Goal: Task Accomplishment & Management: Use online tool/utility

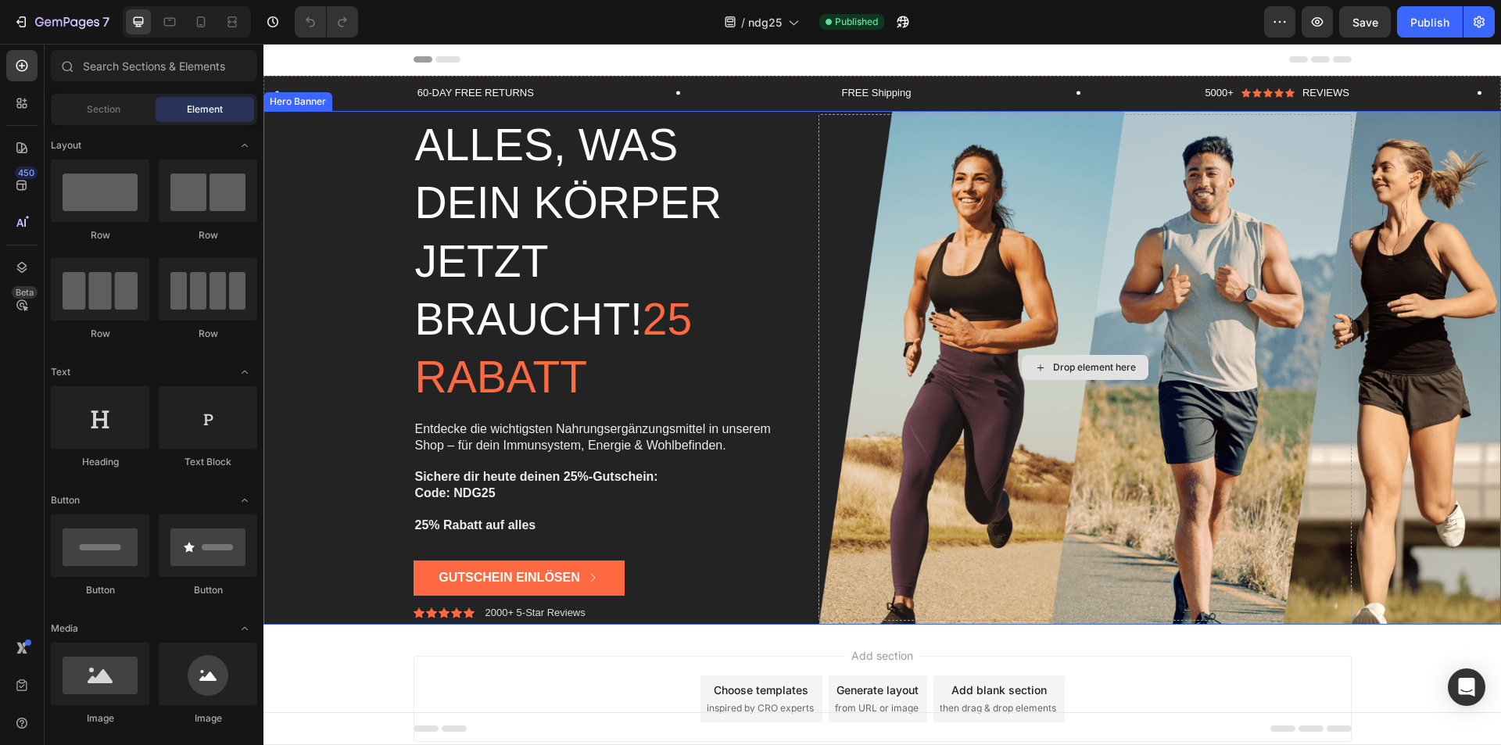
click at [1264, 170] on div "Drop element here" at bounding box center [1085, 367] width 532 height 507
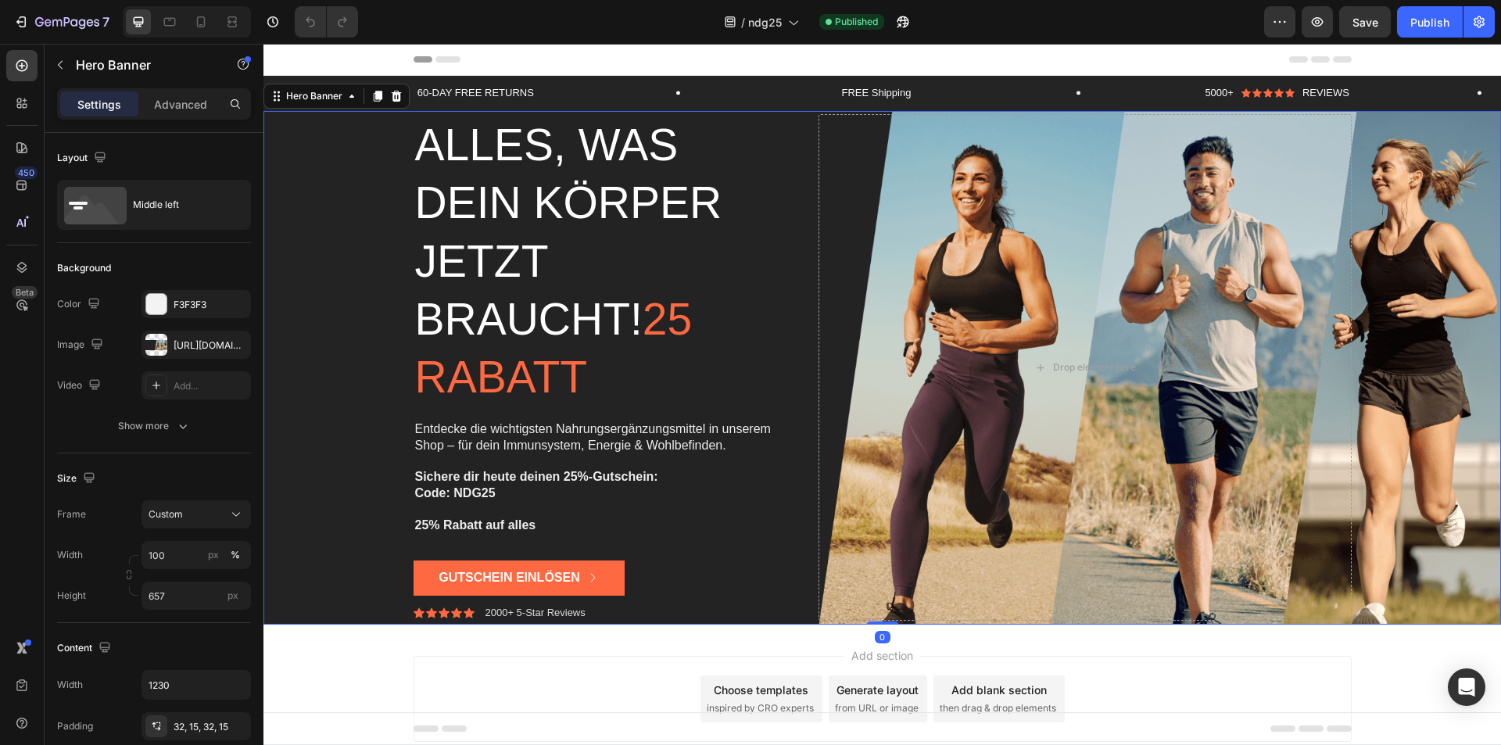
click at [1202, 129] on div "Alles, was dein Körper jetzt braucht! 25 Rabatt Heading Entdecke die wichtigste…" at bounding box center [883, 367] width 962 height 557
click at [1460, 147] on div "Background Image" at bounding box center [882, 368] width 1238 height 514
click at [400, 103] on div at bounding box center [396, 96] width 19 height 19
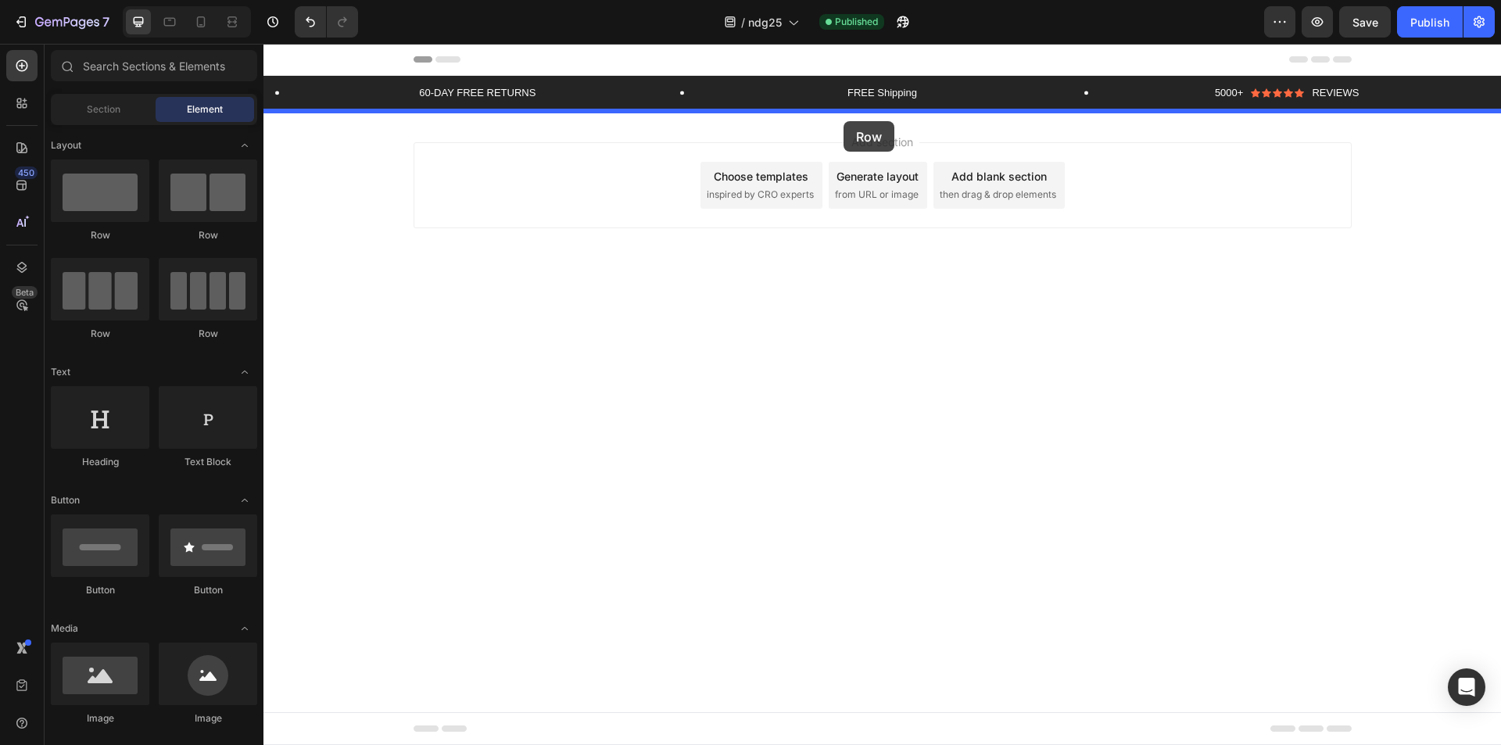
drag, startPoint x: 493, startPoint y: 208, endPoint x: 844, endPoint y: 121, distance: 360.8
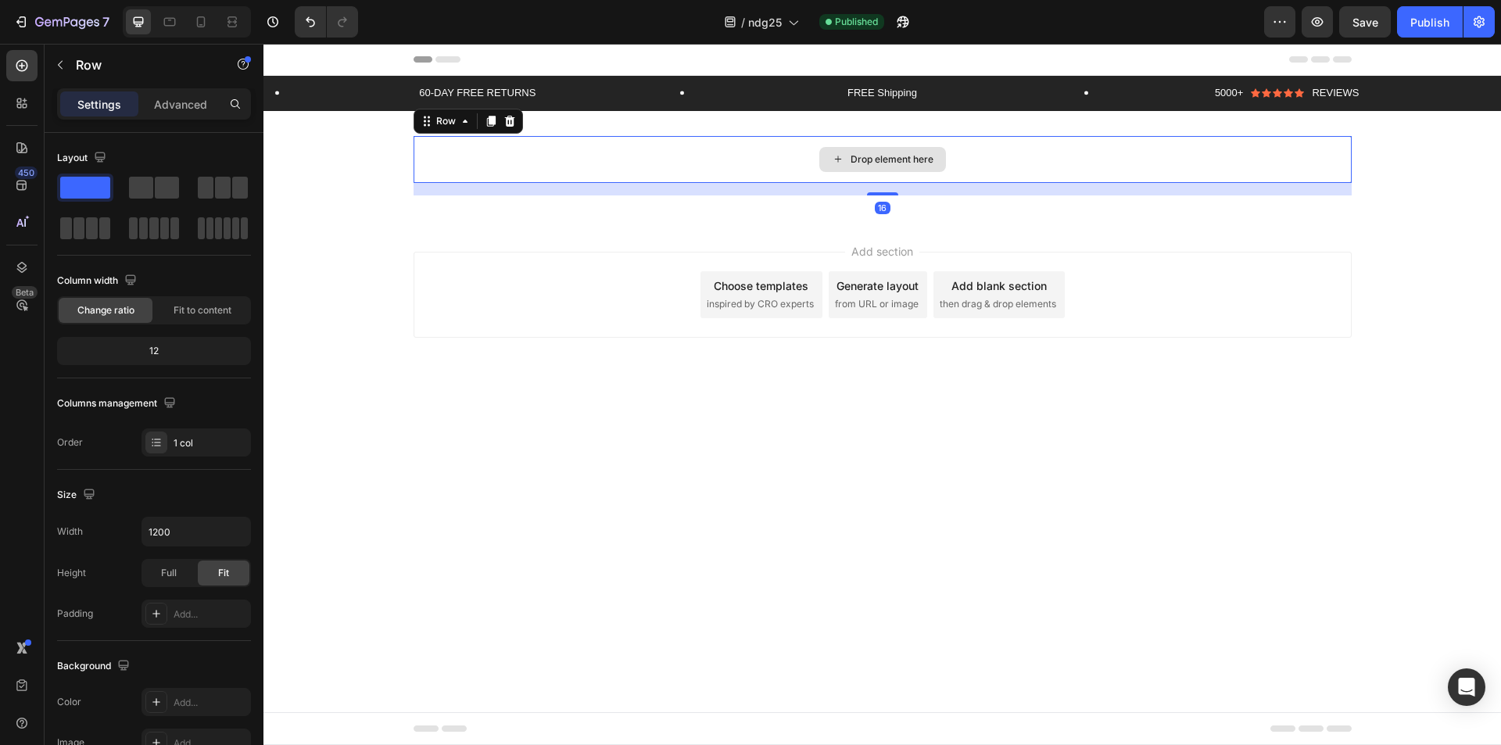
click at [876, 157] on div "Drop element here" at bounding box center [892, 159] width 83 height 13
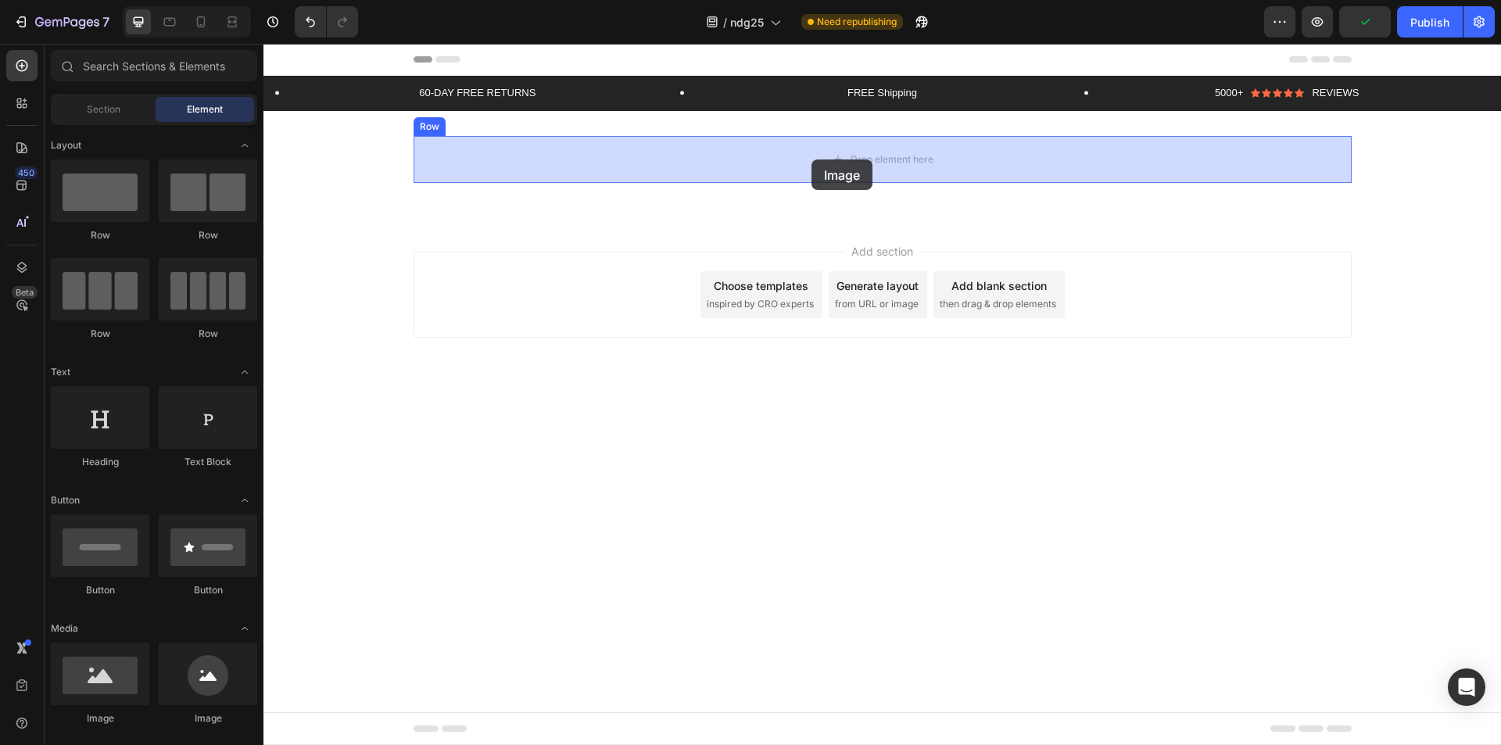
drag, startPoint x: 355, startPoint y: 730, endPoint x: 812, endPoint y: 159, distance: 730.9
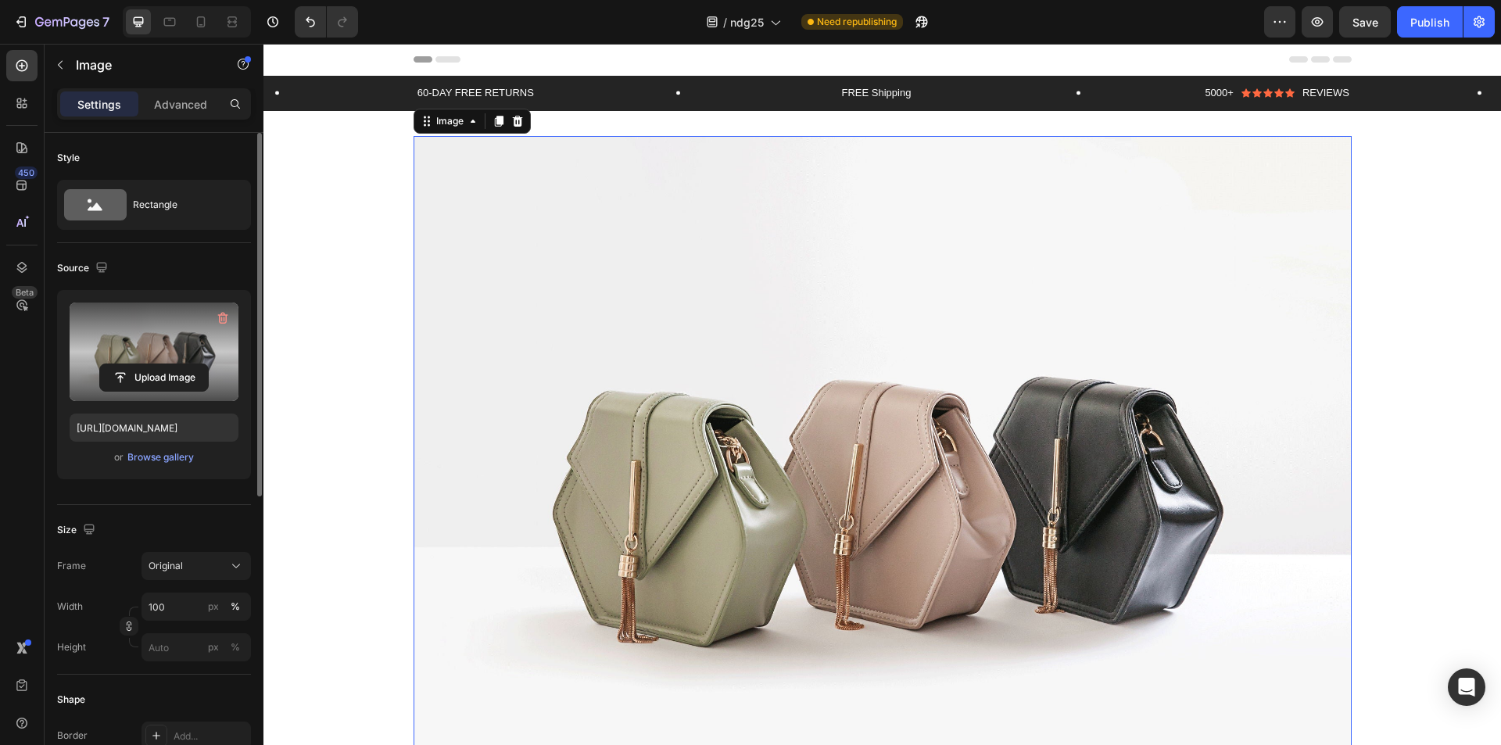
click at [167, 335] on label at bounding box center [154, 352] width 169 height 99
click at [167, 364] on input "file" at bounding box center [154, 377] width 108 height 27
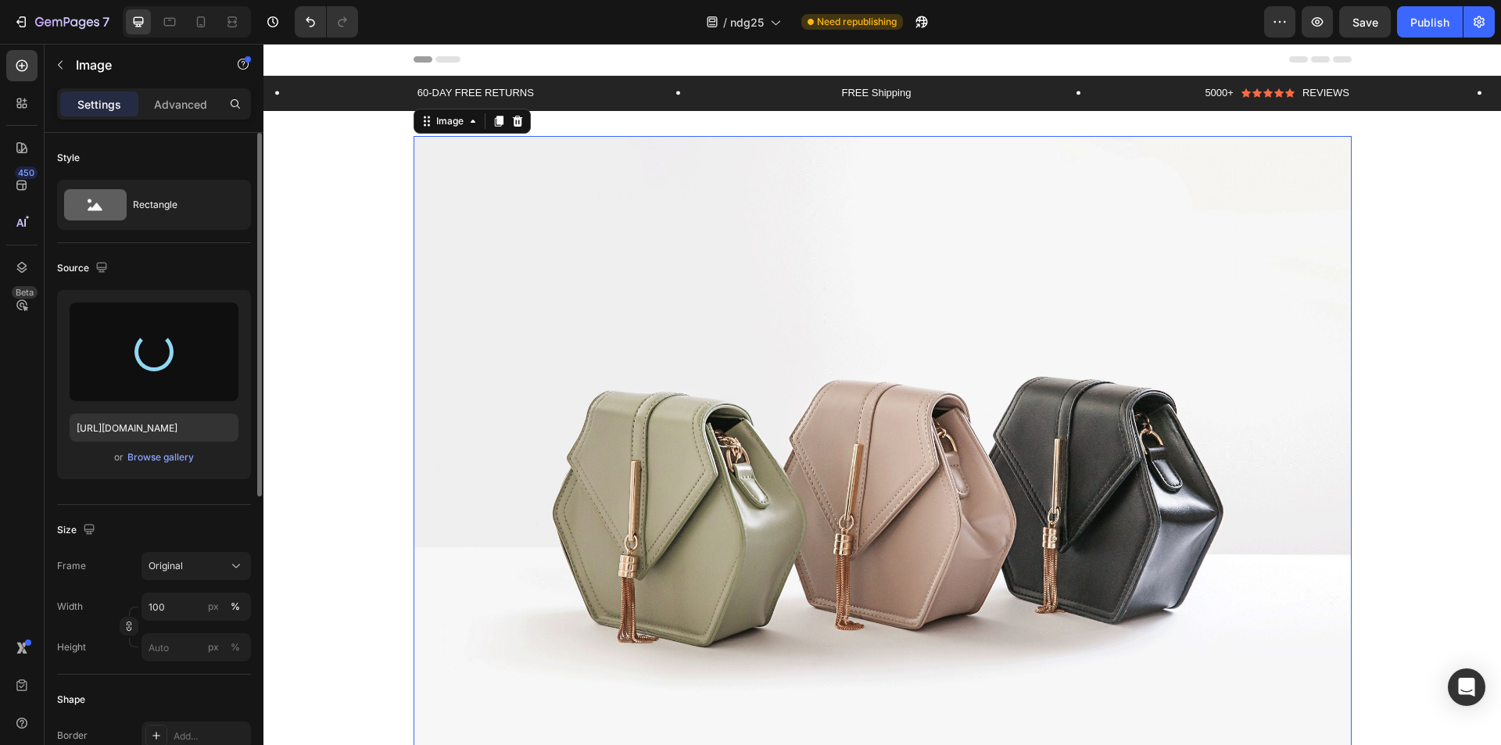
type input "[URL][DOMAIN_NAME]"
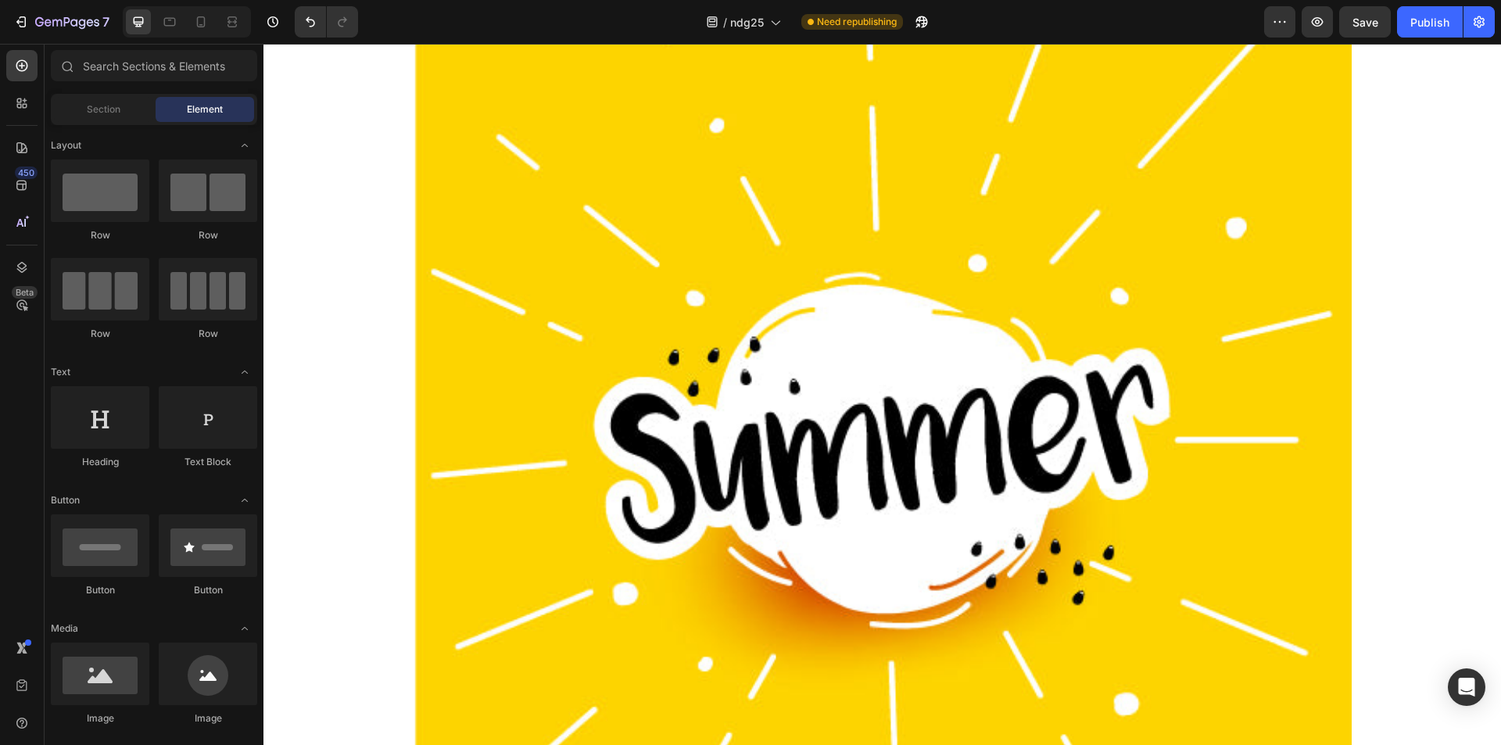
scroll to position [371, 0]
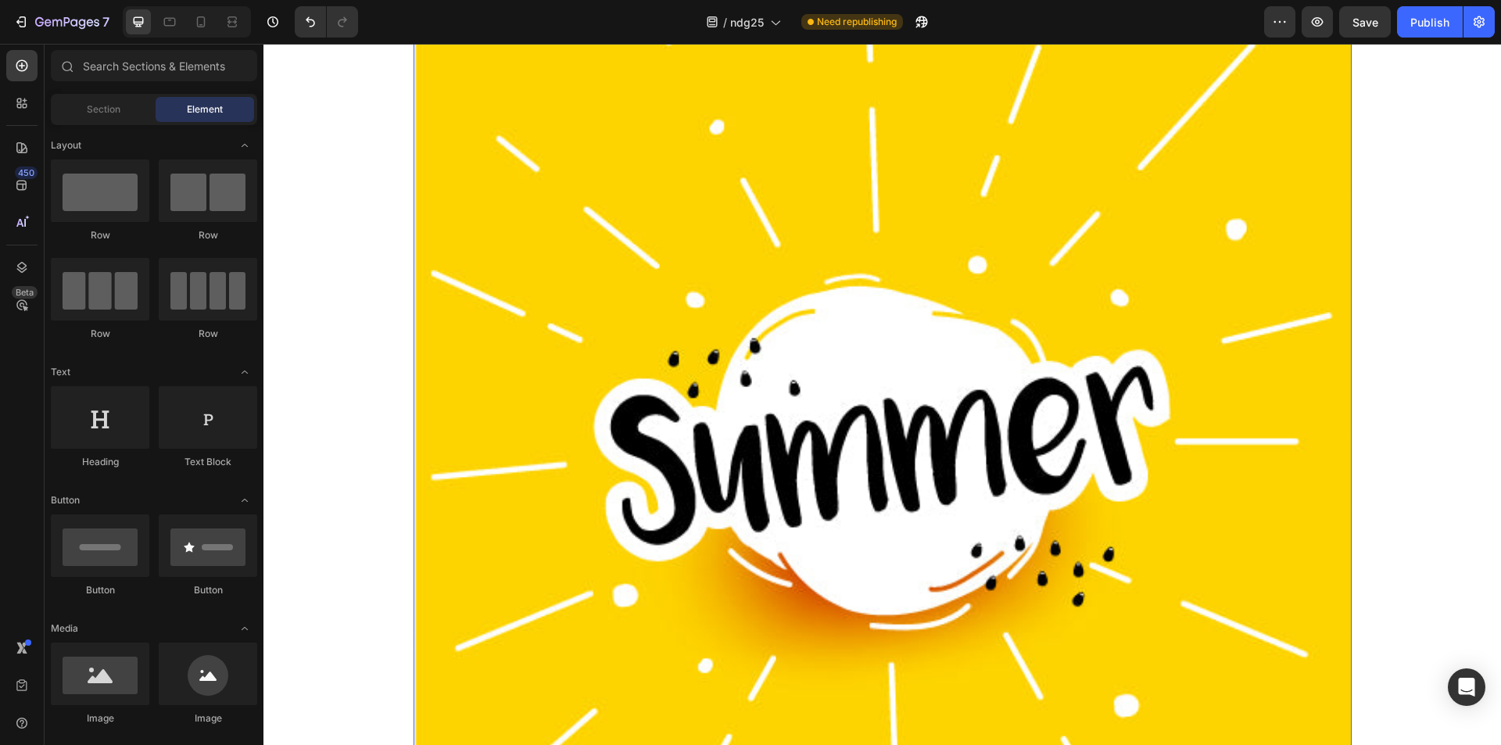
click at [1223, 454] on img at bounding box center [883, 443] width 938 height 1357
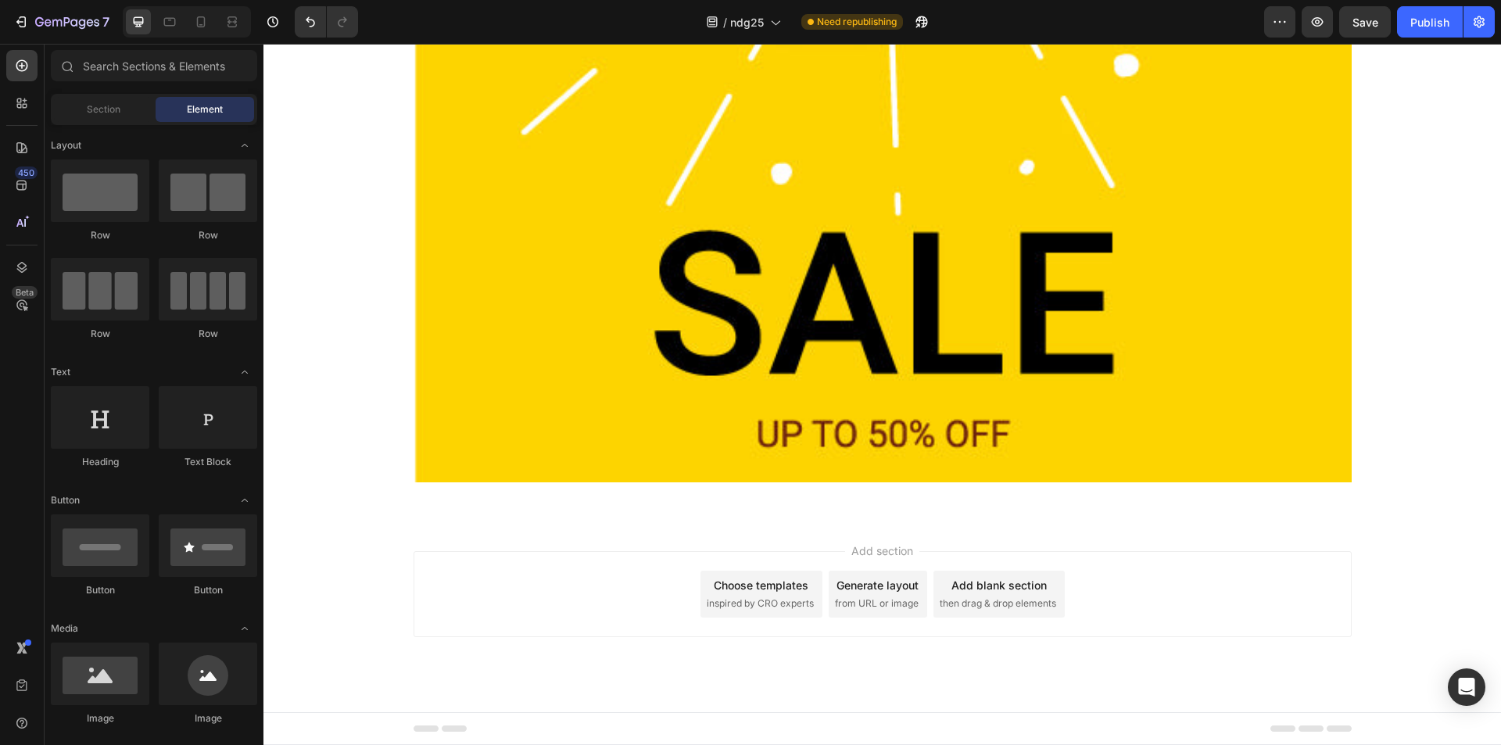
scroll to position [958, 0]
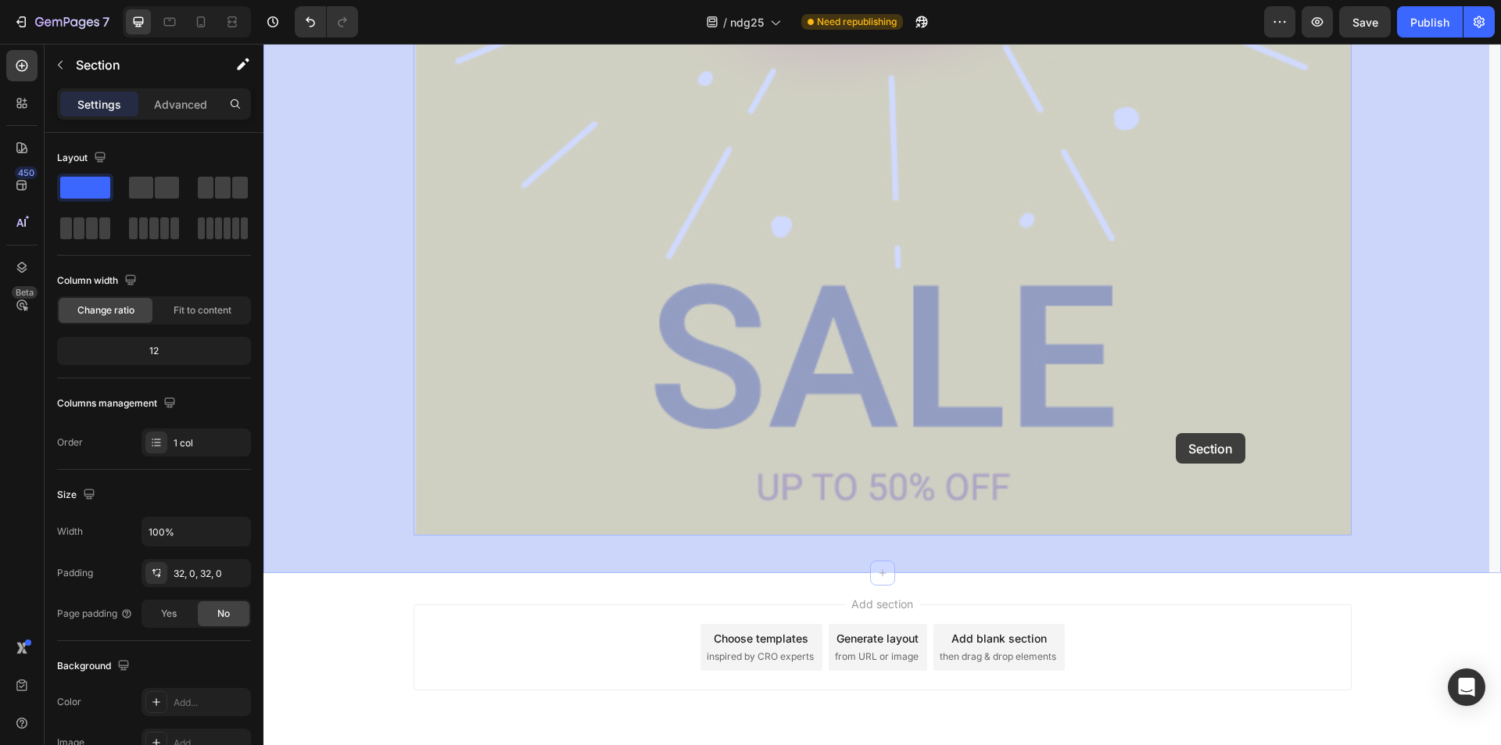
drag, startPoint x: 1345, startPoint y: 535, endPoint x: 1238, endPoint y: 465, distance: 128.4
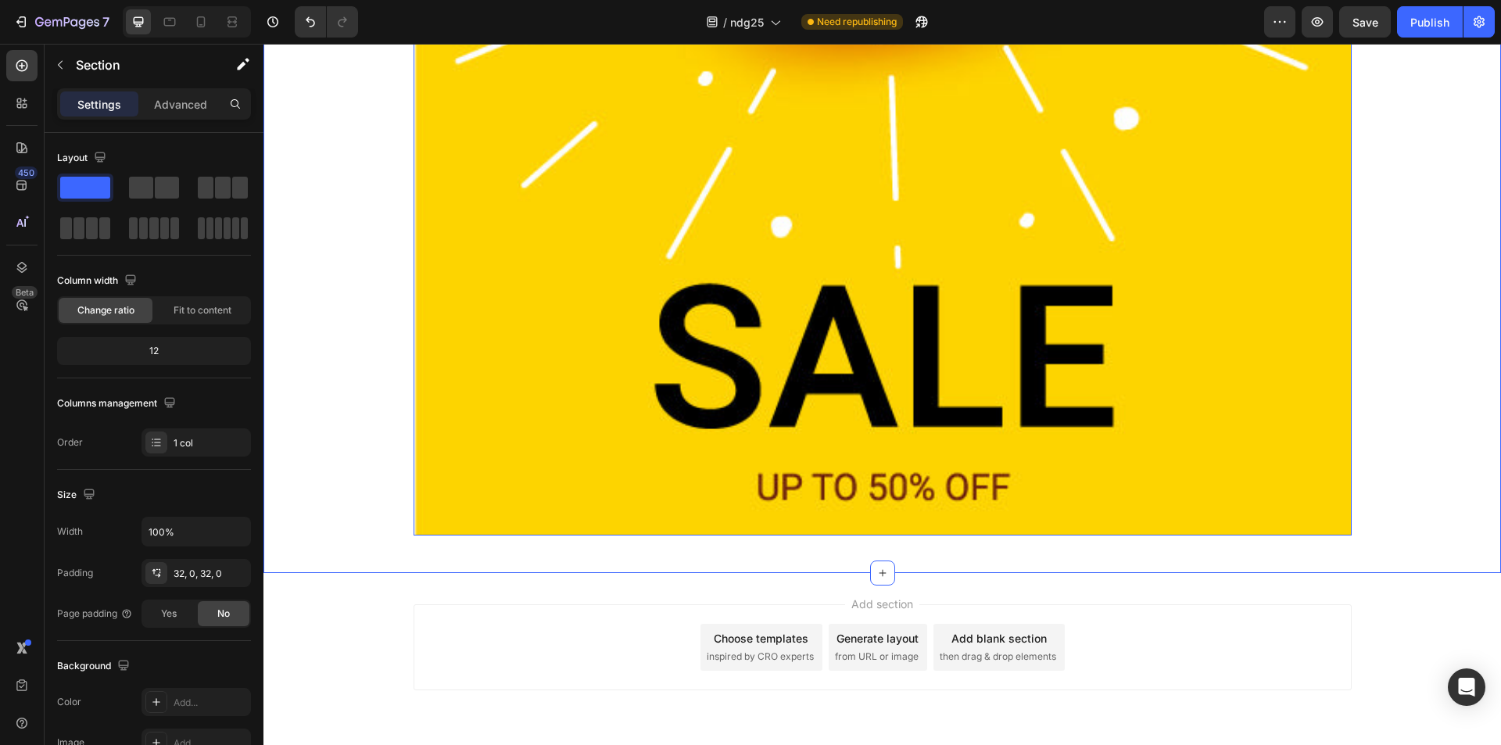
scroll to position [0, 0]
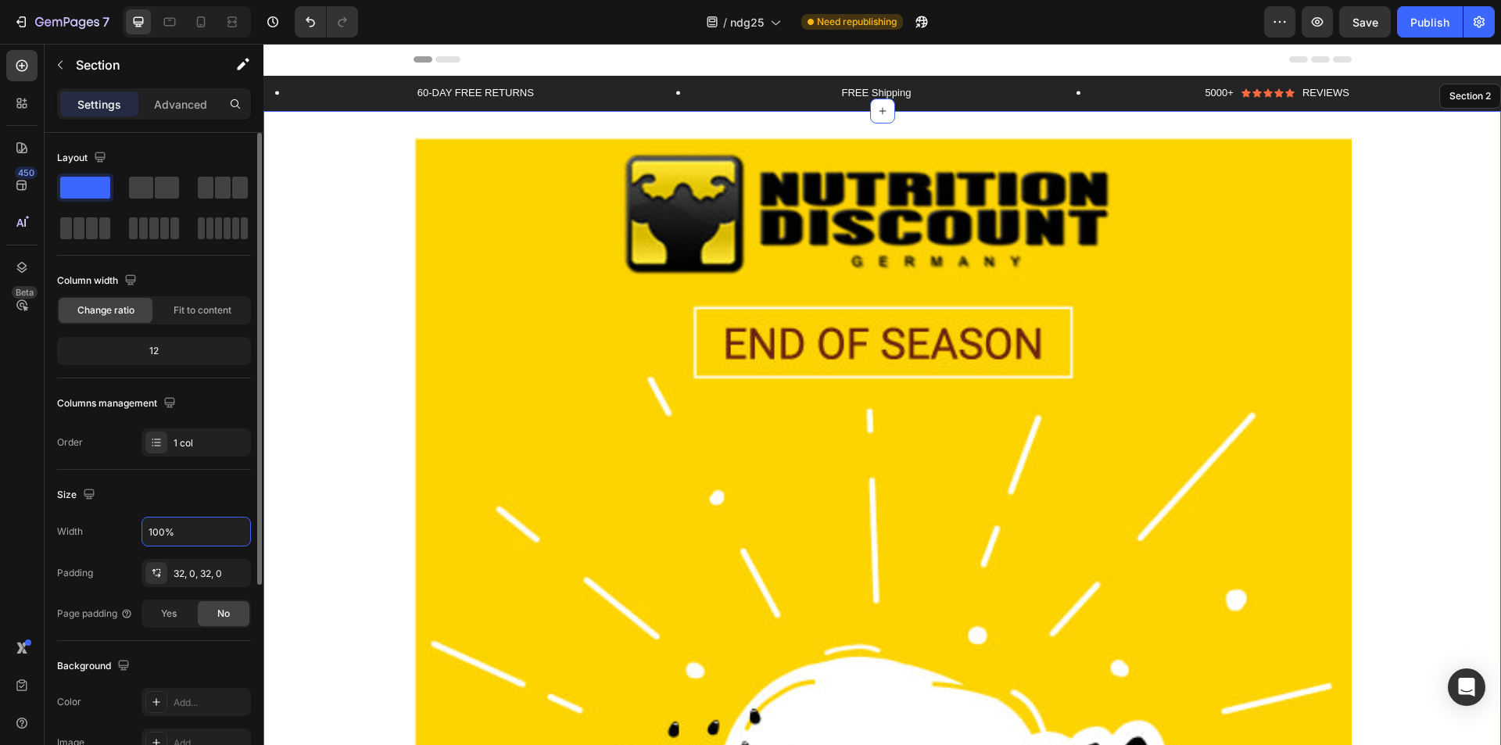
drag, startPoint x: 188, startPoint y: 531, endPoint x: 121, endPoint y: 529, distance: 67.3
click at [121, 529] on div "Width 100%" at bounding box center [154, 532] width 194 height 30
click at [180, 530] on input "100%" at bounding box center [196, 532] width 108 height 28
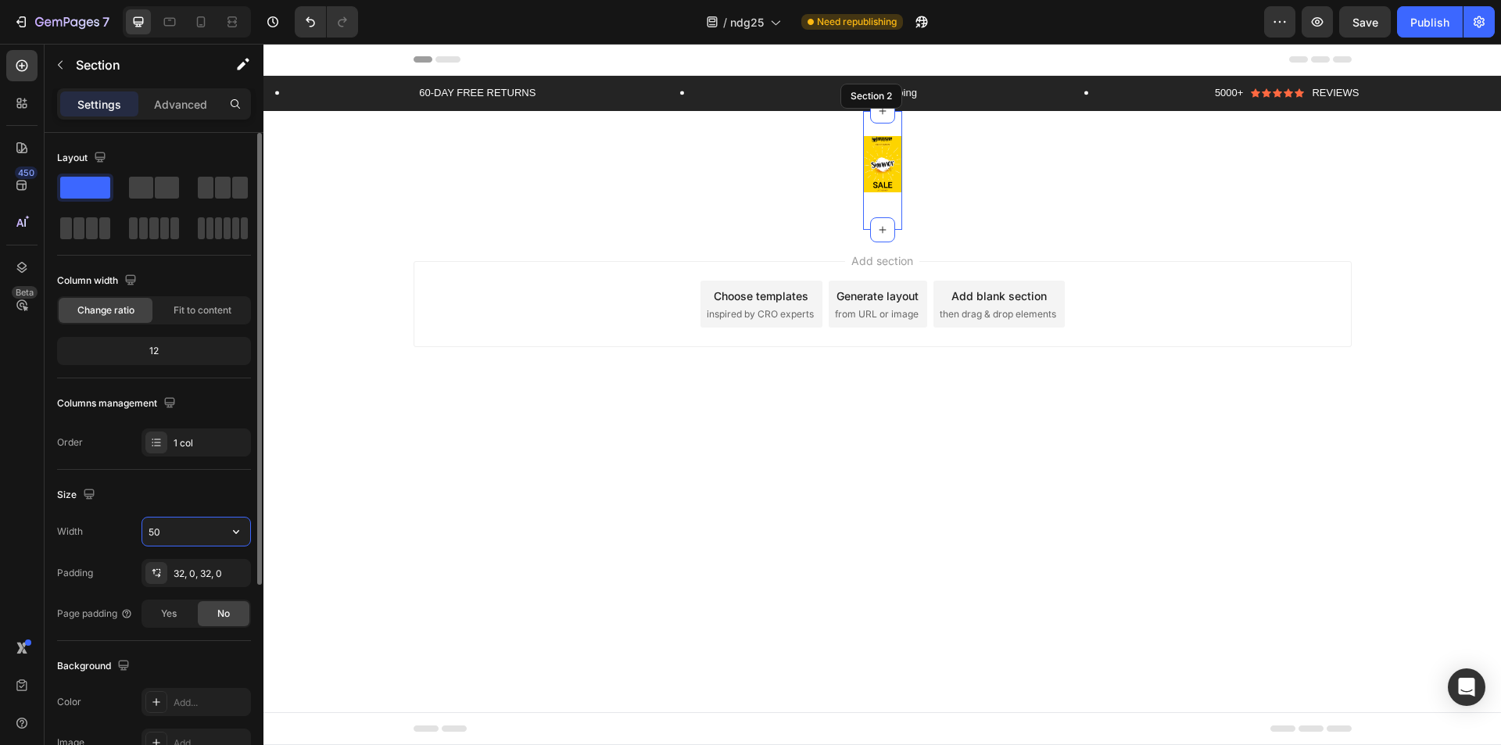
drag, startPoint x: 195, startPoint y: 533, endPoint x: 131, endPoint y: 526, distance: 64.5
click at [131, 526] on div "Width 50" at bounding box center [154, 532] width 194 height 30
click at [177, 532] on input "50" at bounding box center [196, 532] width 108 height 28
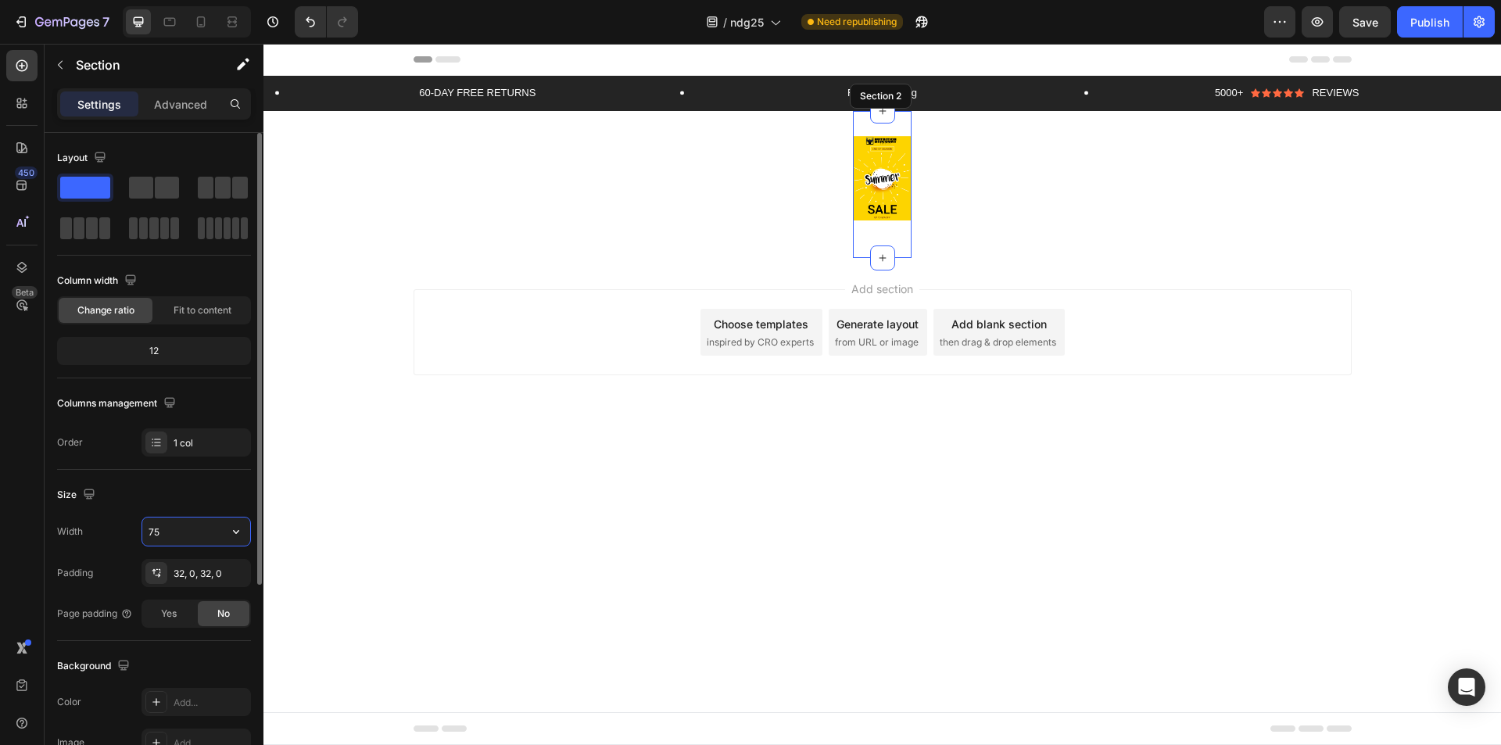
click at [177, 532] on input "75" at bounding box center [196, 532] width 108 height 28
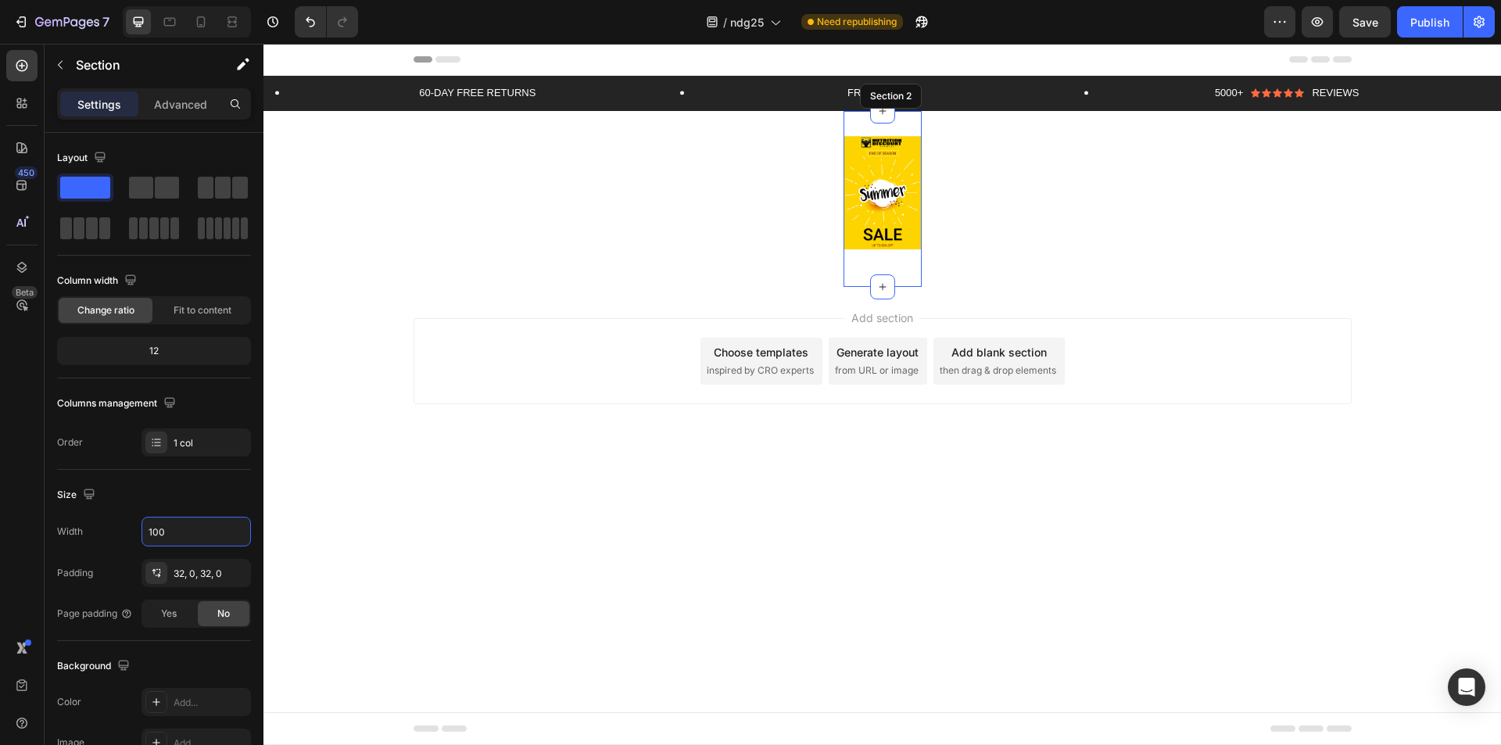
type input "100"
click at [533, 457] on div "Add section Choose templates inspired by CRO experts Generate layout from URL o…" at bounding box center [882, 383] width 1238 height 192
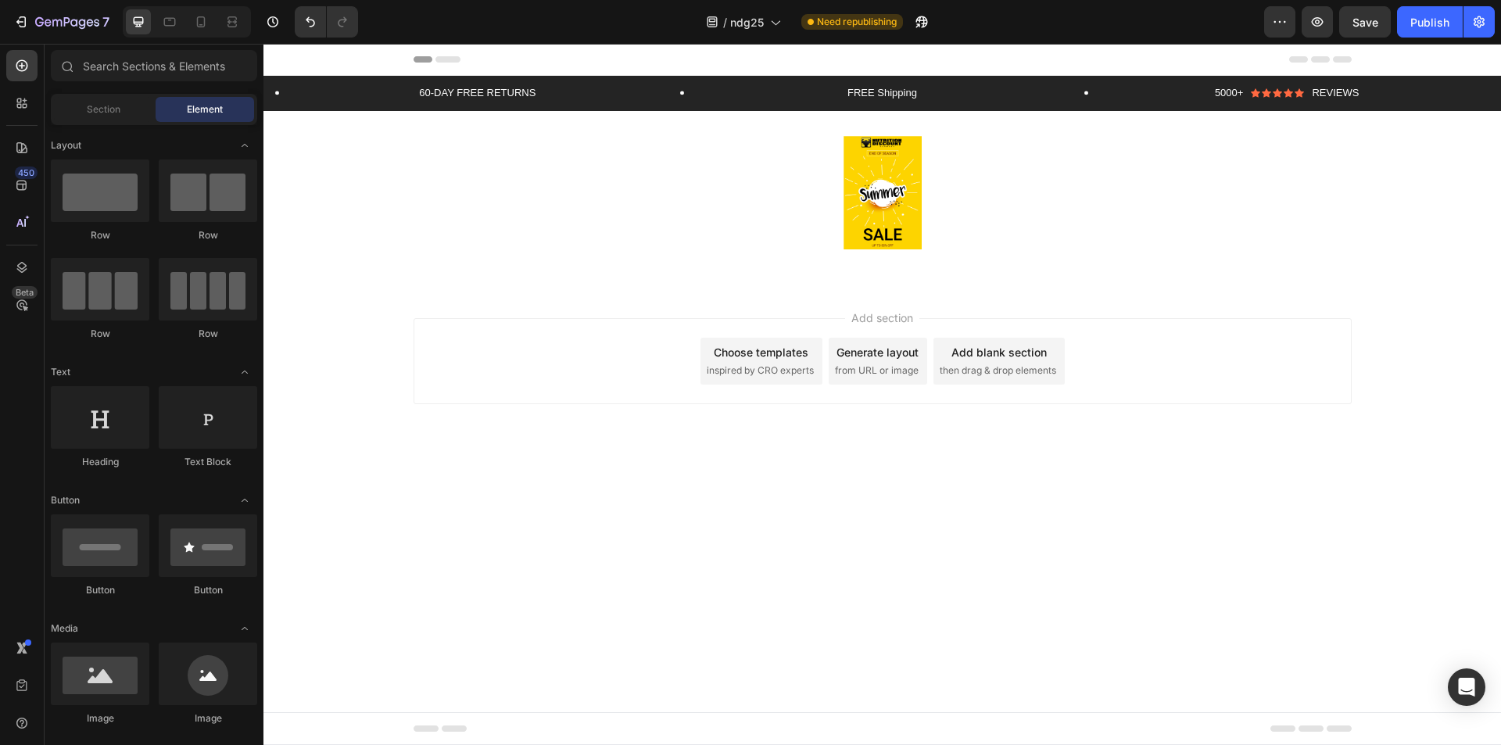
click at [837, 244] on section "Image Row Section 2" at bounding box center [882, 199] width 103 height 176
click at [872, 235] on img at bounding box center [883, 192] width 78 height 113
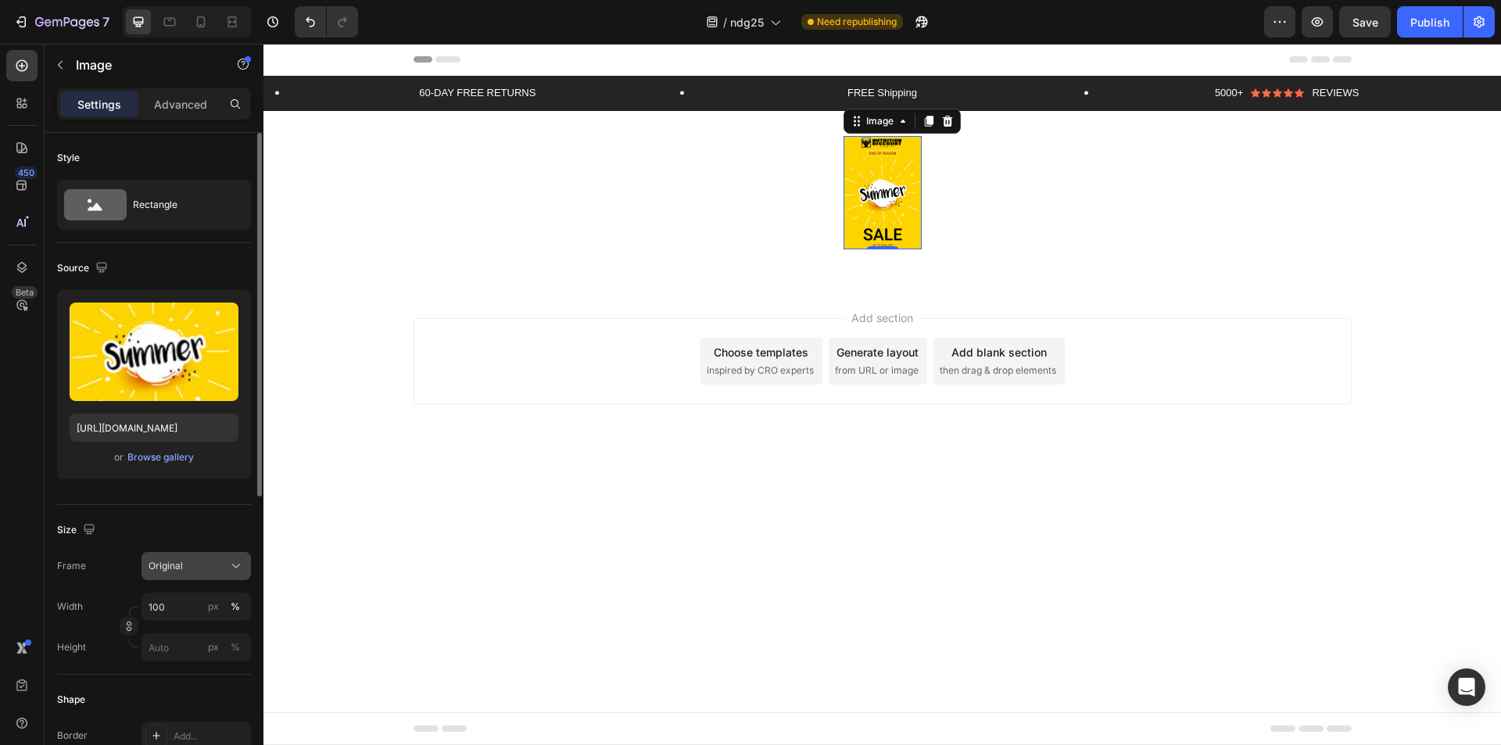
click at [183, 569] on div "Original" at bounding box center [187, 566] width 77 height 14
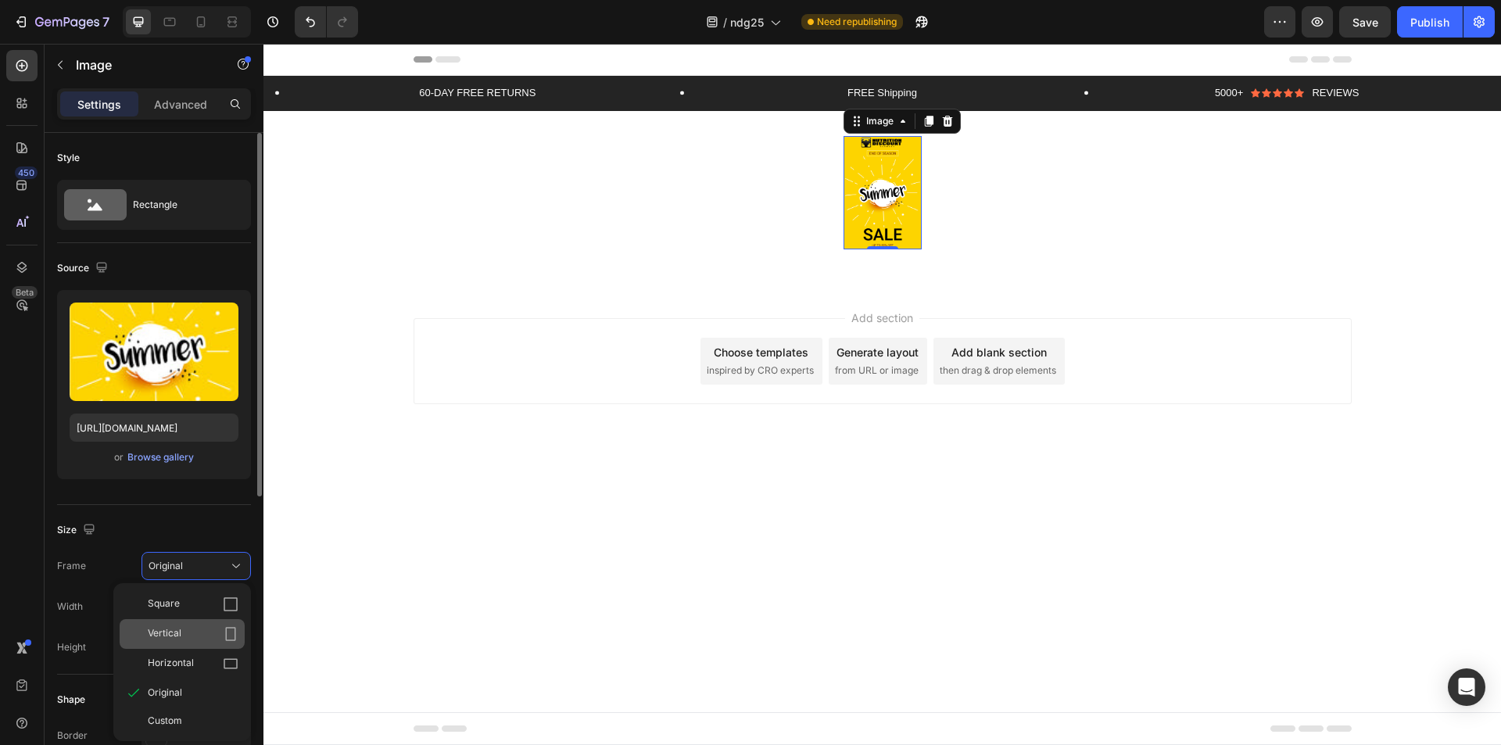
click at [182, 641] on div "Vertical" at bounding box center [193, 634] width 91 height 16
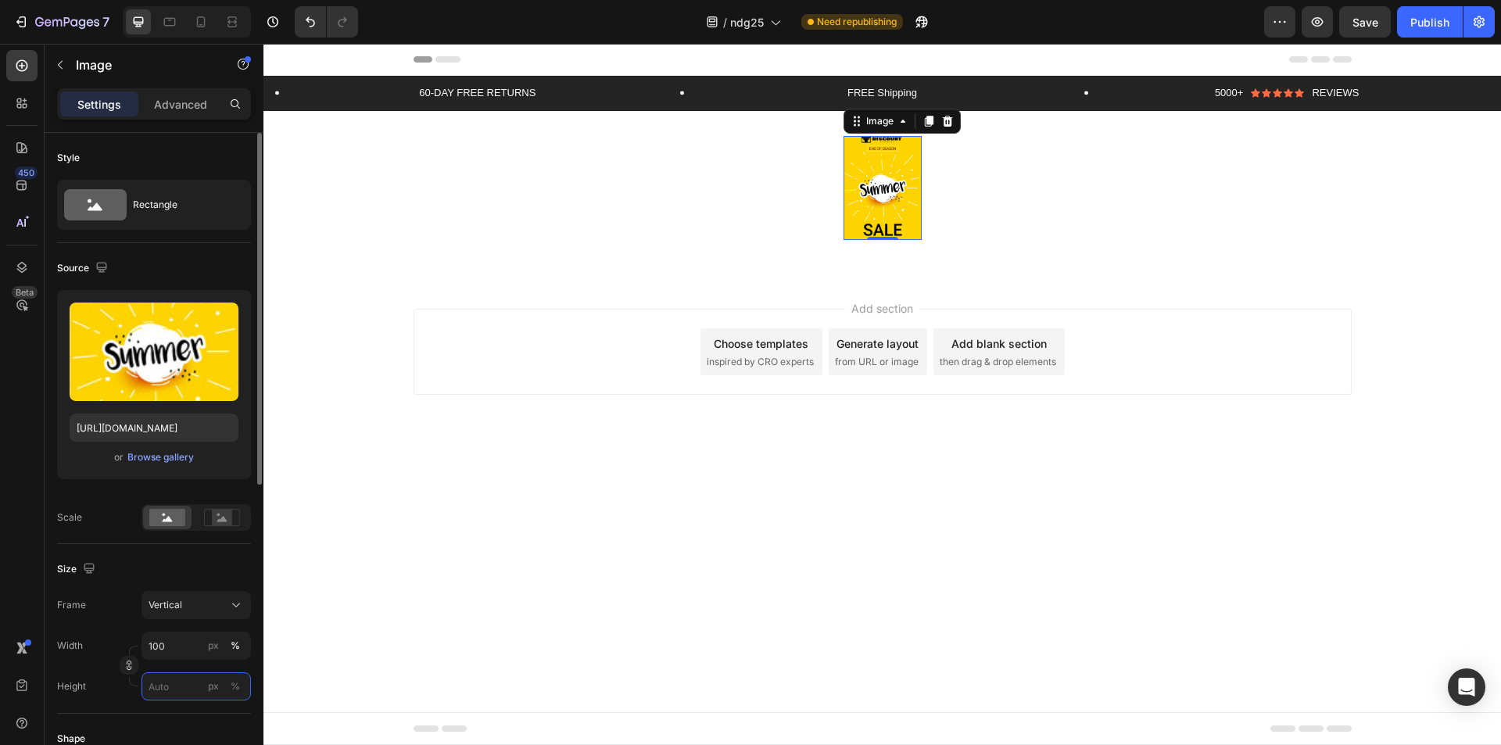
click at [150, 699] on input "px %" at bounding box center [196, 686] width 109 height 28
click at [126, 671] on icon "button" at bounding box center [129, 665] width 11 height 11
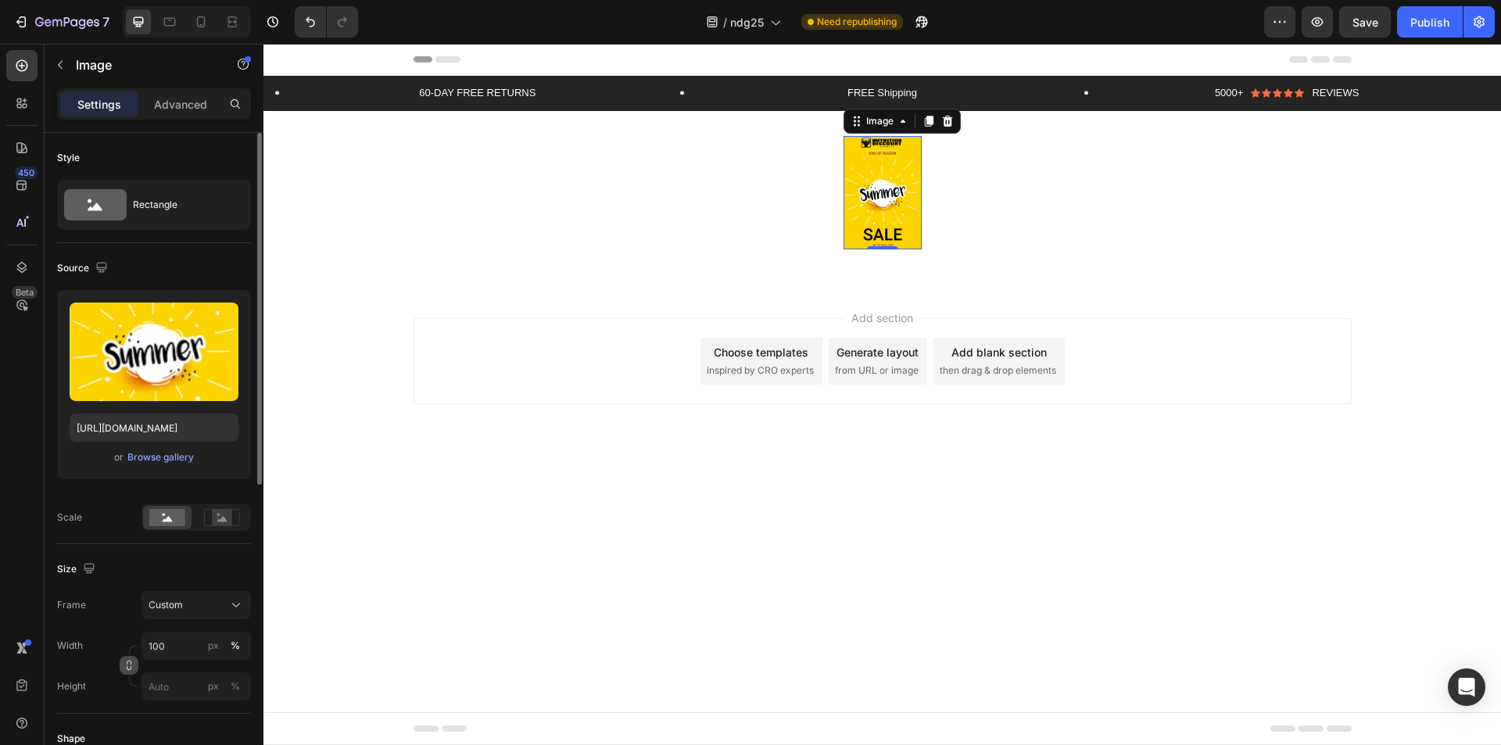
click at [124, 675] on button "button" at bounding box center [129, 665] width 19 height 19
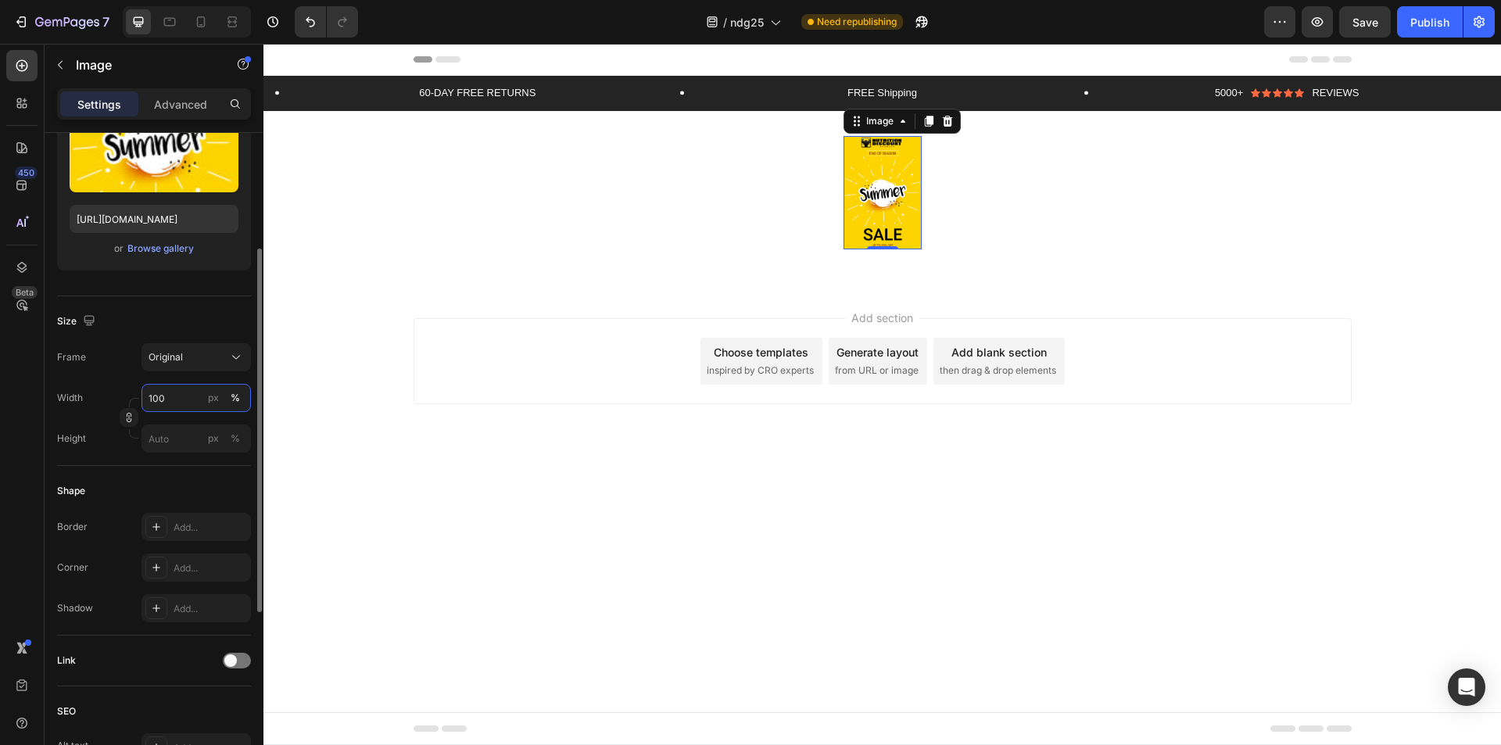
click at [176, 410] on input "100" at bounding box center [196, 398] width 109 height 28
type input "5000"
click at [514, 525] on body "Header 60-DAY FREE RETURNS Text Block Row FREE Shipping Text Block Row 5000+ Te…" at bounding box center [882, 394] width 1238 height 701
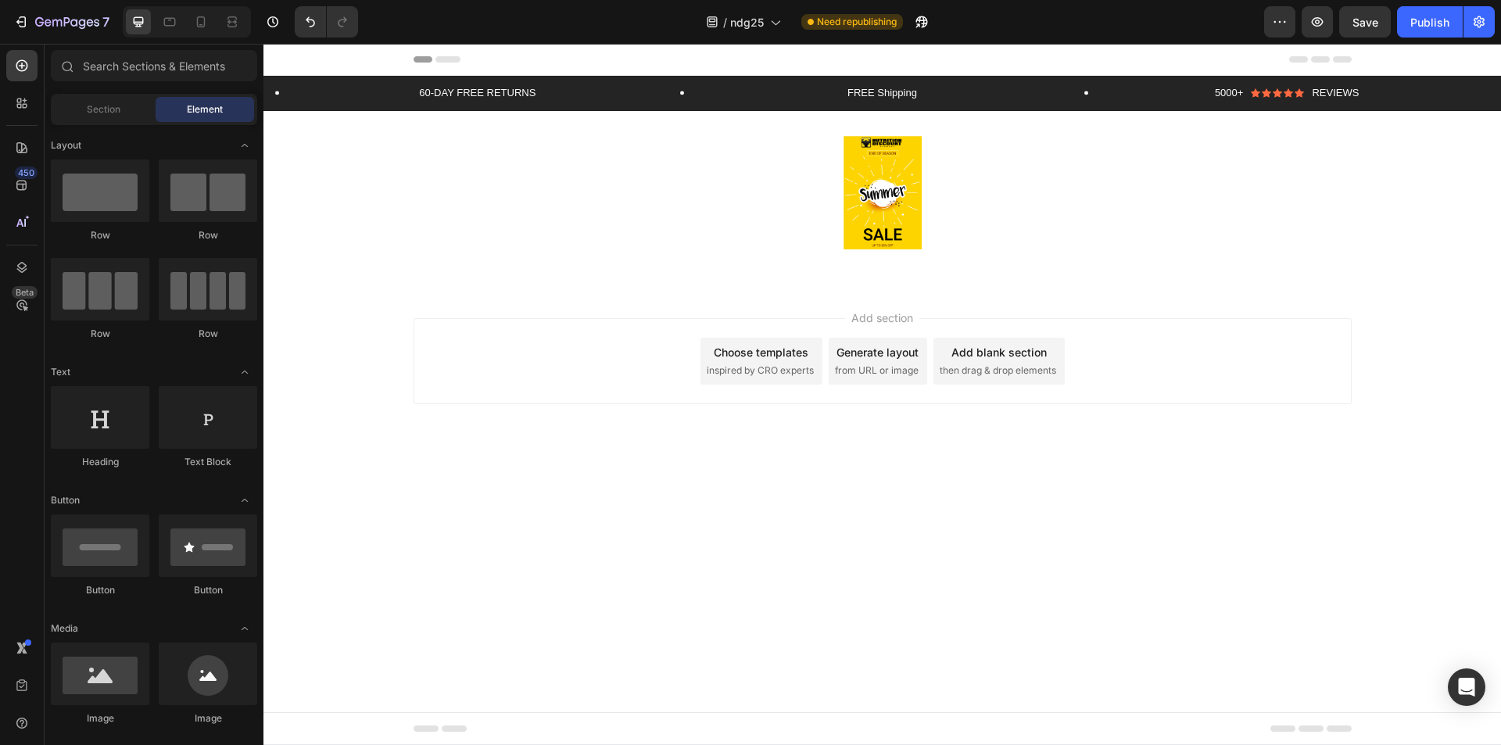
click at [890, 216] on img at bounding box center [883, 192] width 78 height 113
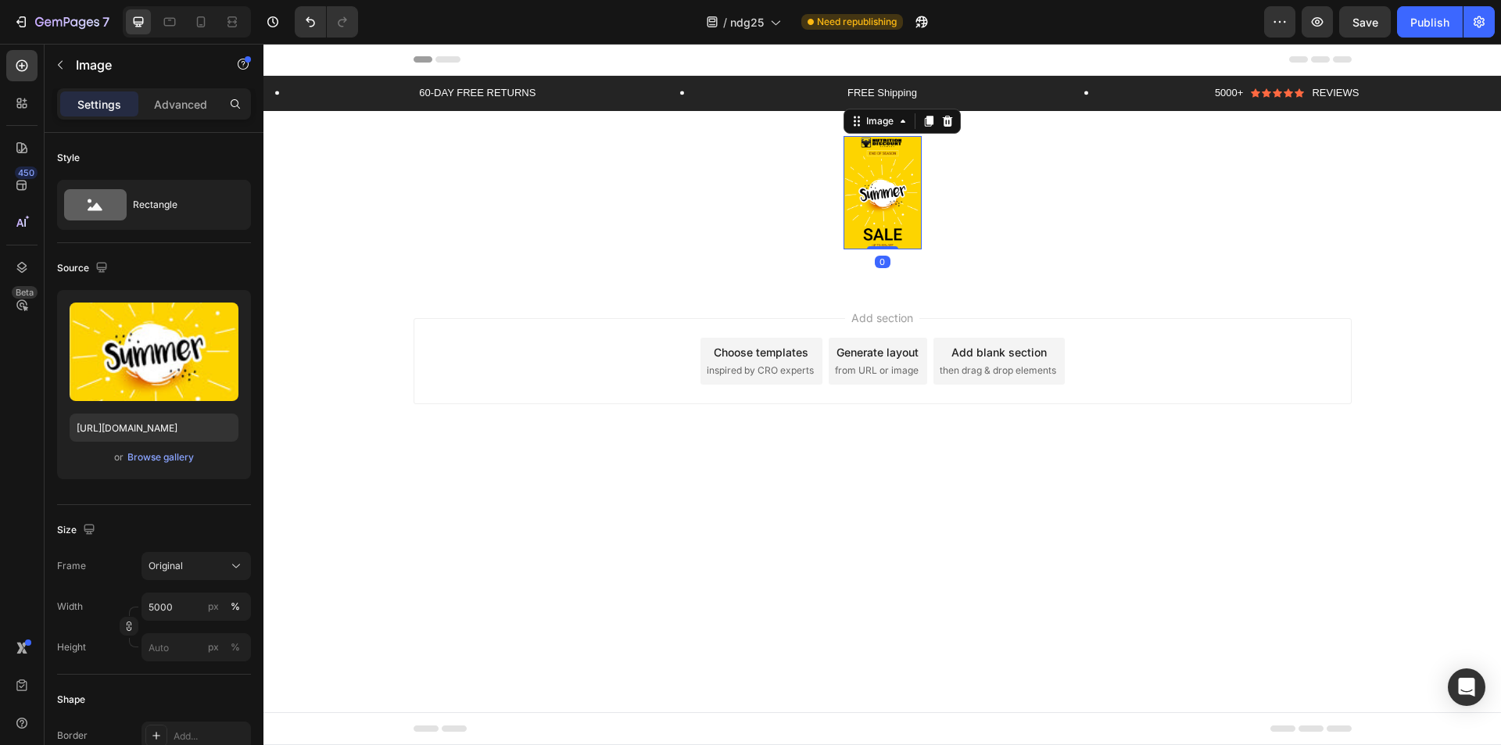
click at [960, 115] on div "Image" at bounding box center [902, 121] width 117 height 25
click at [956, 118] on div at bounding box center [947, 121] width 19 height 19
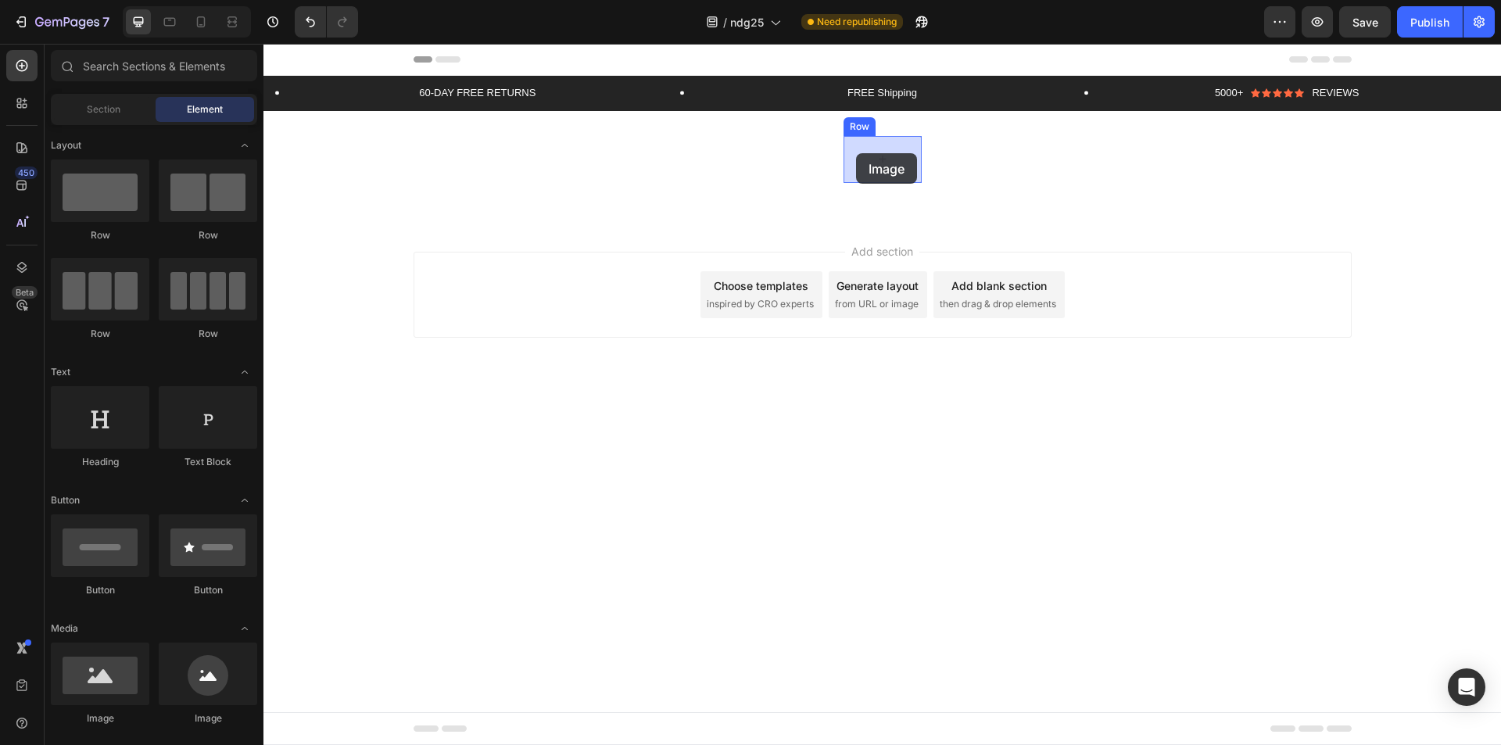
drag, startPoint x: 670, startPoint y: 406, endPoint x: 856, endPoint y: 153, distance: 313.7
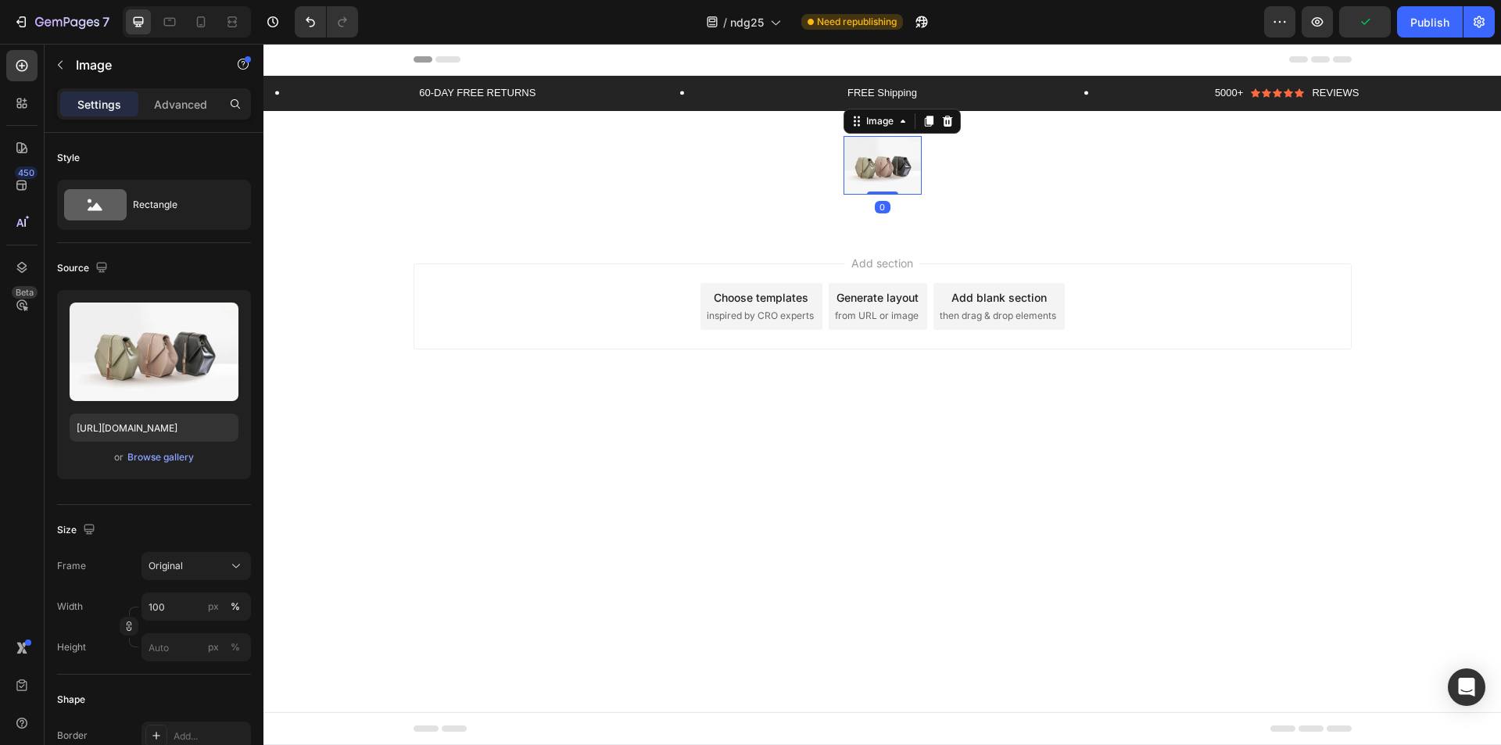
click at [884, 173] on img at bounding box center [883, 165] width 78 height 59
click at [113, 418] on input "[URL][DOMAIN_NAME]" at bounding box center [154, 428] width 169 height 28
paste input "[DOMAIN_NAME][URL]"
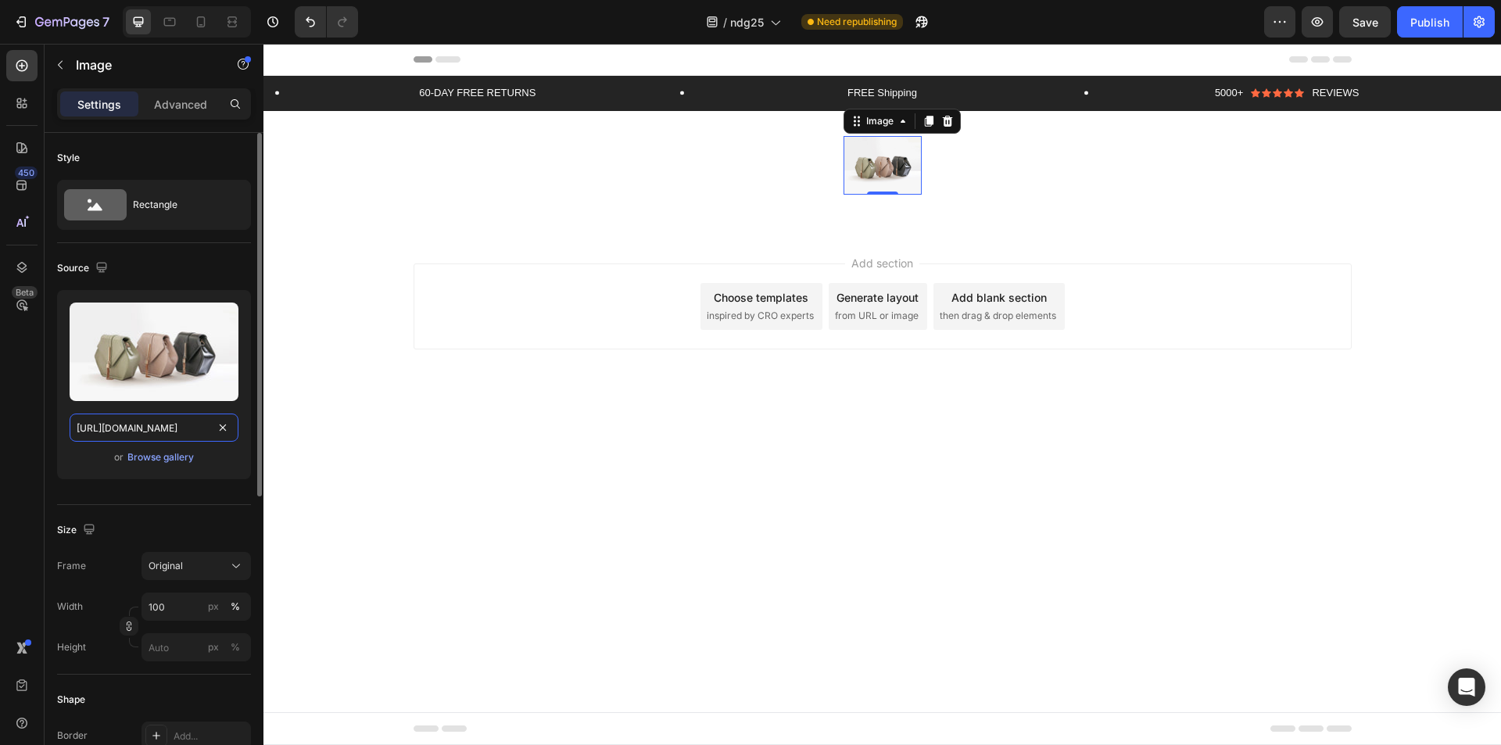
scroll to position [0, 202]
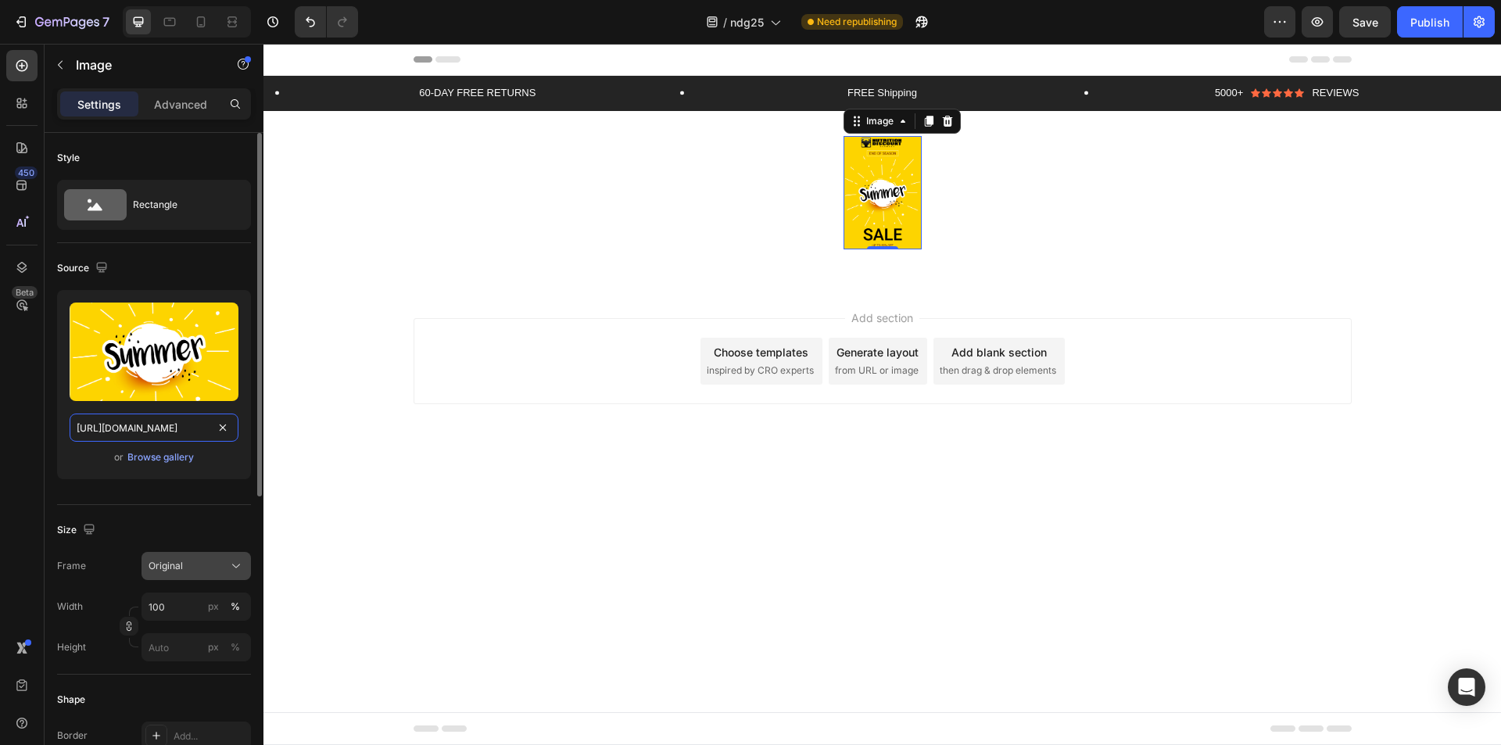
type input "[URL][DOMAIN_NAME]"
click at [210, 568] on div "Original" at bounding box center [187, 566] width 77 height 14
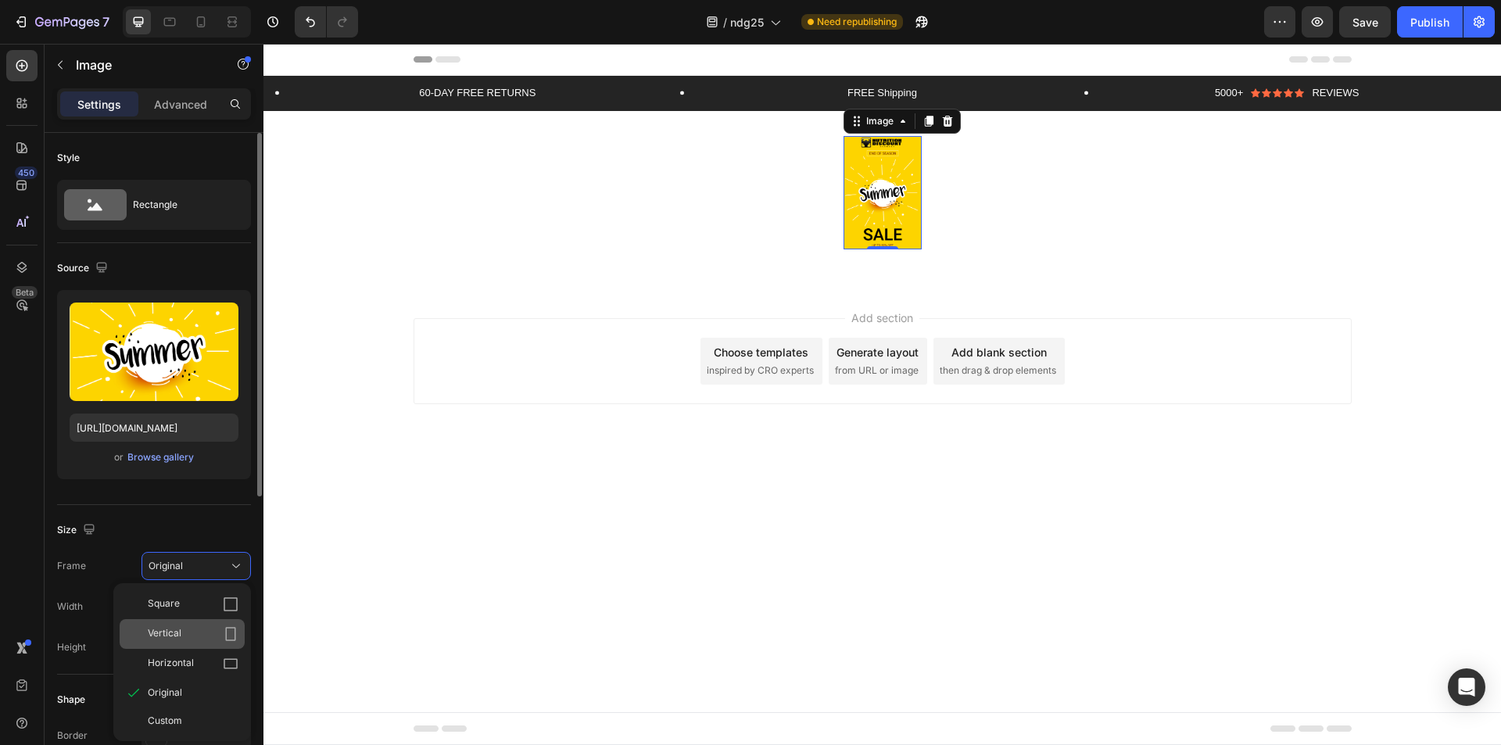
click at [206, 629] on div "Vertical" at bounding box center [182, 634] width 125 height 30
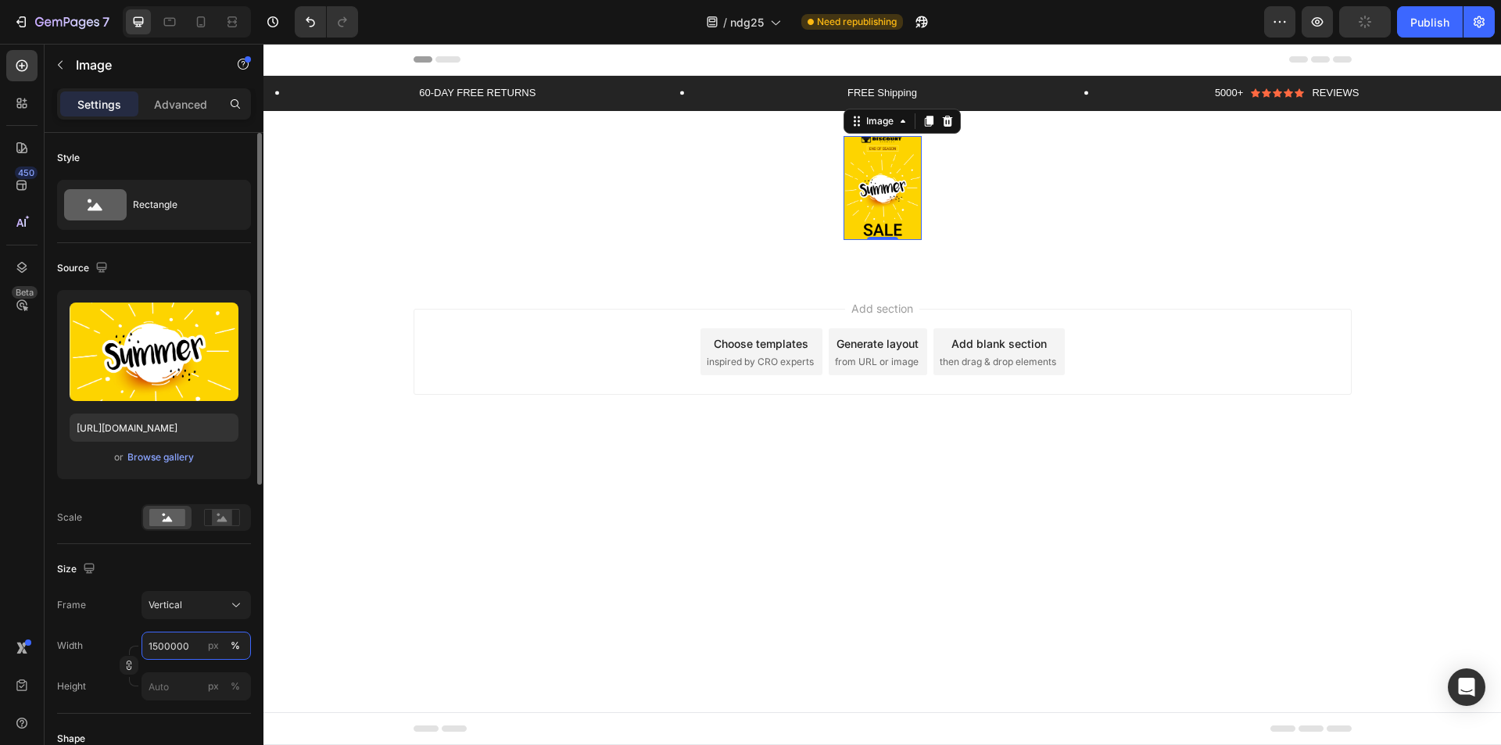
type input "15000000"
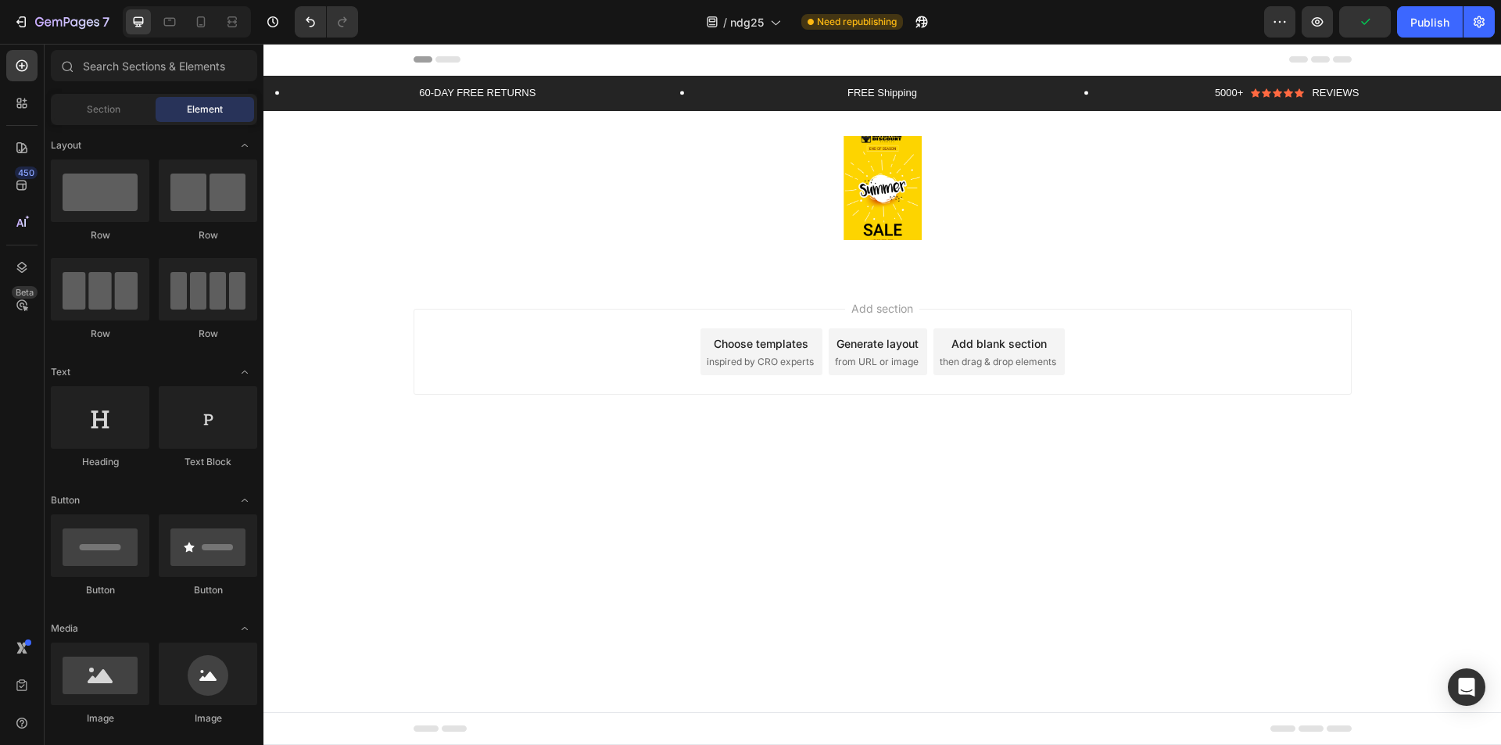
click at [476, 520] on body "Header 60-DAY FREE RETURNS Text Block Row FREE Shipping Text Block Row 5000+ Te…" at bounding box center [882, 394] width 1238 height 701
click at [894, 174] on img at bounding box center [883, 188] width 78 height 104
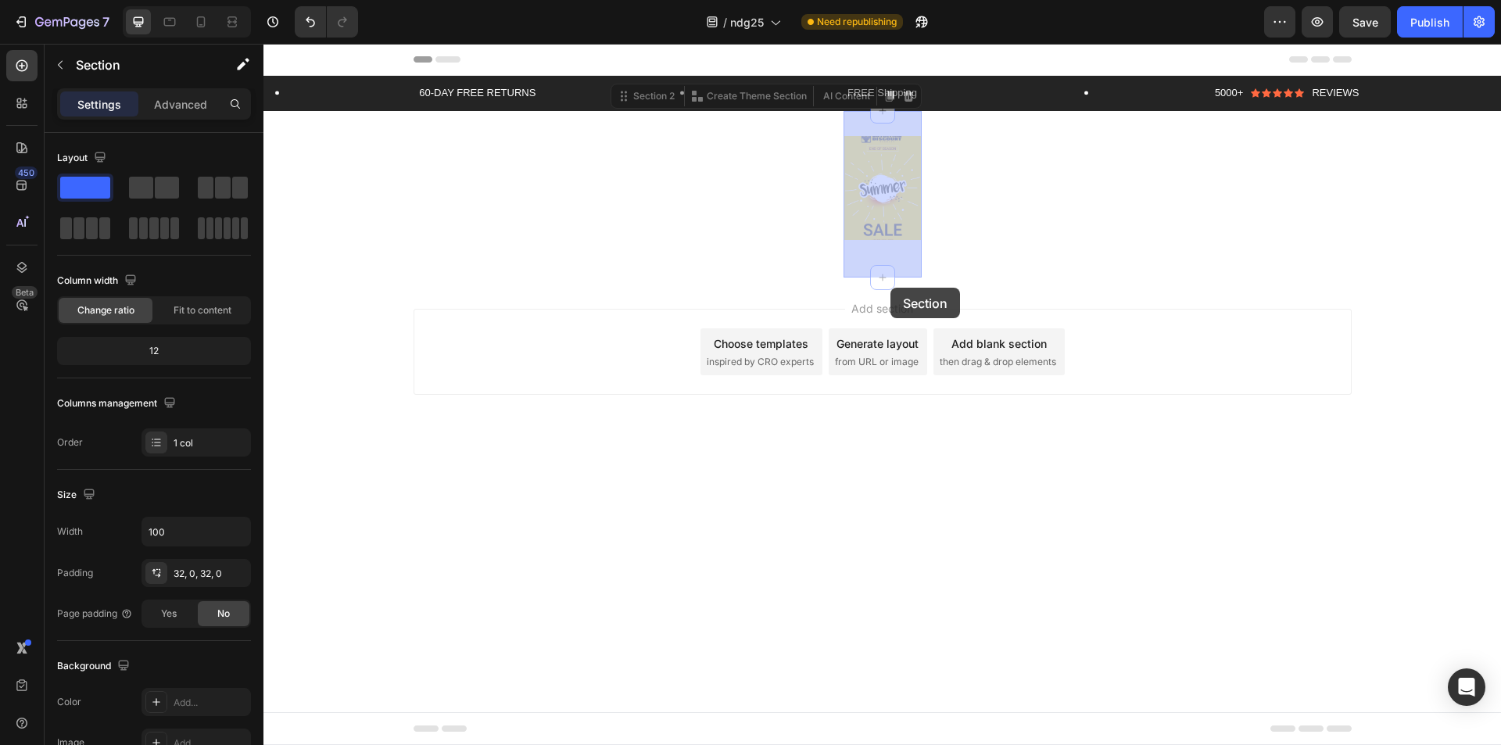
drag, startPoint x: 892, startPoint y: 241, endPoint x: 891, endPoint y: 274, distance: 32.8
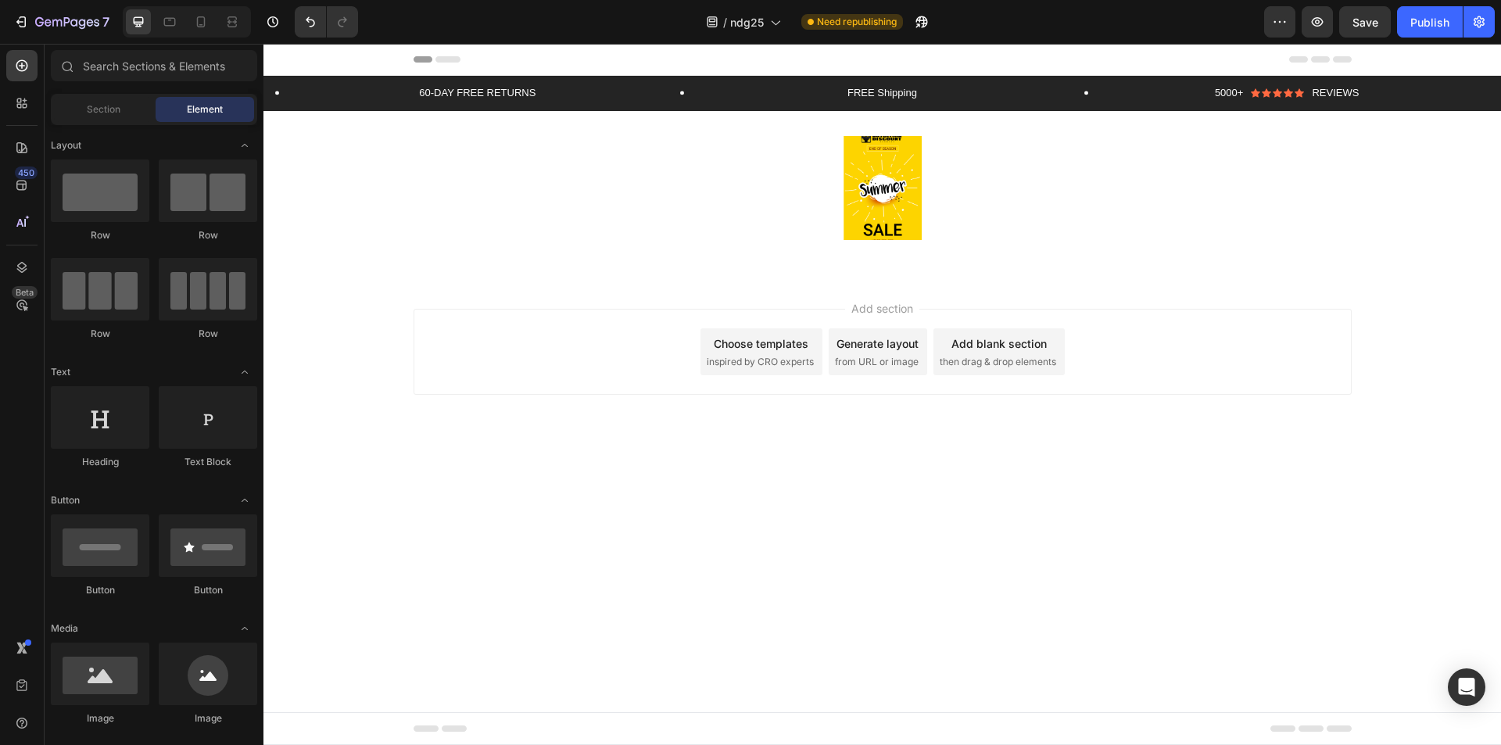
click at [983, 239] on div "60-DAY FREE RETURNS Text Block Row FREE Shipping Text Block Row 5000+ Text Bloc…" at bounding box center [882, 177] width 1238 height 202
click at [894, 199] on img at bounding box center [883, 188] width 78 height 104
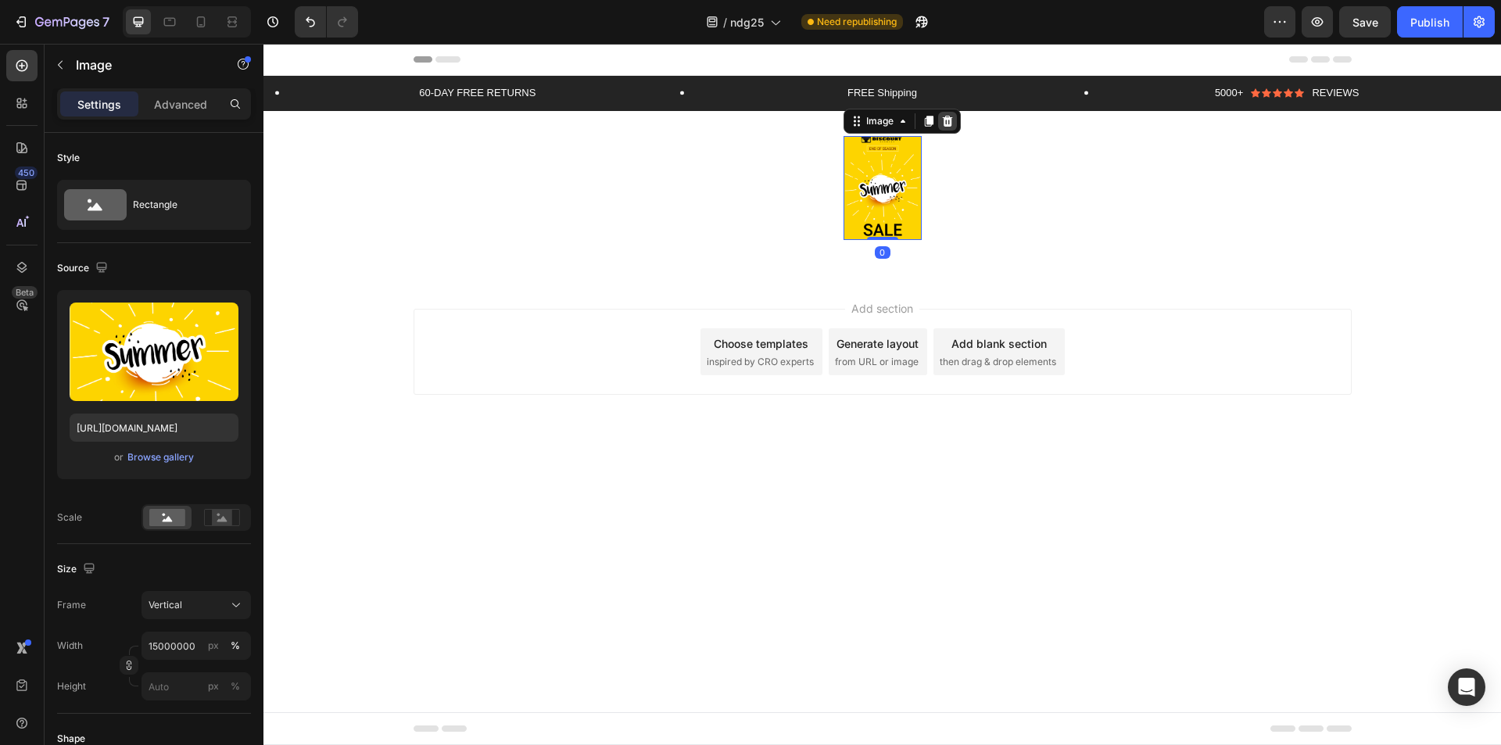
click at [953, 125] on icon at bounding box center [947, 121] width 13 height 13
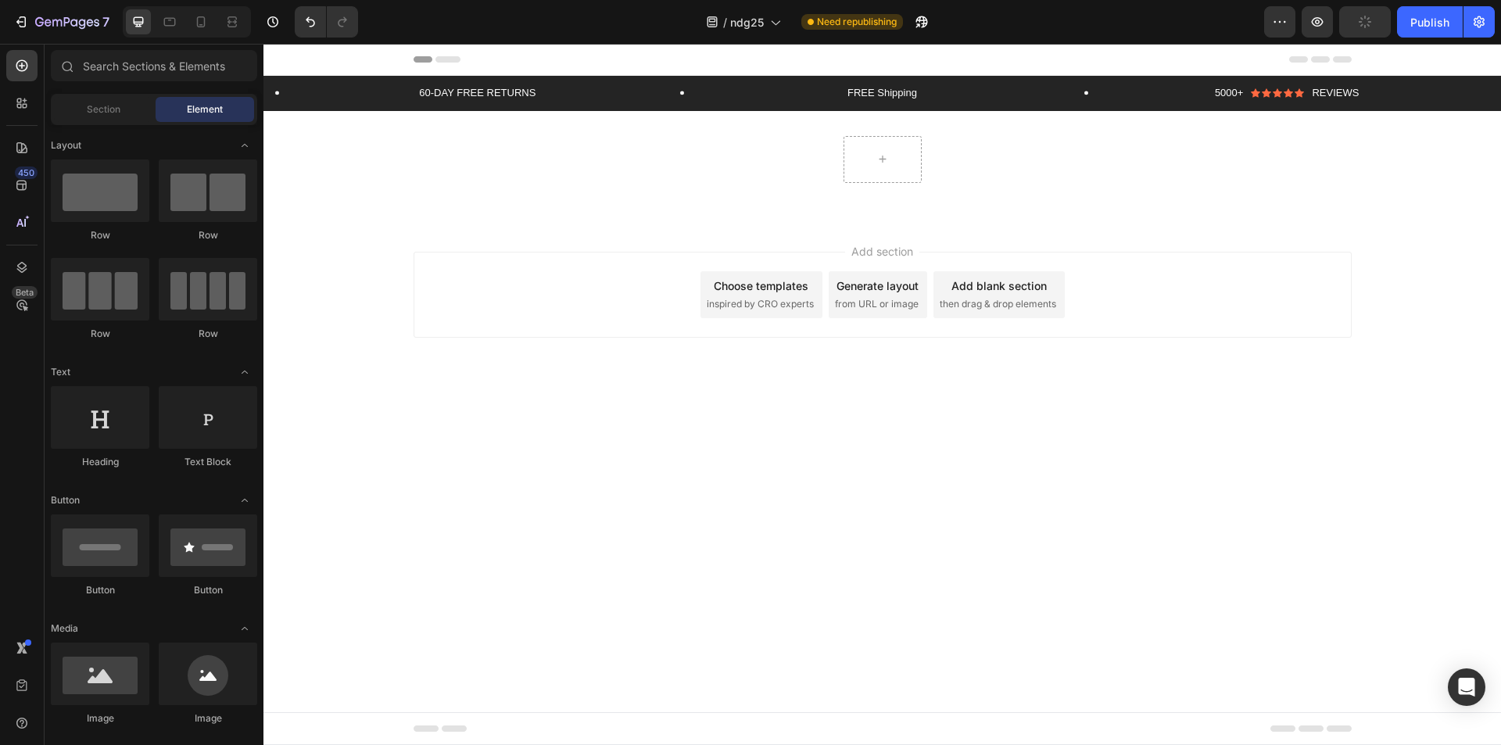
click at [361, 235] on div "Add section Choose templates inspired by CRO experts Generate layout from URL o…" at bounding box center [882, 316] width 1238 height 192
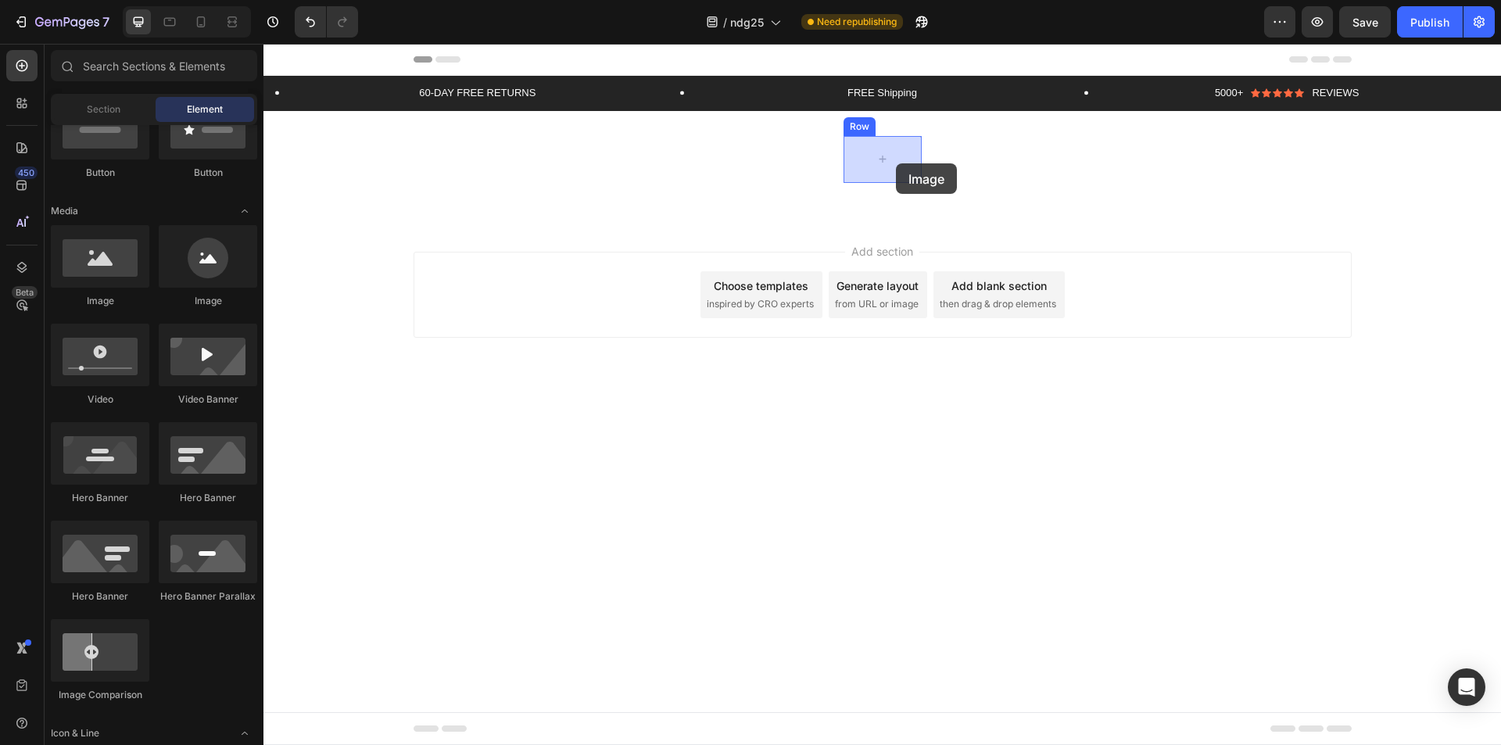
drag, startPoint x: 371, startPoint y: 316, endPoint x: 896, endPoint y: 163, distance: 547.0
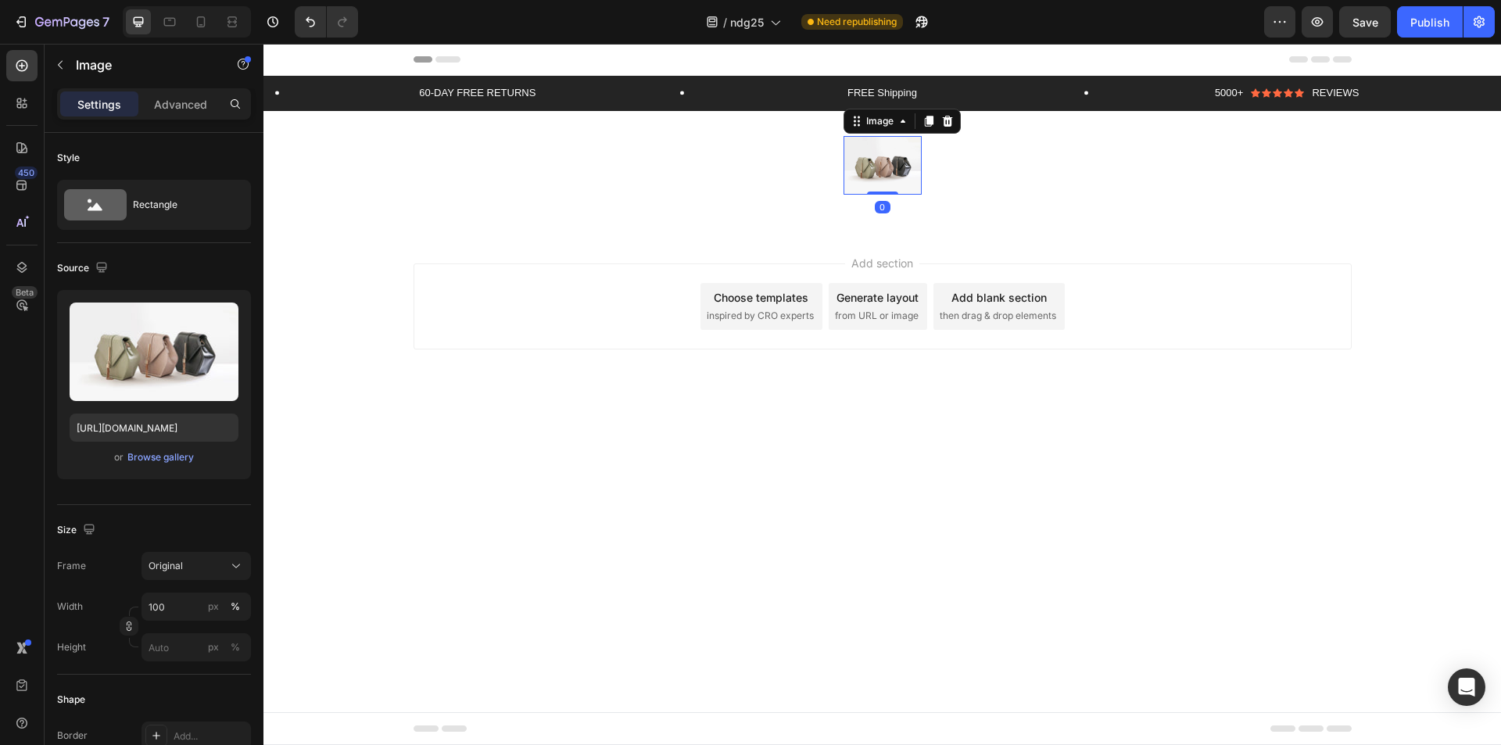
click at [884, 163] on img at bounding box center [883, 165] width 78 height 59
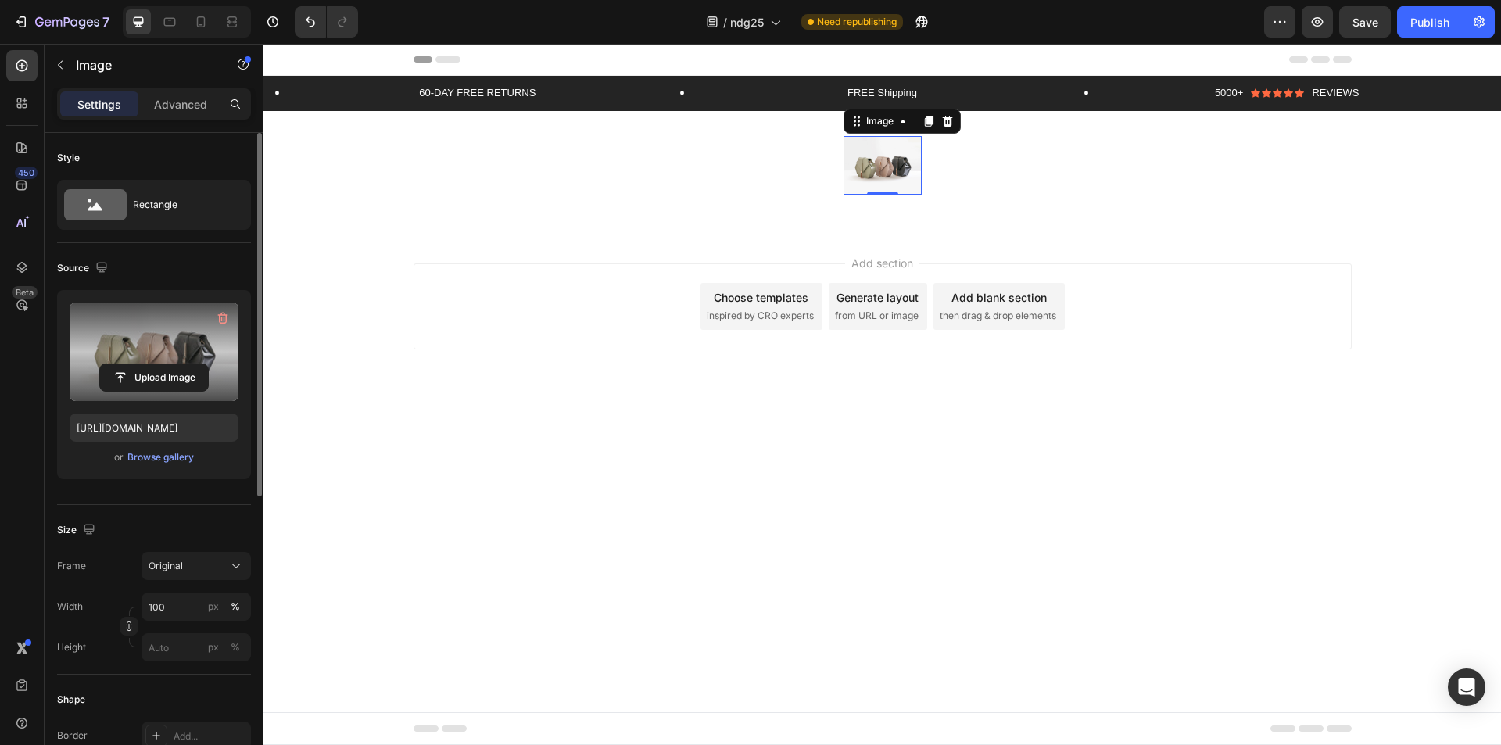
click at [130, 363] on label at bounding box center [154, 352] width 169 height 99
click at [130, 364] on input "file" at bounding box center [154, 377] width 108 height 27
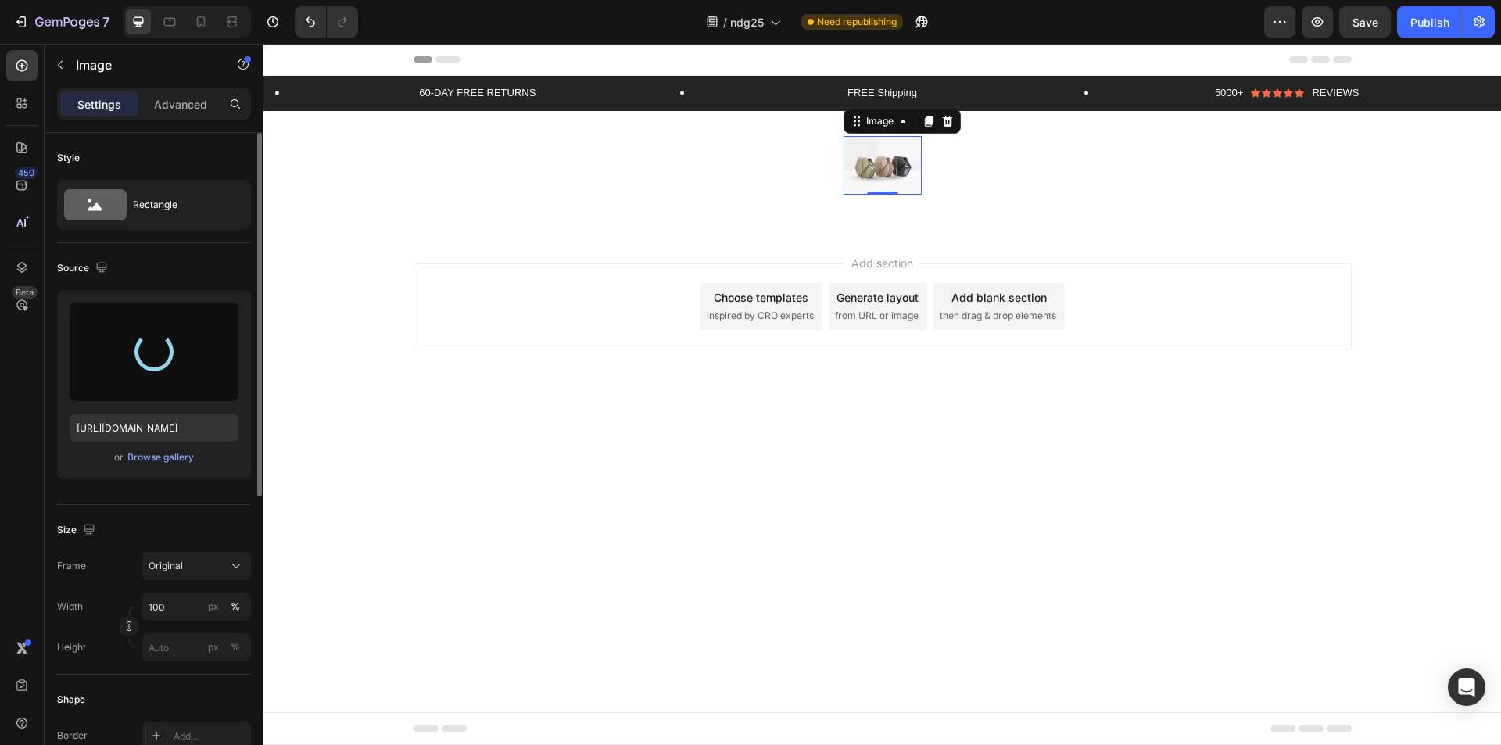
type input "[URL][DOMAIN_NAME]"
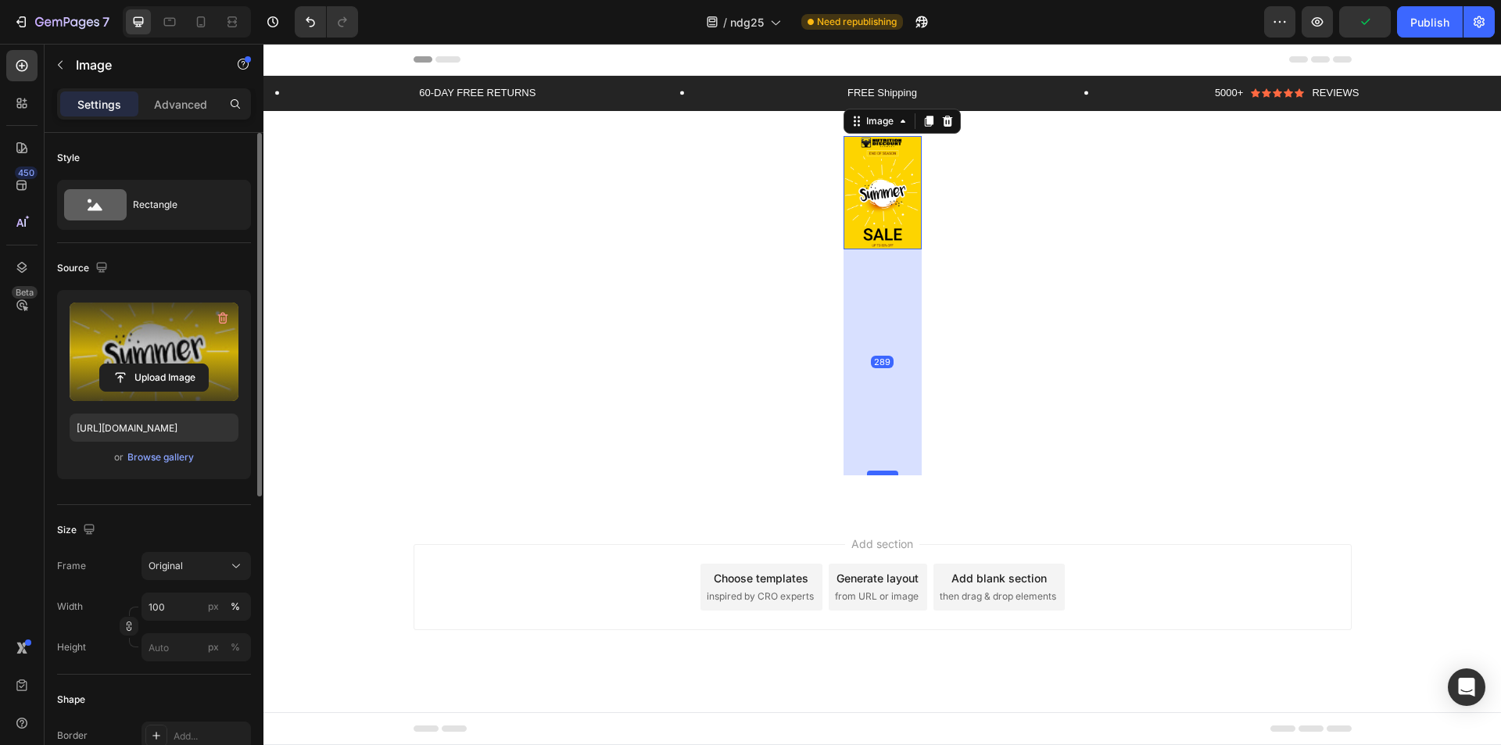
drag, startPoint x: 887, startPoint y: 248, endPoint x: 878, endPoint y: 474, distance: 226.1
click at [878, 474] on div at bounding box center [882, 473] width 31 height 5
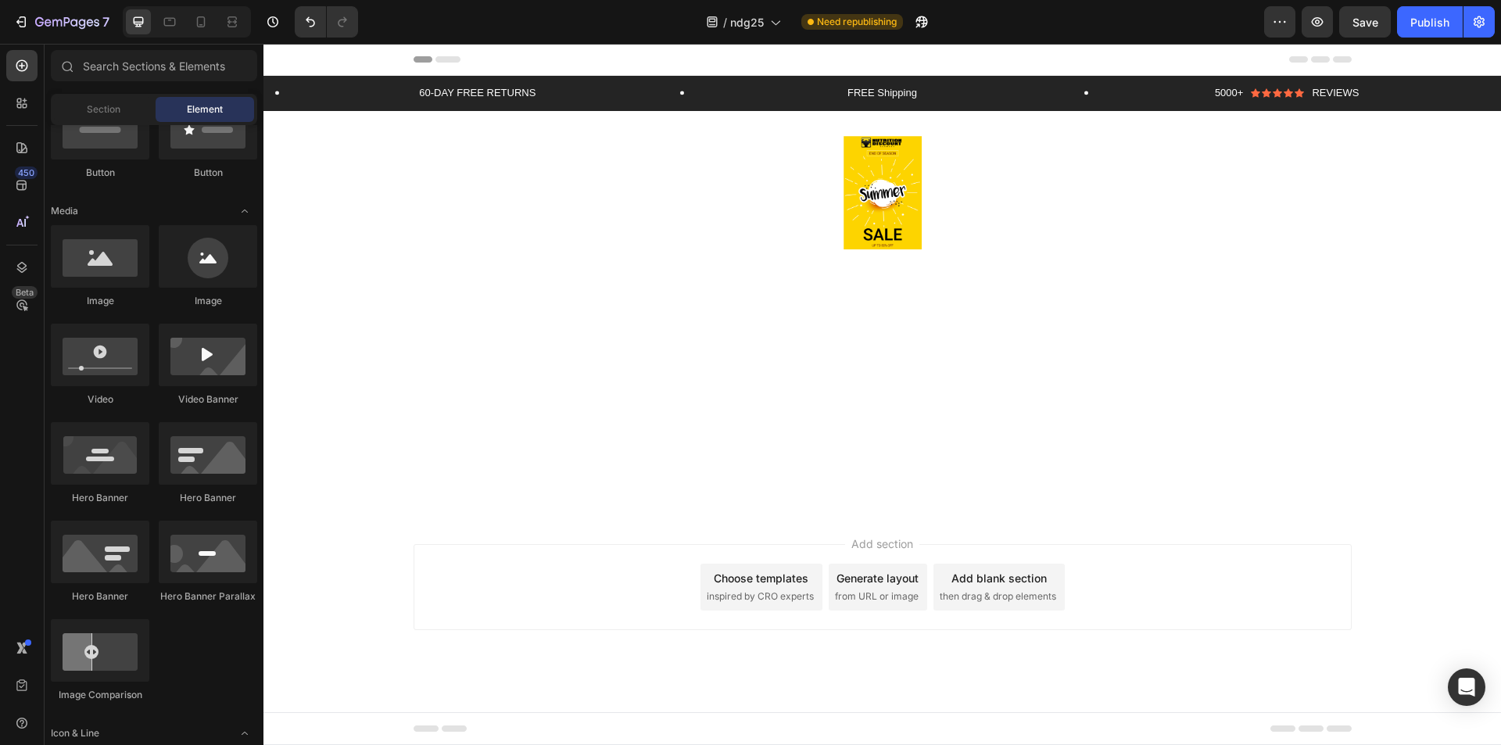
drag, startPoint x: 922, startPoint y: 224, endPoint x: 977, endPoint y: 231, distance: 55.9
click at [977, 231] on div "60-DAY FREE RETURNS Text Block Row FREE Shipping Text Block Row 5000+ Text Bloc…" at bounding box center [882, 294] width 1238 height 437
click at [908, 213] on img at bounding box center [883, 192] width 78 height 113
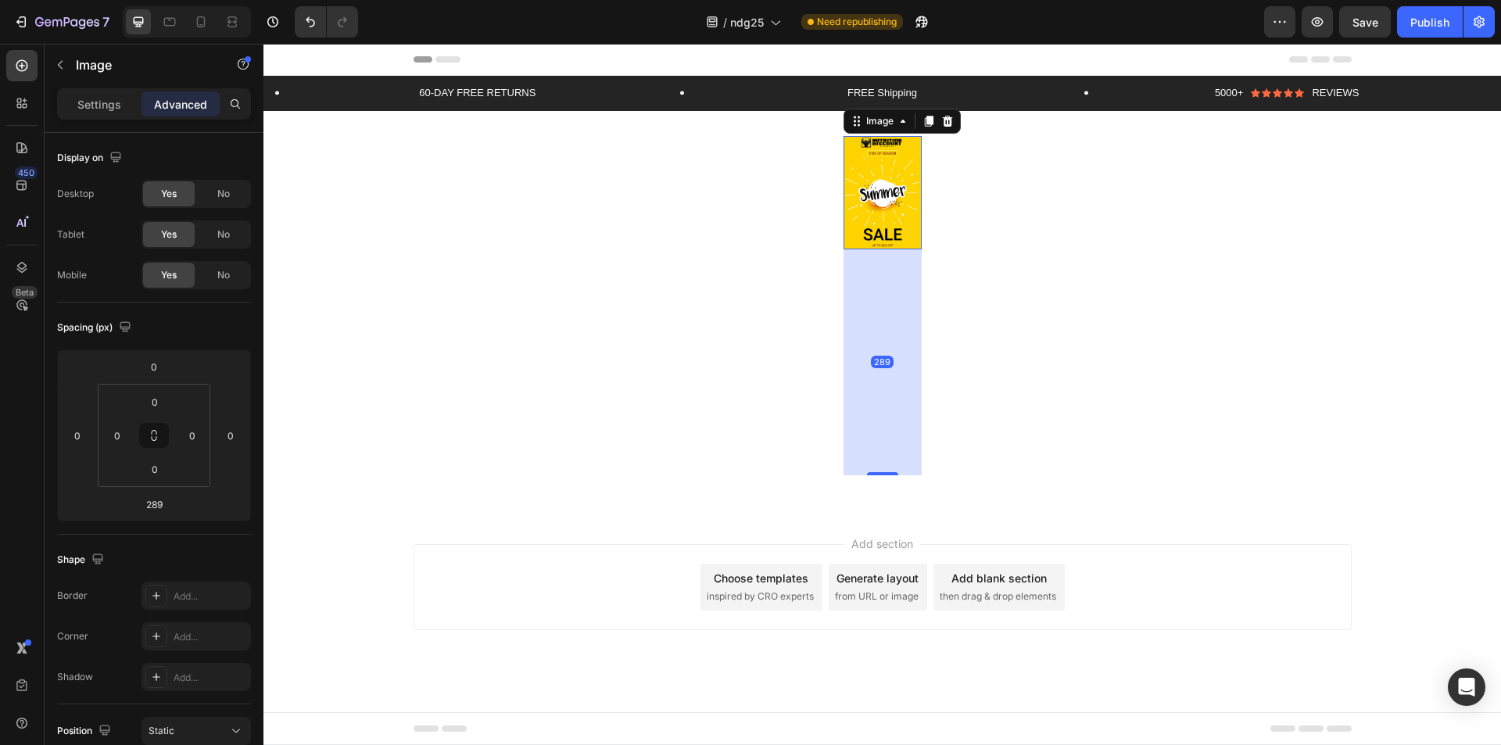
drag, startPoint x: 915, startPoint y: 218, endPoint x: 955, endPoint y: 224, distance: 40.4
click at [955, 224] on div "60-DAY FREE RETURNS Text Block Row FREE Shipping Text Block Row 5000+ Text Bloc…" at bounding box center [882, 294] width 1238 height 437
click at [895, 122] on div "Image" at bounding box center [880, 121] width 34 height 14
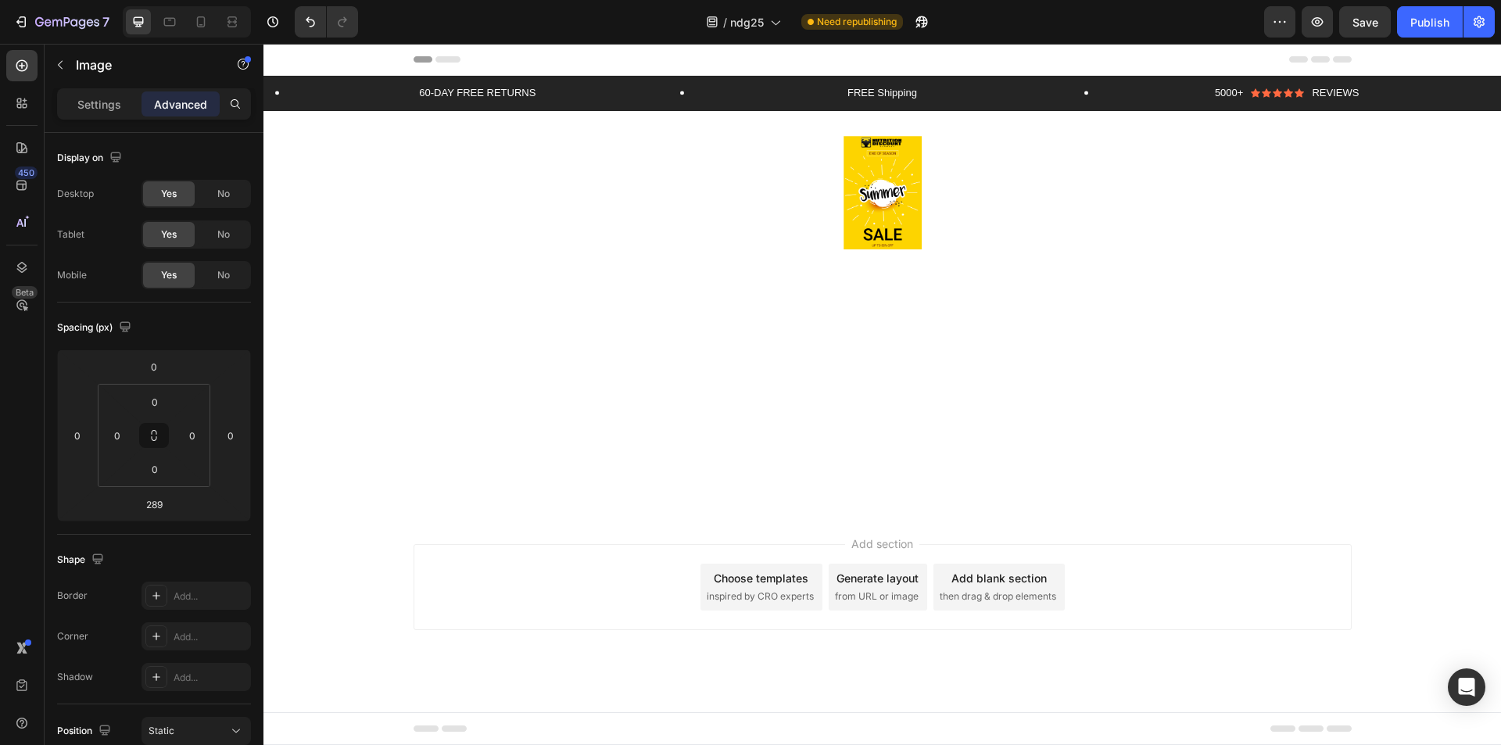
click at [961, 184] on div "60-DAY FREE RETURNS Text Block Row FREE Shipping Text Block Row 5000+ Text Bloc…" at bounding box center [882, 294] width 1238 height 437
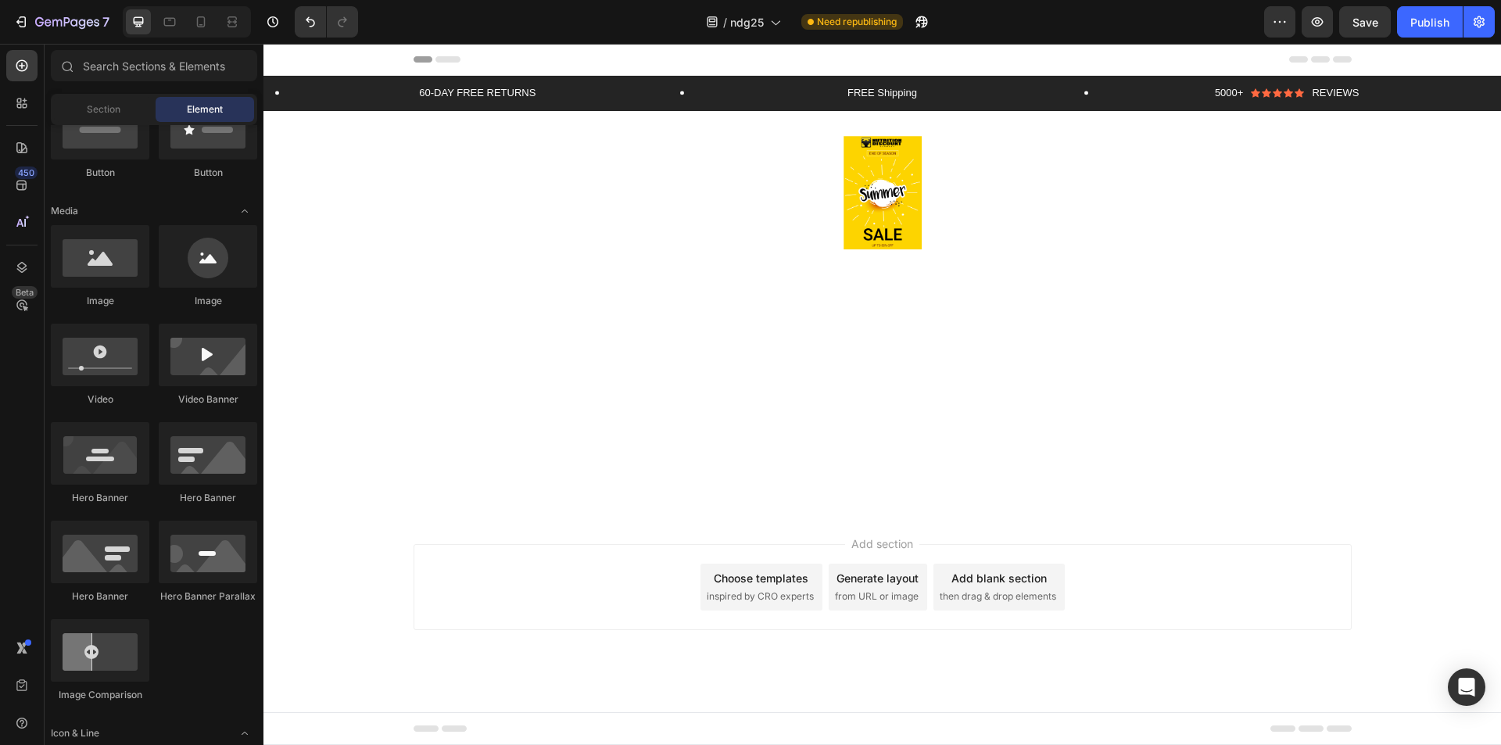
click at [870, 210] on img at bounding box center [883, 192] width 78 height 113
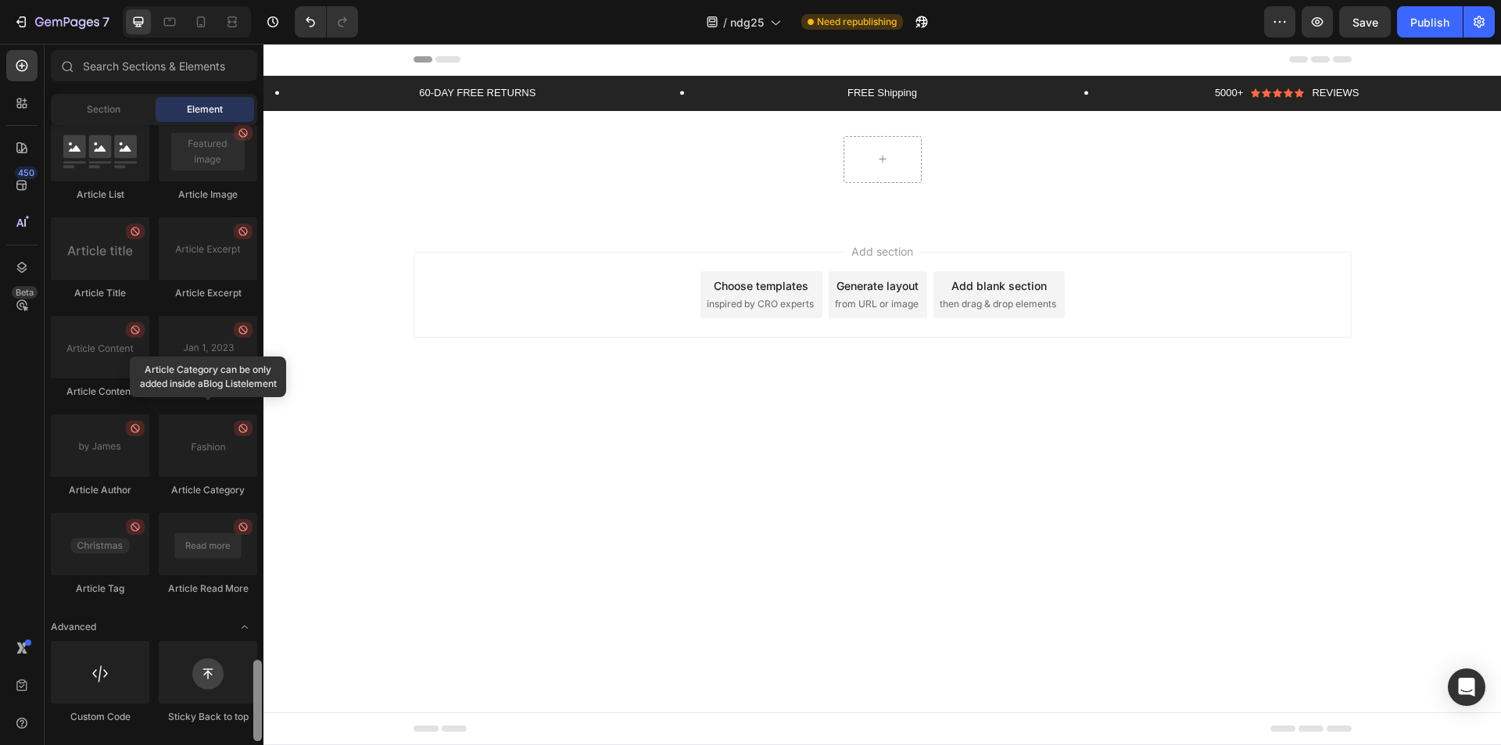
scroll to position [3909, 0]
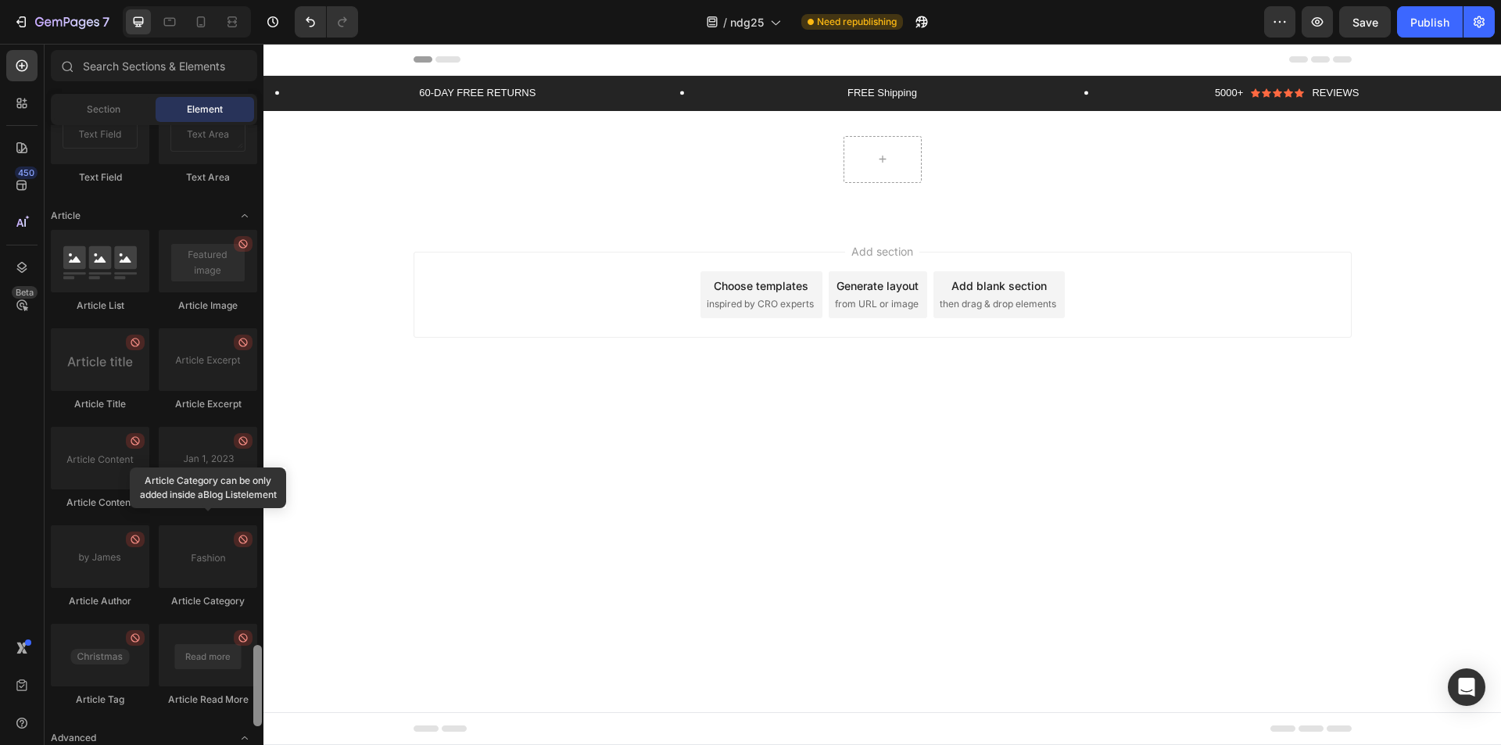
drag, startPoint x: 524, startPoint y: 389, endPoint x: 303, endPoint y: 140, distance: 332.9
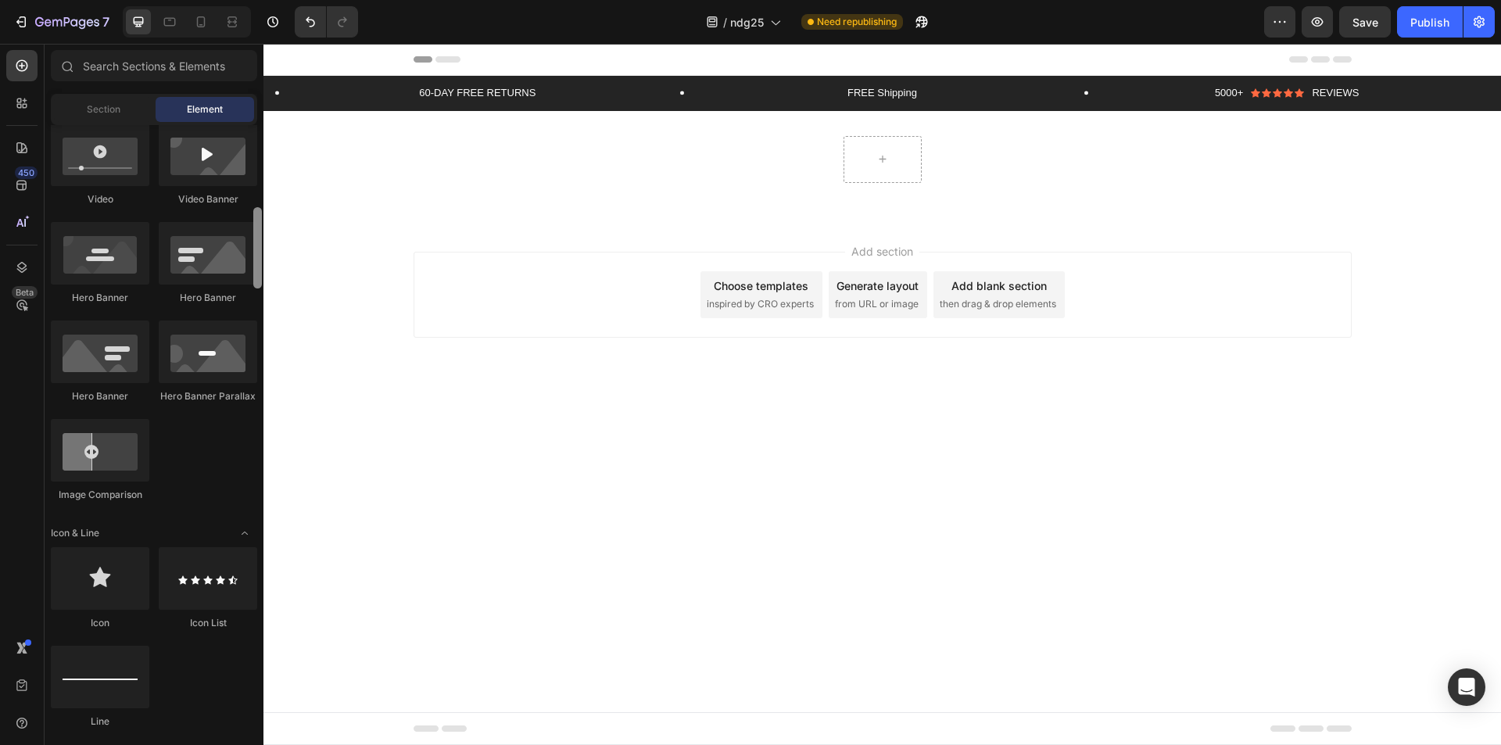
scroll to position [489, 0]
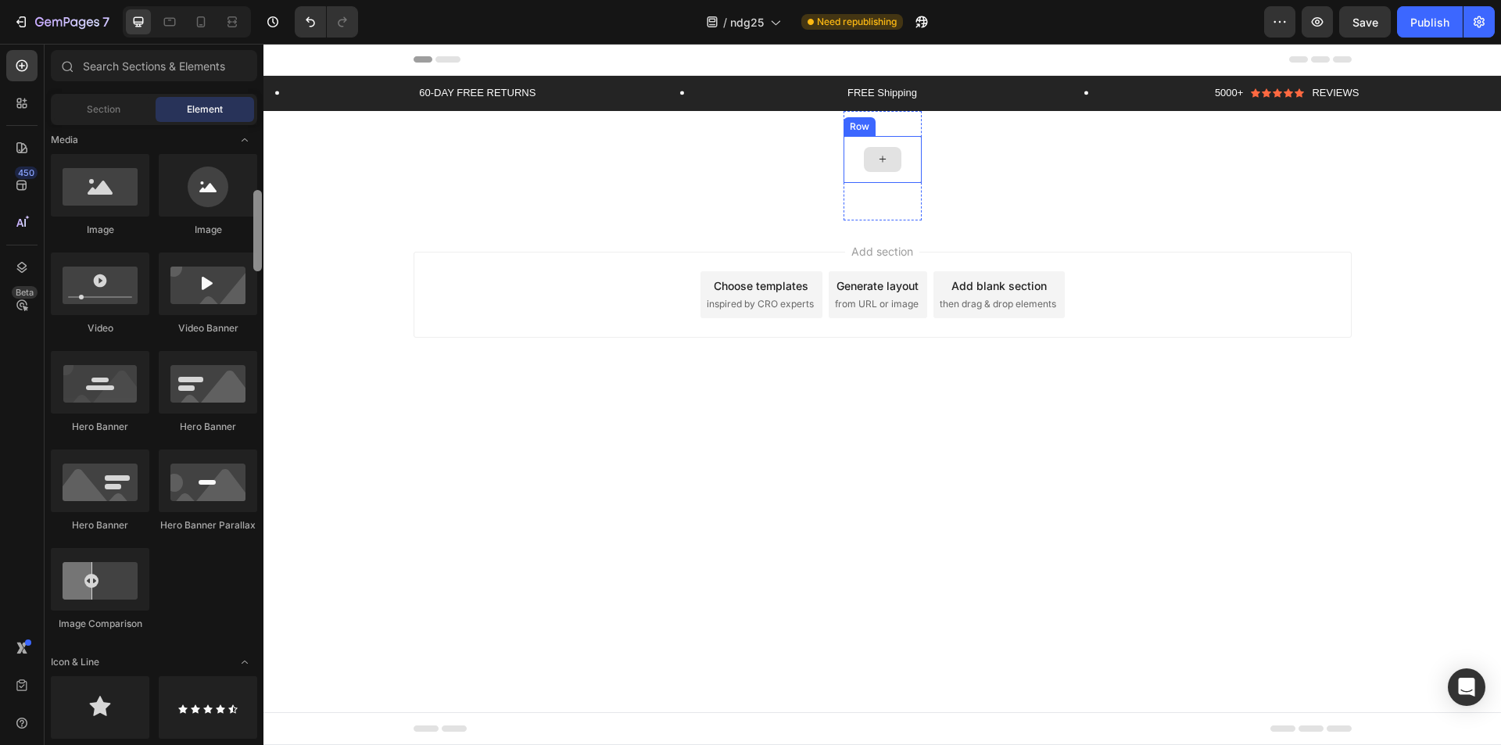
click at [882, 161] on icon at bounding box center [882, 158] width 13 height 13
click at [868, 152] on div at bounding box center [883, 159] width 38 height 25
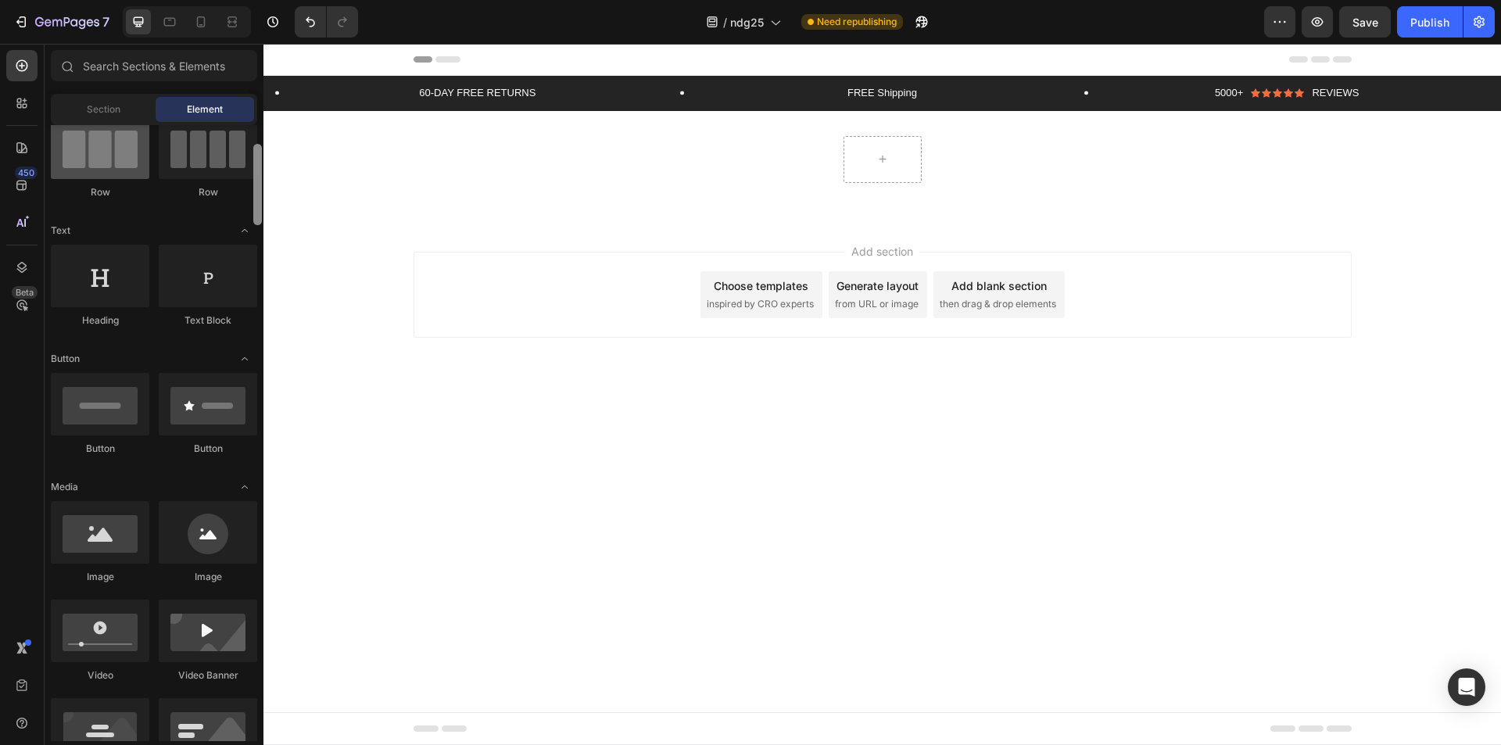
scroll to position [124, 0]
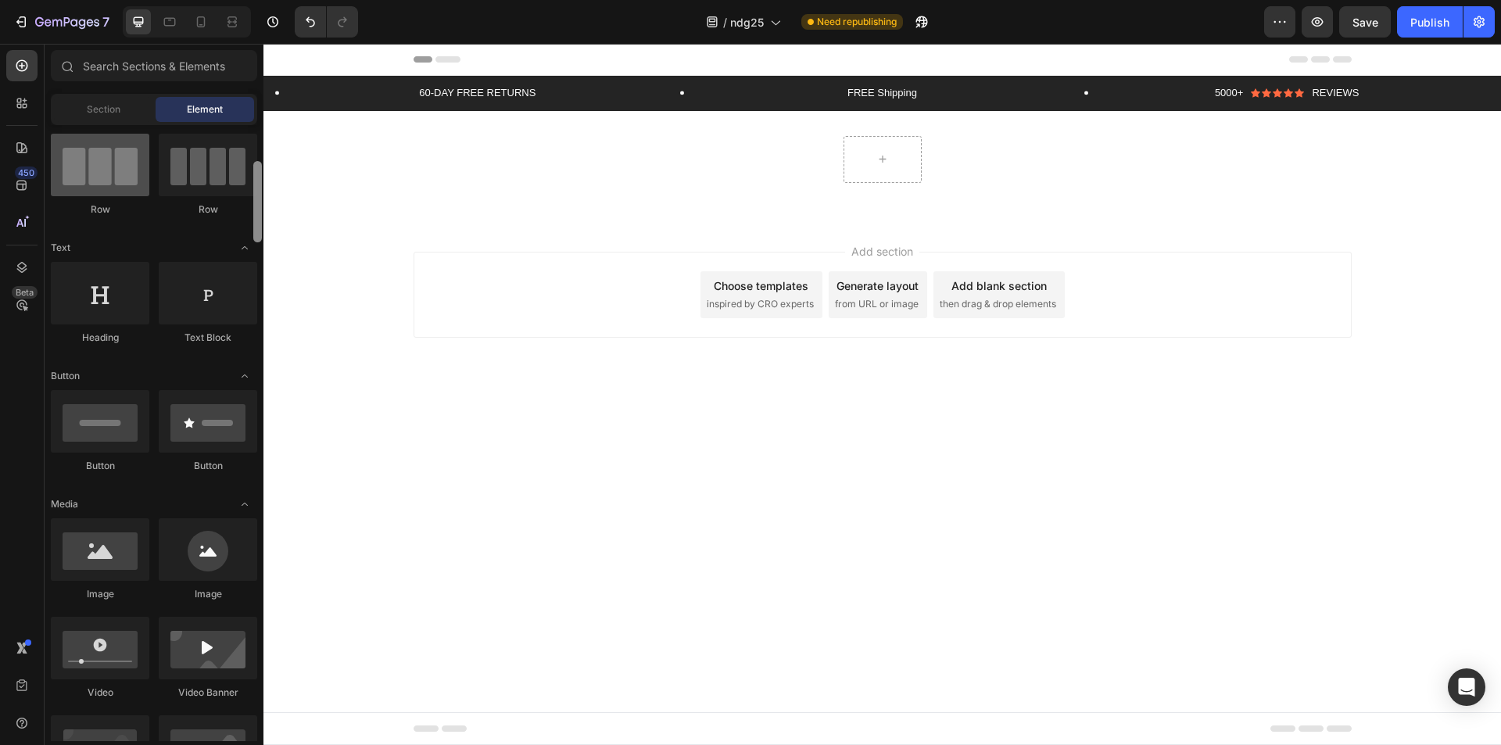
click at [73, 195] on div at bounding box center [100, 165] width 99 height 63
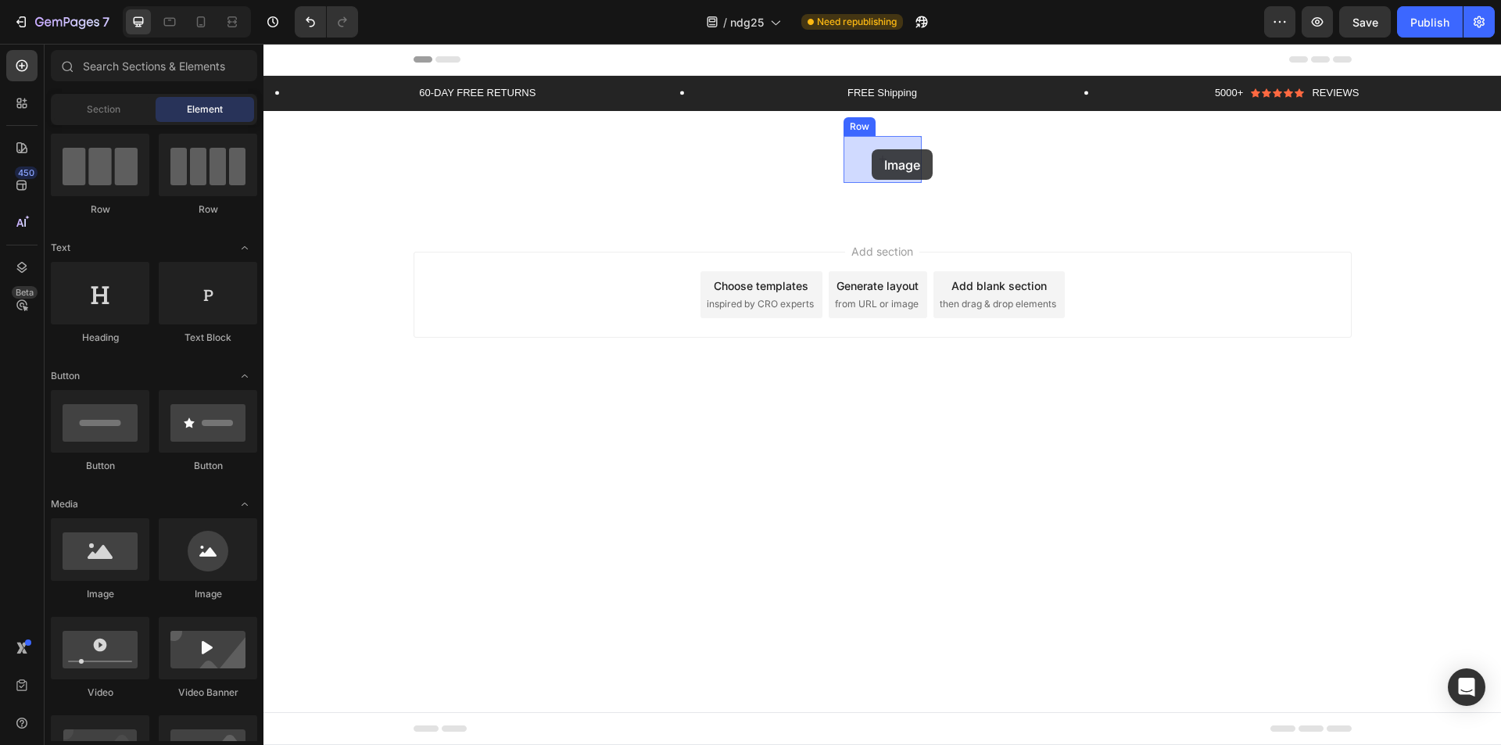
drag, startPoint x: 401, startPoint y: 588, endPoint x: 872, endPoint y: 149, distance: 643.3
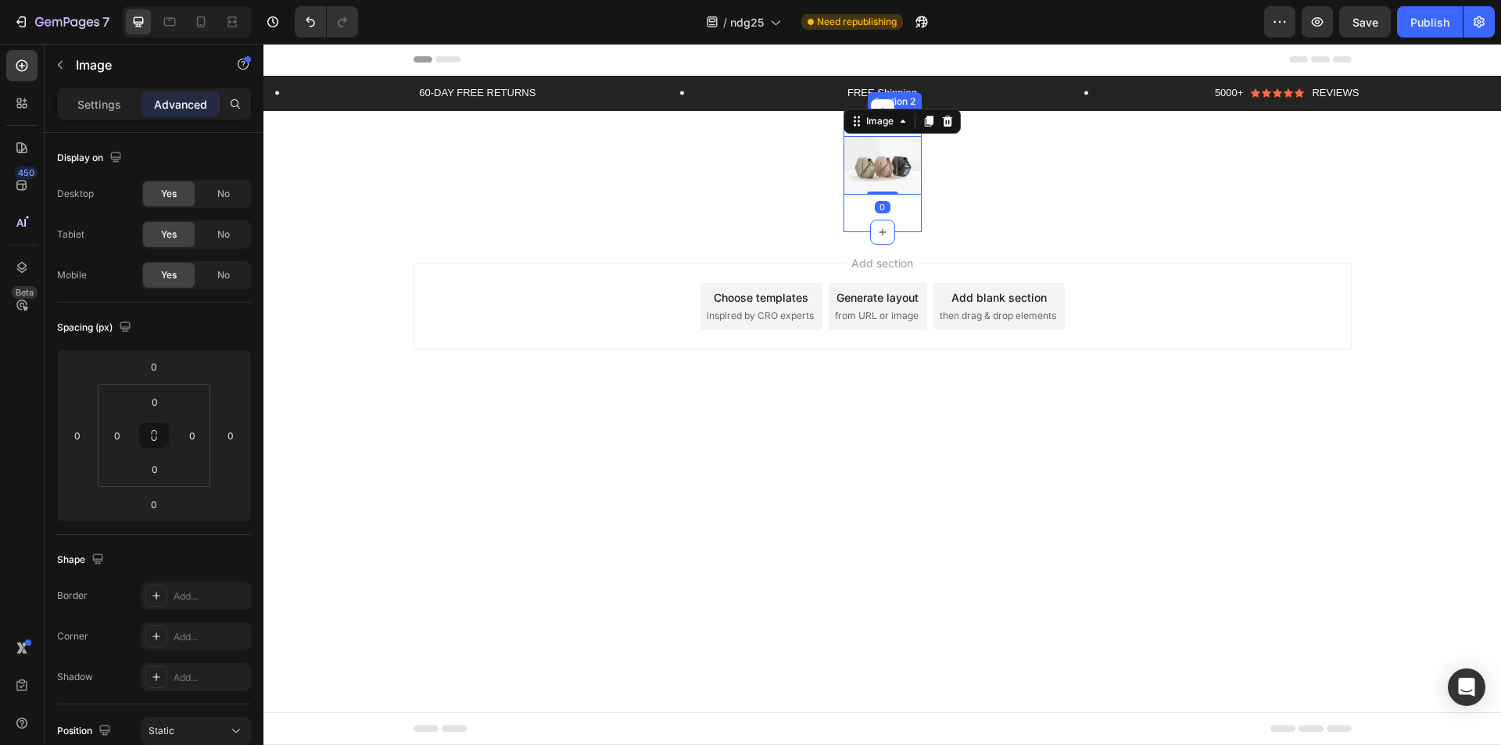
click at [880, 195] on div "Image 0 Row" at bounding box center [883, 171] width 78 height 71
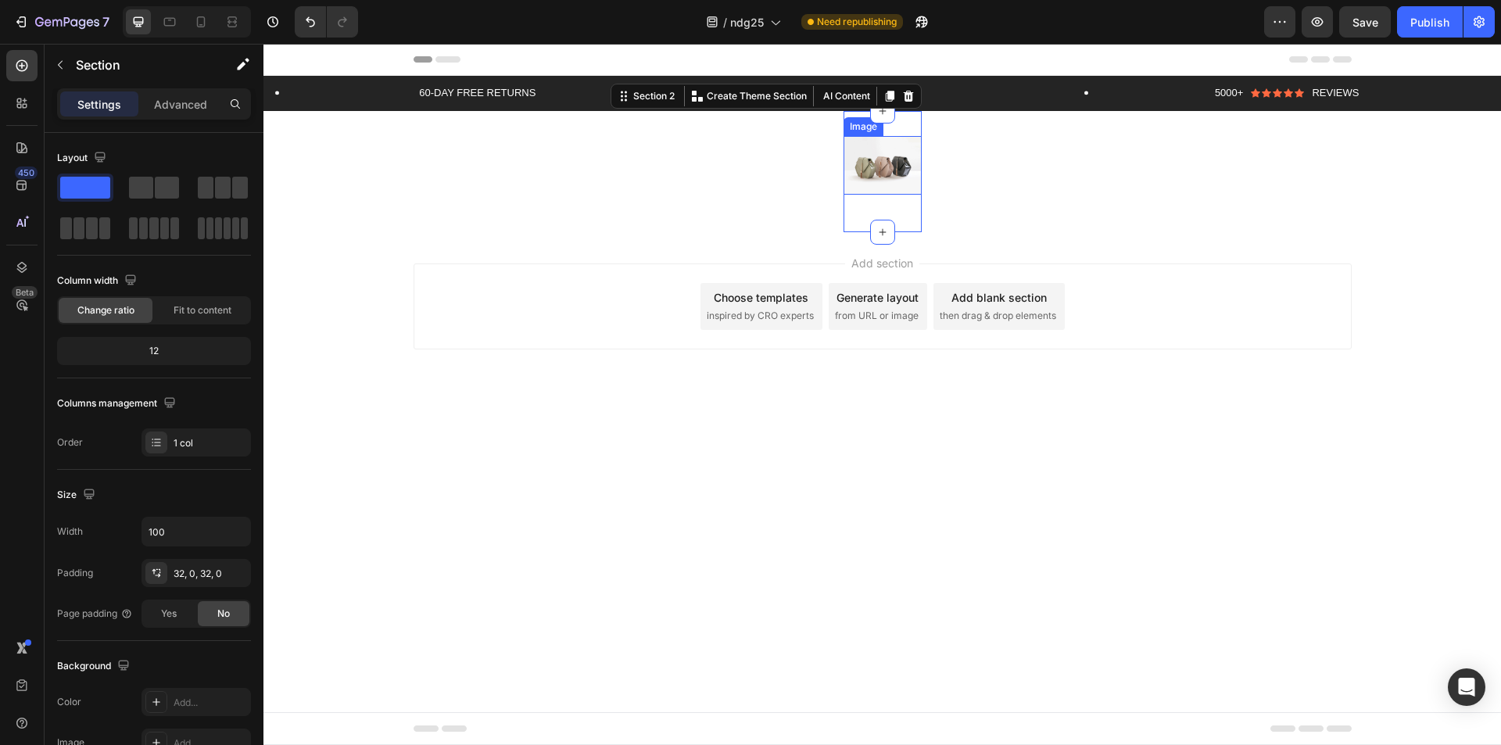
click at [906, 193] on img at bounding box center [883, 165] width 78 height 59
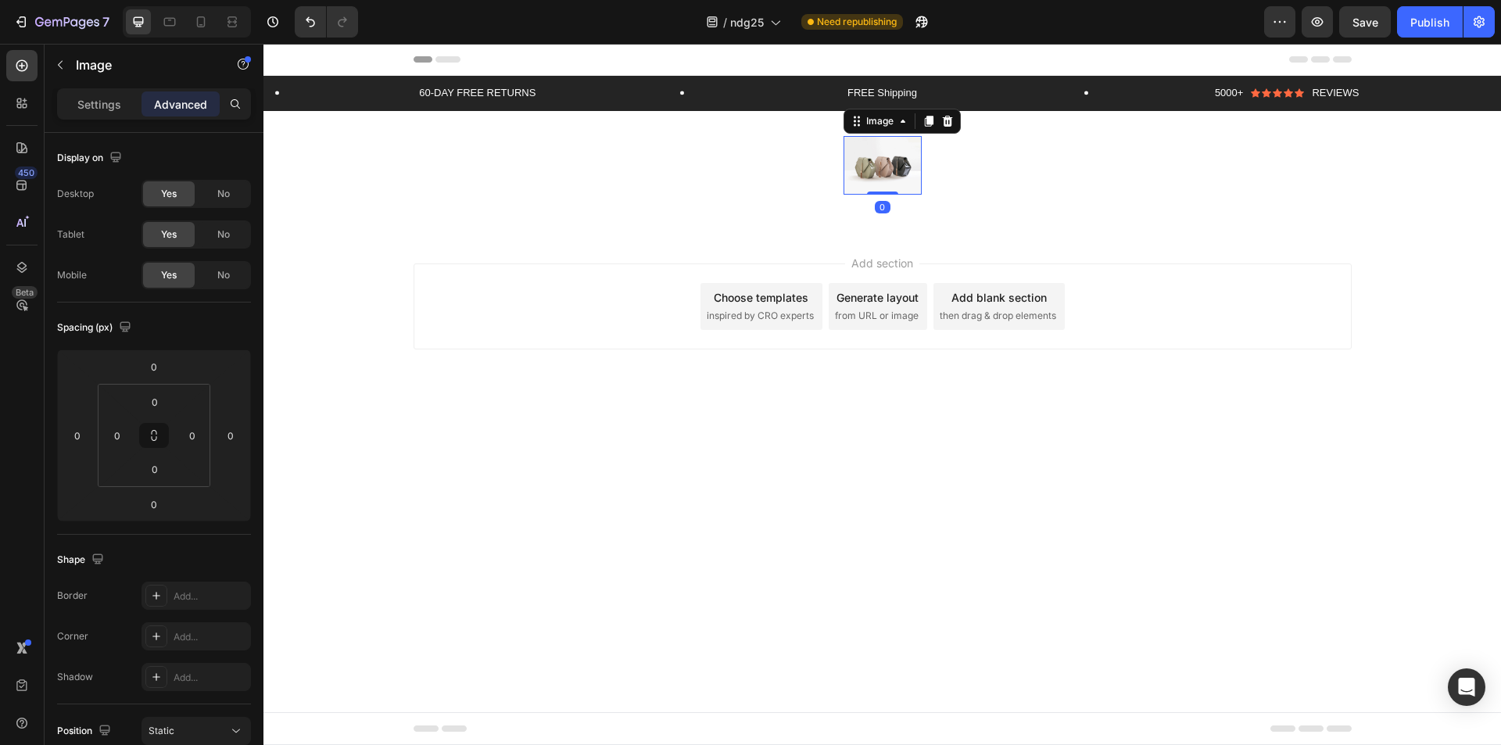
click at [901, 180] on img at bounding box center [883, 165] width 78 height 59
click at [955, 126] on div at bounding box center [947, 121] width 19 height 19
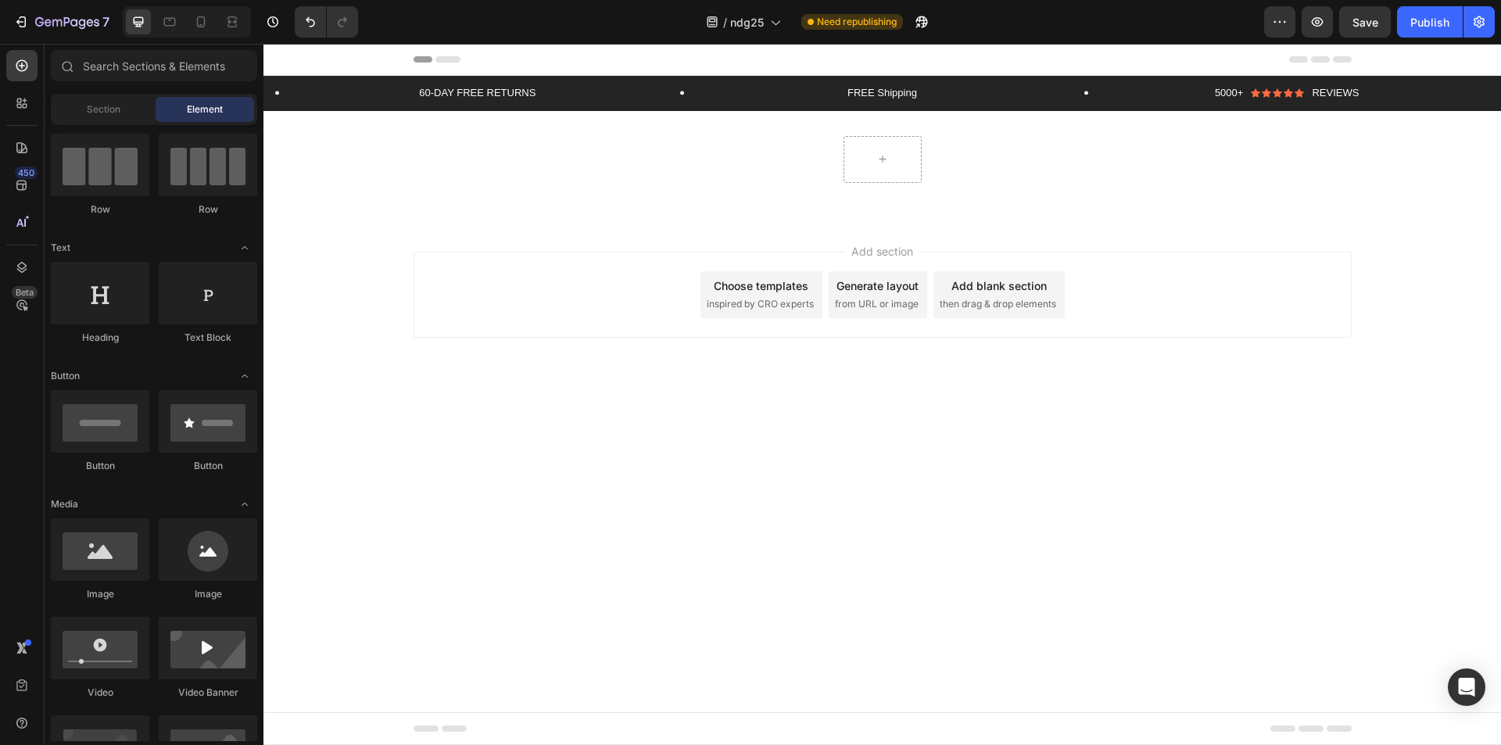
click at [894, 163] on div at bounding box center [883, 159] width 38 height 25
drag, startPoint x: 92, startPoint y: 435, endPoint x: 82, endPoint y: 425, distance: 13.8
click at [82, 425] on div at bounding box center [100, 421] width 99 height 63
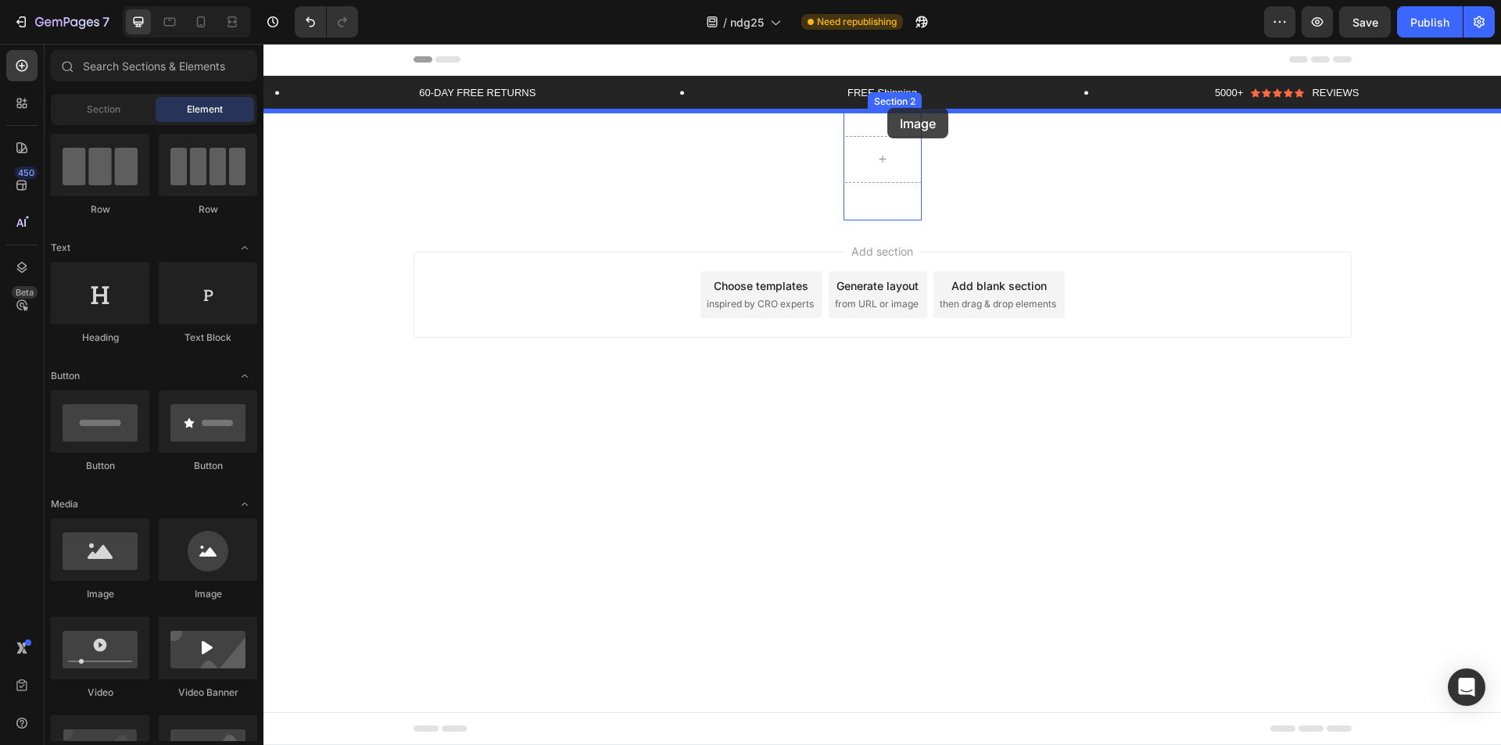
drag, startPoint x: 362, startPoint y: 604, endPoint x: 887, endPoint y: 111, distance: 719.6
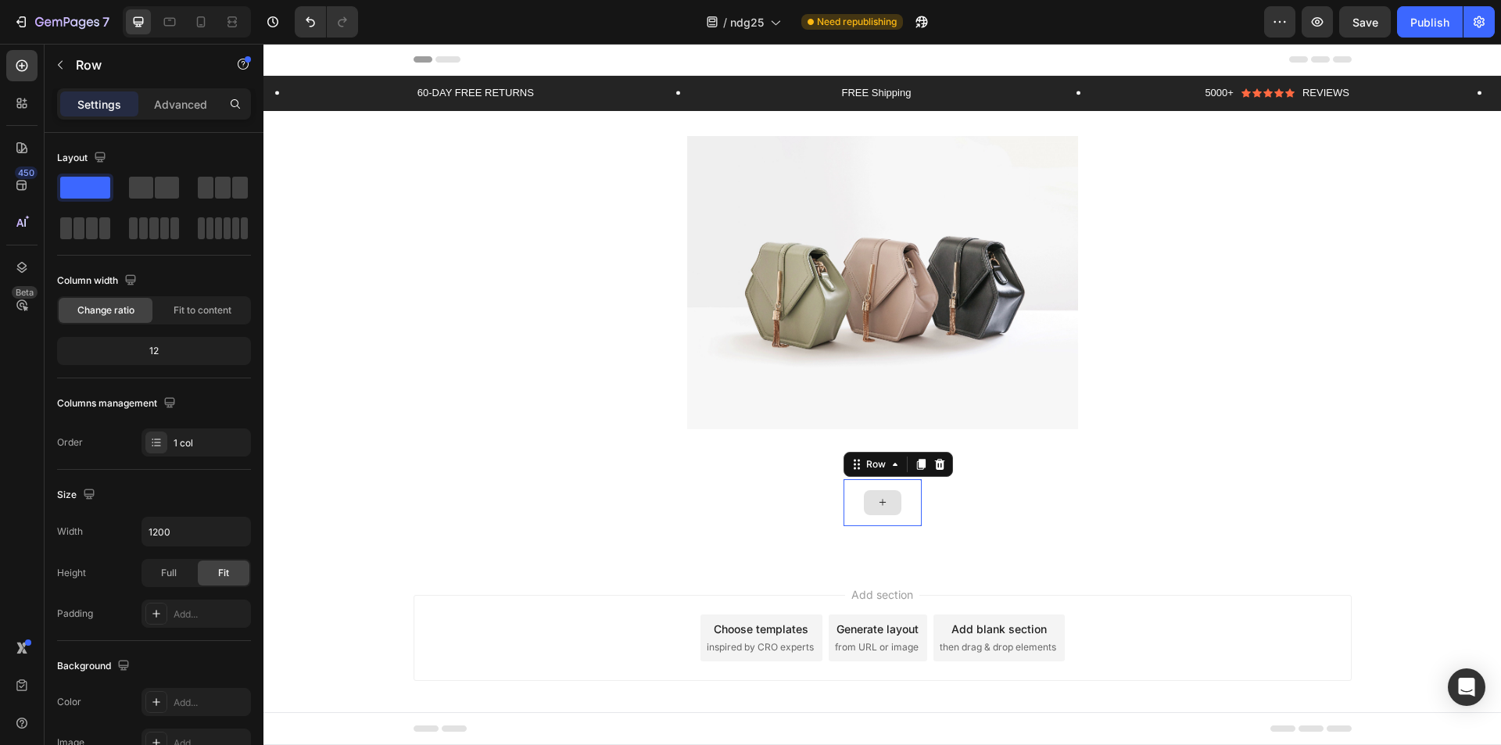
click at [881, 485] on div at bounding box center [883, 502] width 78 height 47
click at [930, 471] on div at bounding box center [939, 464] width 19 height 19
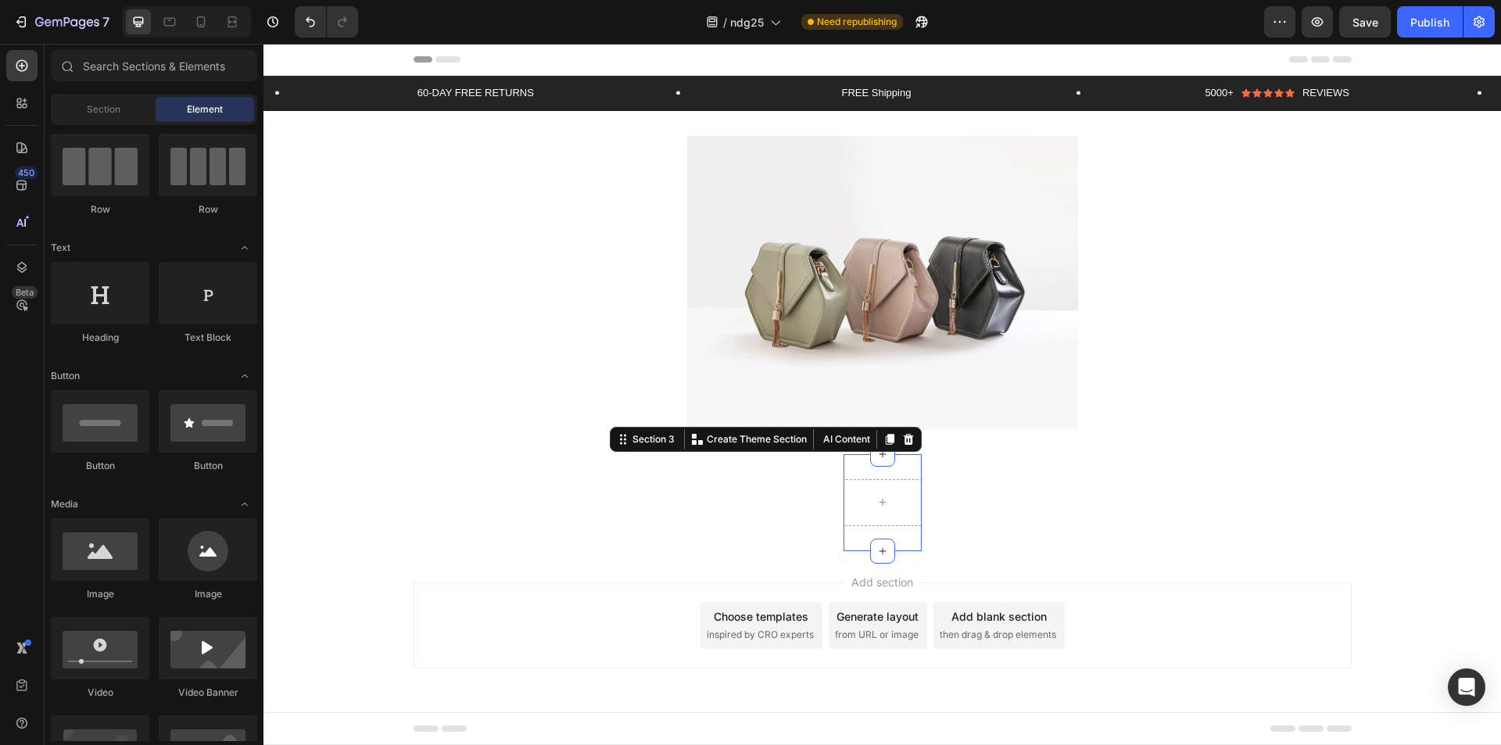
drag, startPoint x: 887, startPoint y: 476, endPoint x: 887, endPoint y: 498, distance: 21.9
click at [887, 478] on div "Section 3 You can create reusable sections Create Theme Section AI Content Writ…" at bounding box center [883, 502] width 78 height 97
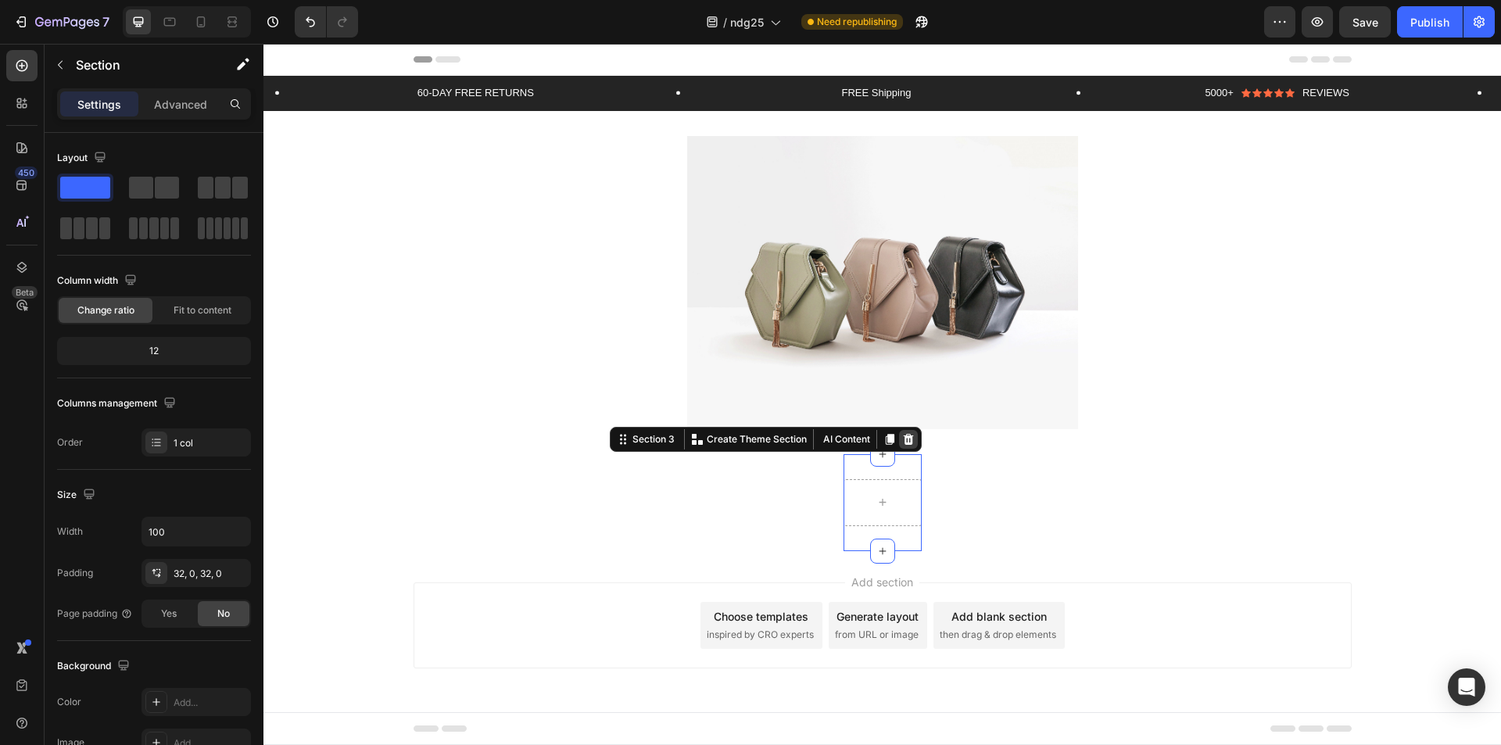
click at [899, 447] on div at bounding box center [908, 439] width 19 height 19
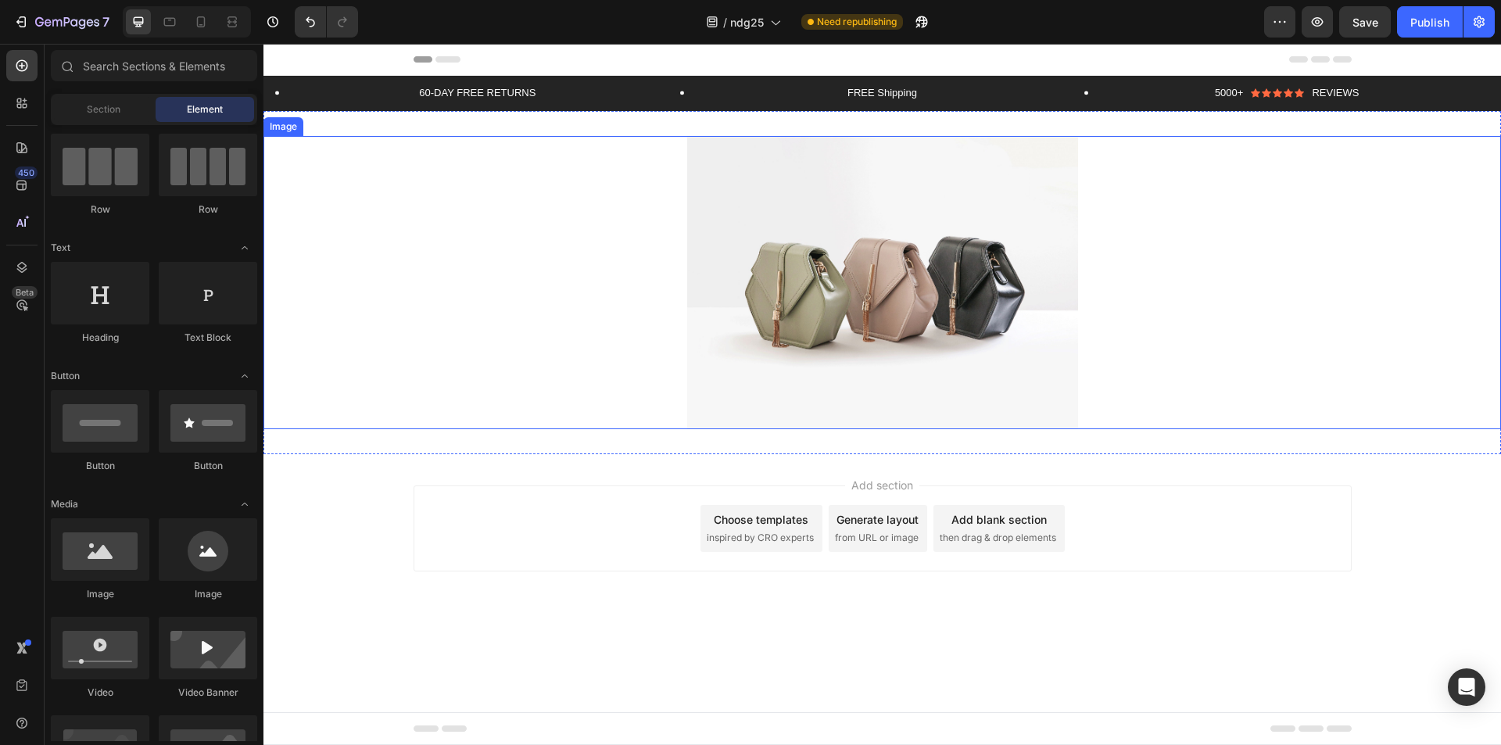
click at [918, 324] on img at bounding box center [882, 282] width 391 height 293
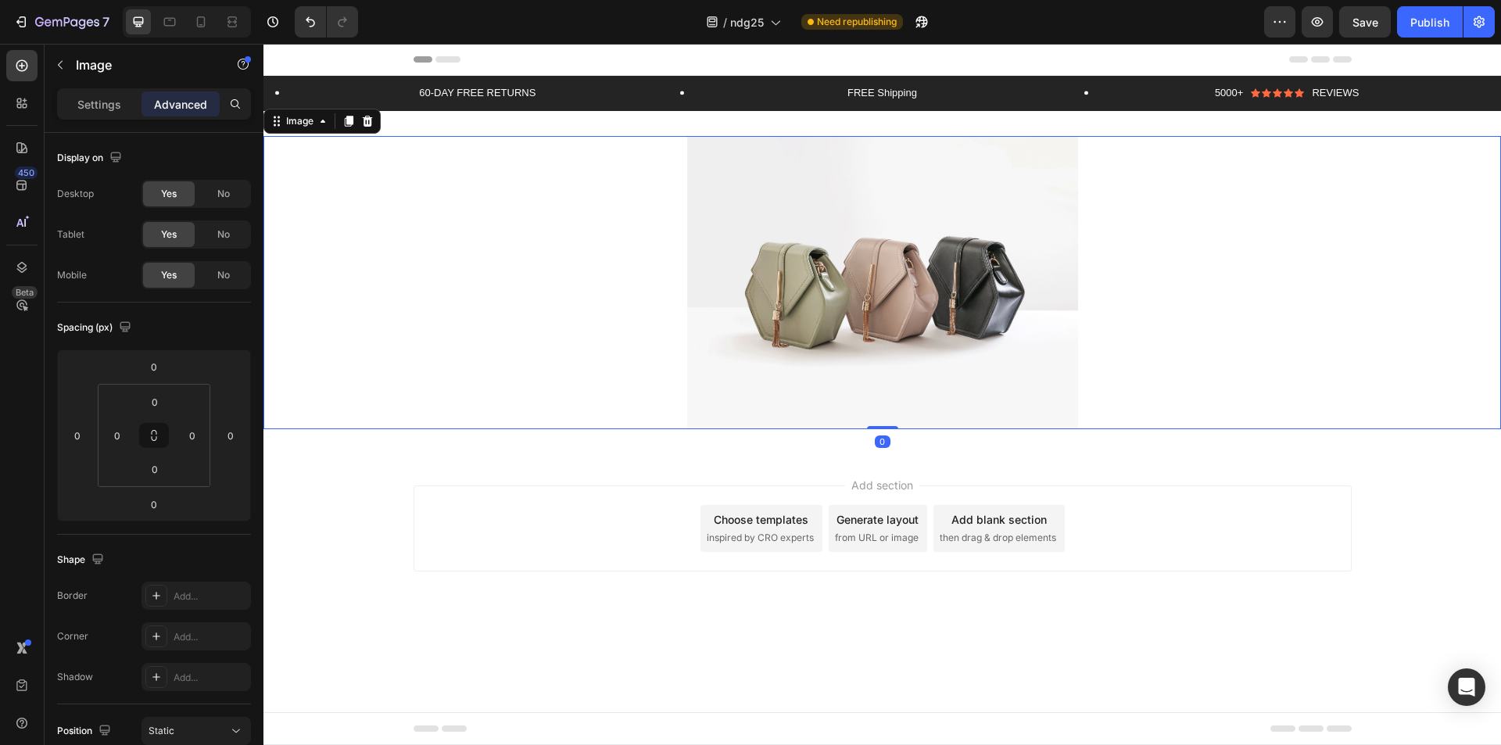
click at [915, 256] on img at bounding box center [882, 282] width 391 height 293
click at [882, 401] on img at bounding box center [882, 282] width 391 height 293
click at [81, 94] on div "Settings" at bounding box center [99, 103] width 78 height 25
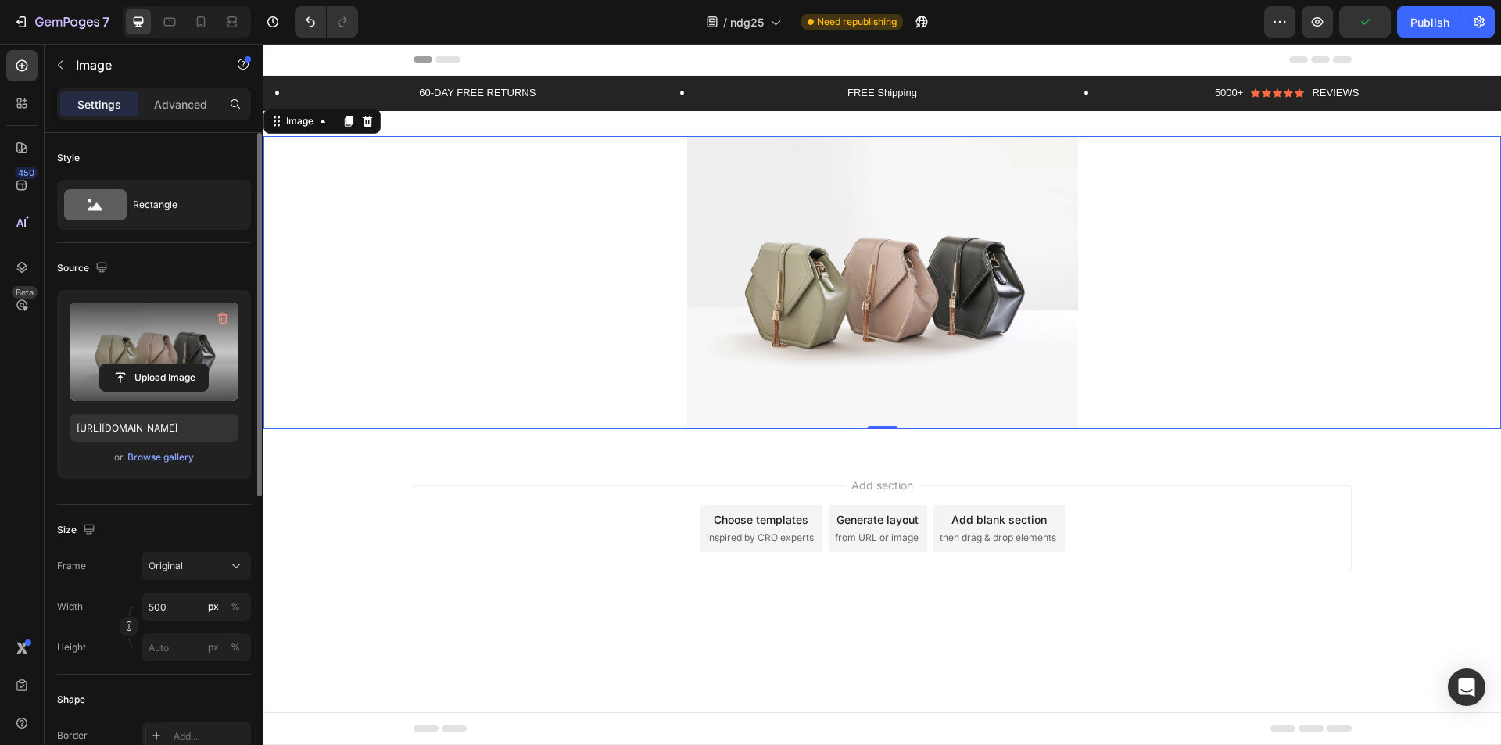
click at [144, 346] on label at bounding box center [154, 352] width 169 height 99
click at [144, 364] on input "file" at bounding box center [154, 377] width 108 height 27
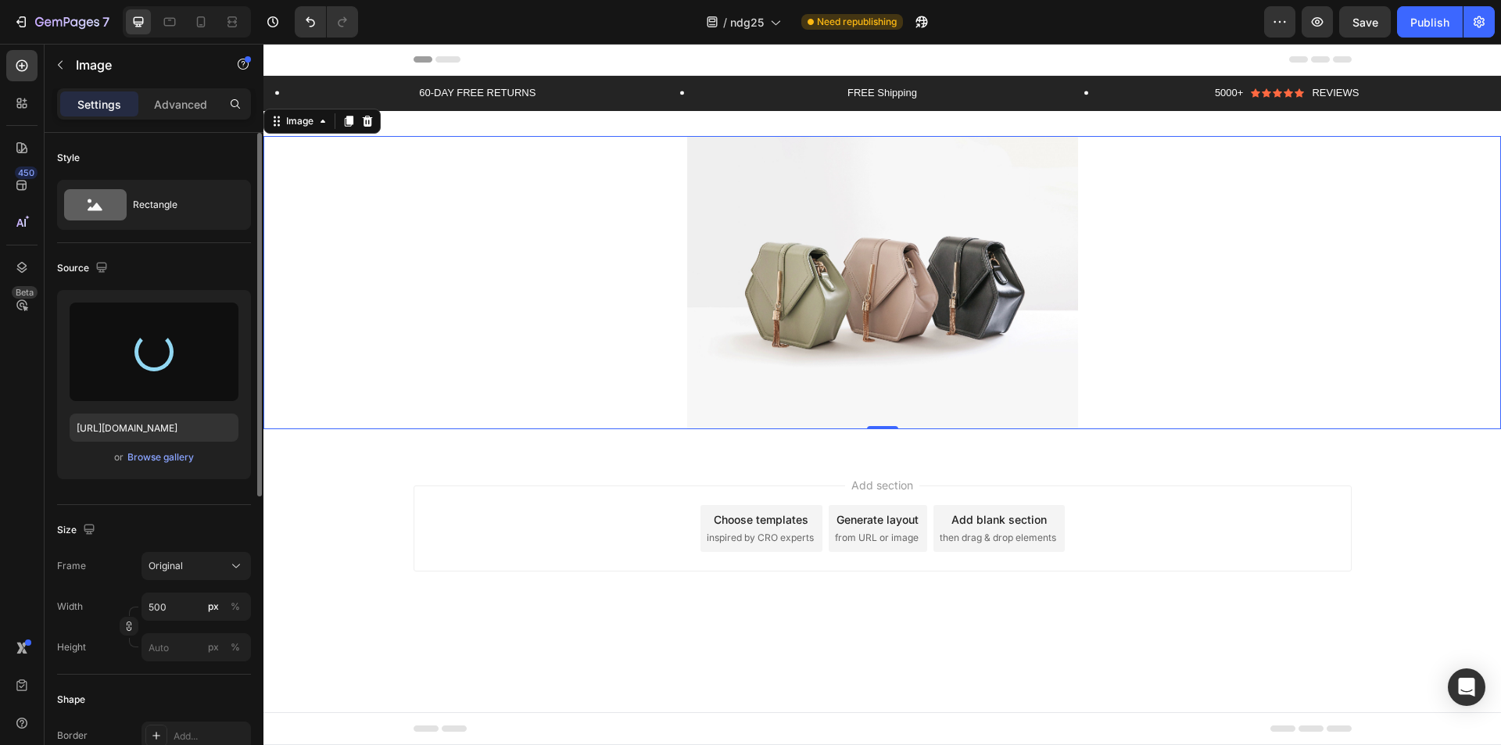
type input "[URL][DOMAIN_NAME]"
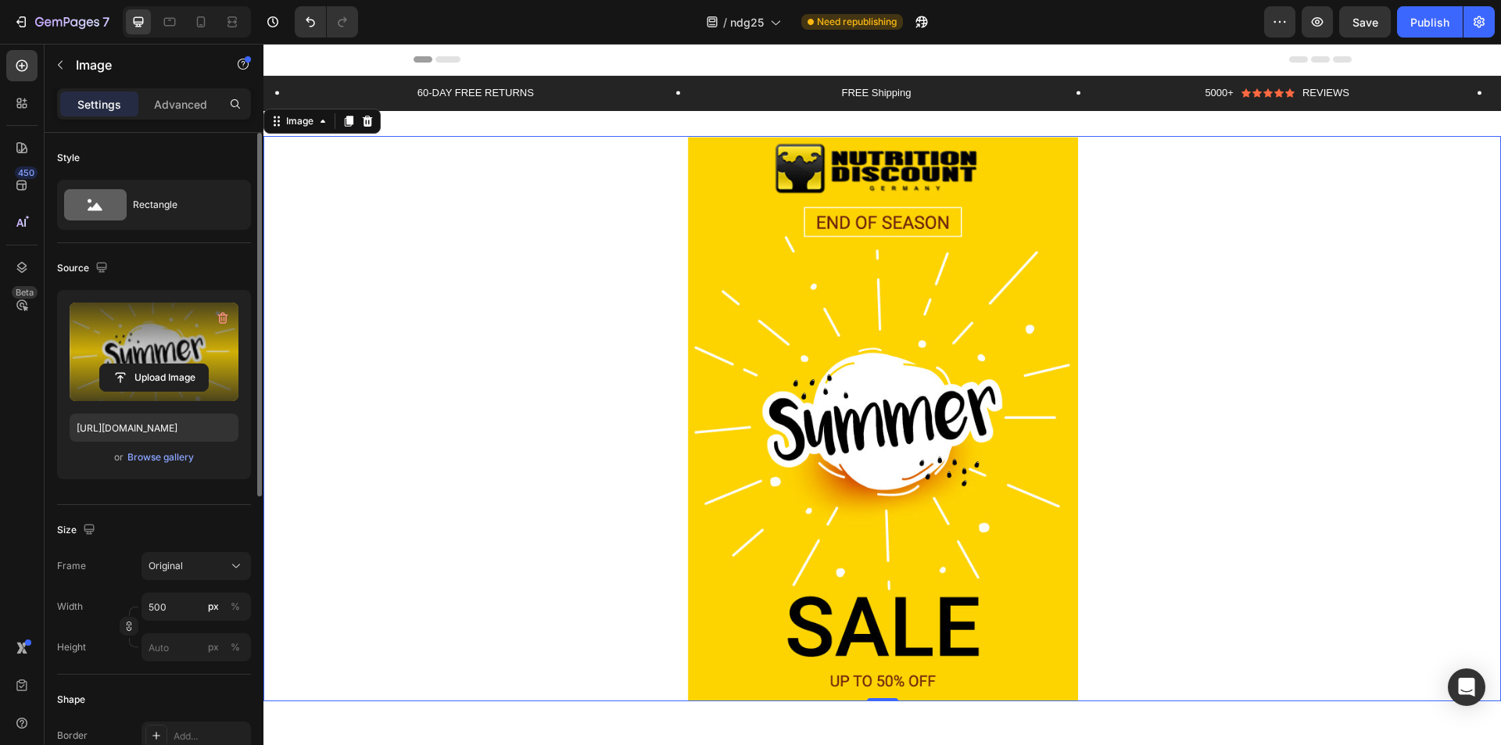
click at [1215, 357] on div at bounding box center [882, 418] width 1238 height 565
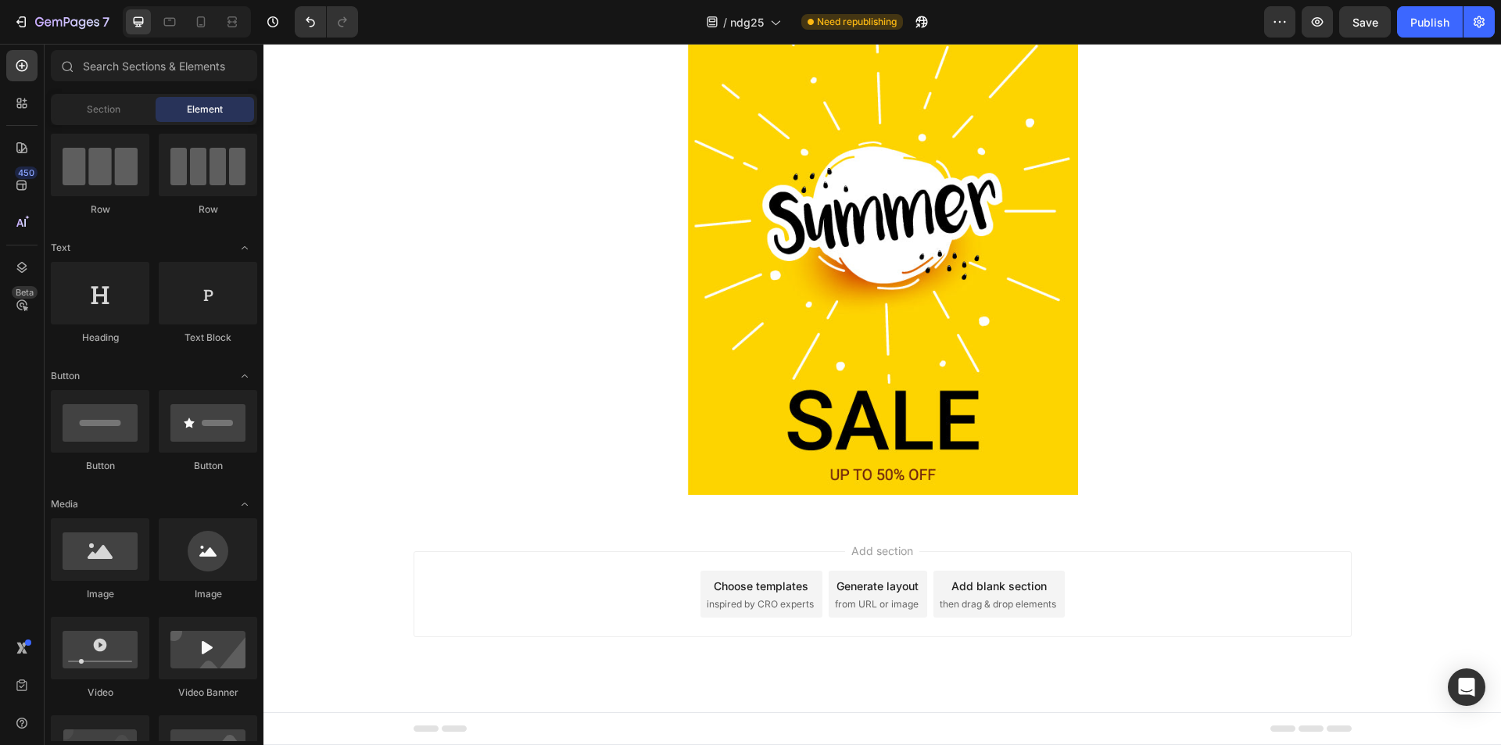
scroll to position [0, 0]
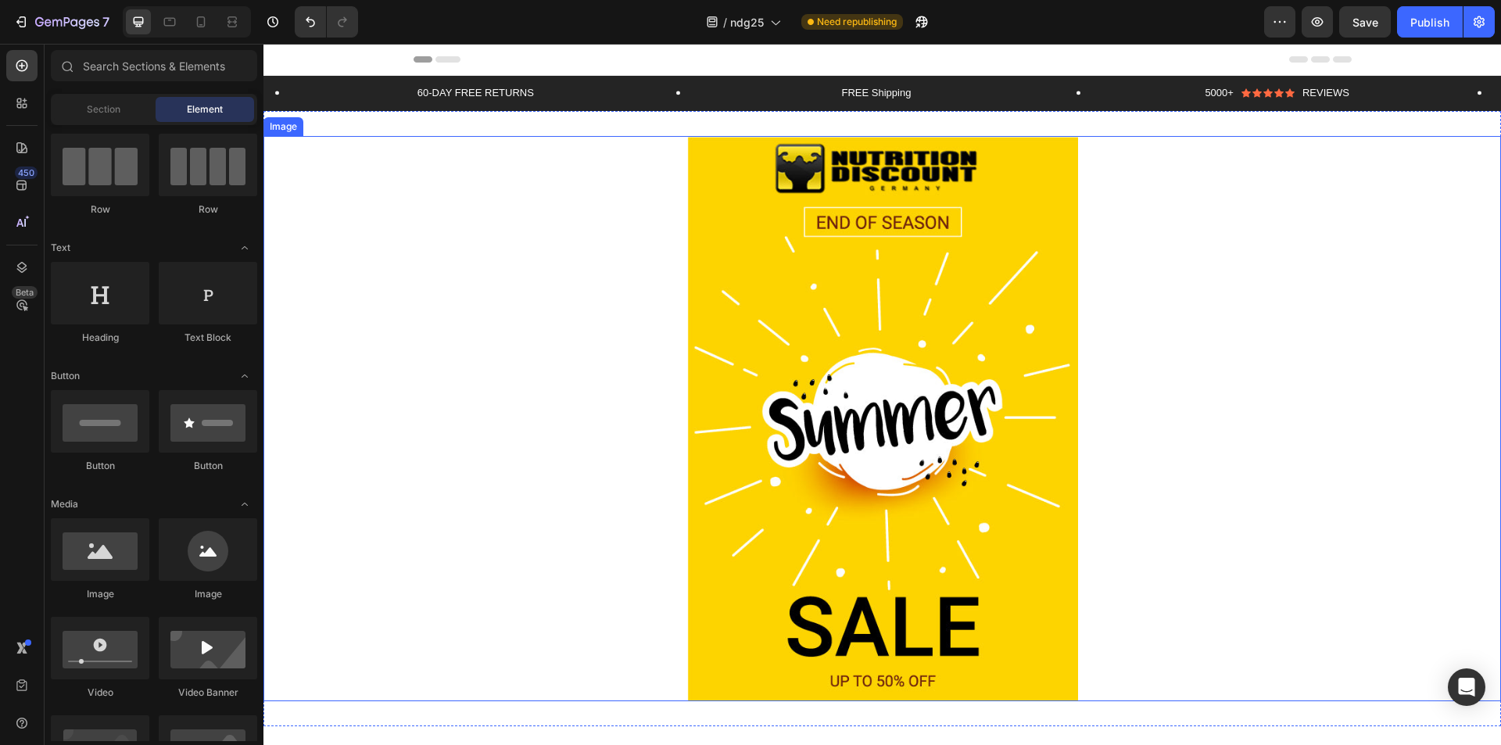
click at [948, 366] on img at bounding box center [882, 418] width 391 height 565
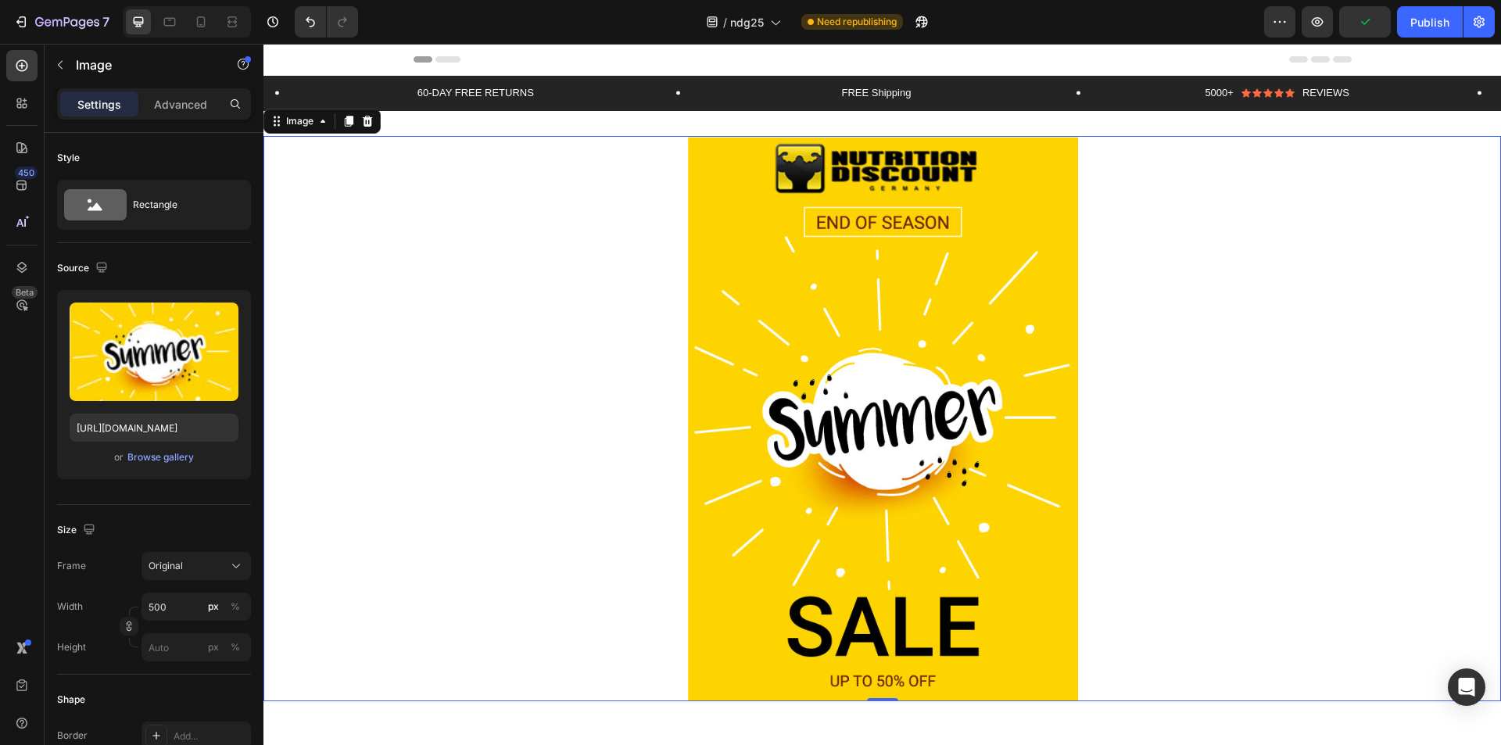
click at [776, 341] on img at bounding box center [882, 418] width 391 height 565
click at [821, 382] on img at bounding box center [882, 418] width 391 height 565
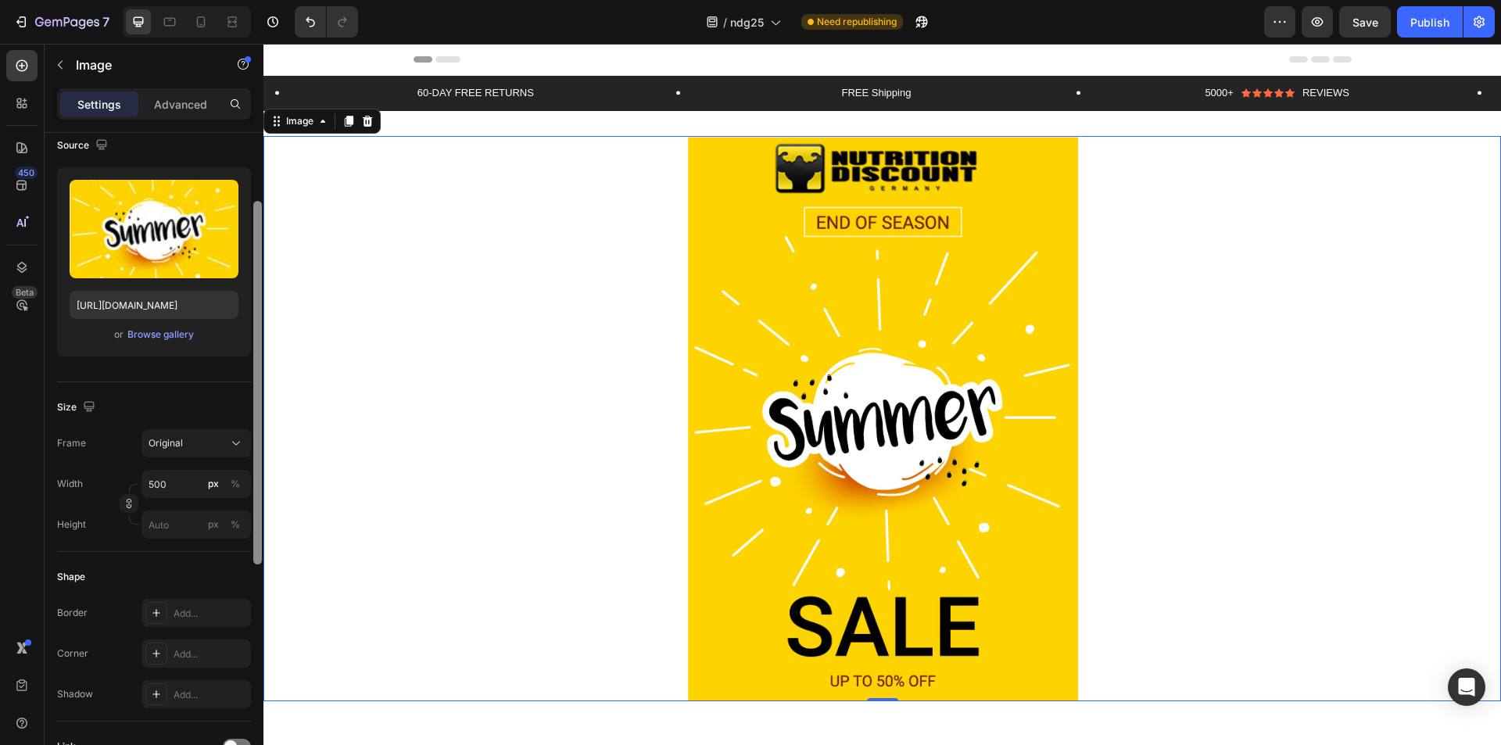
scroll to position [144, 0]
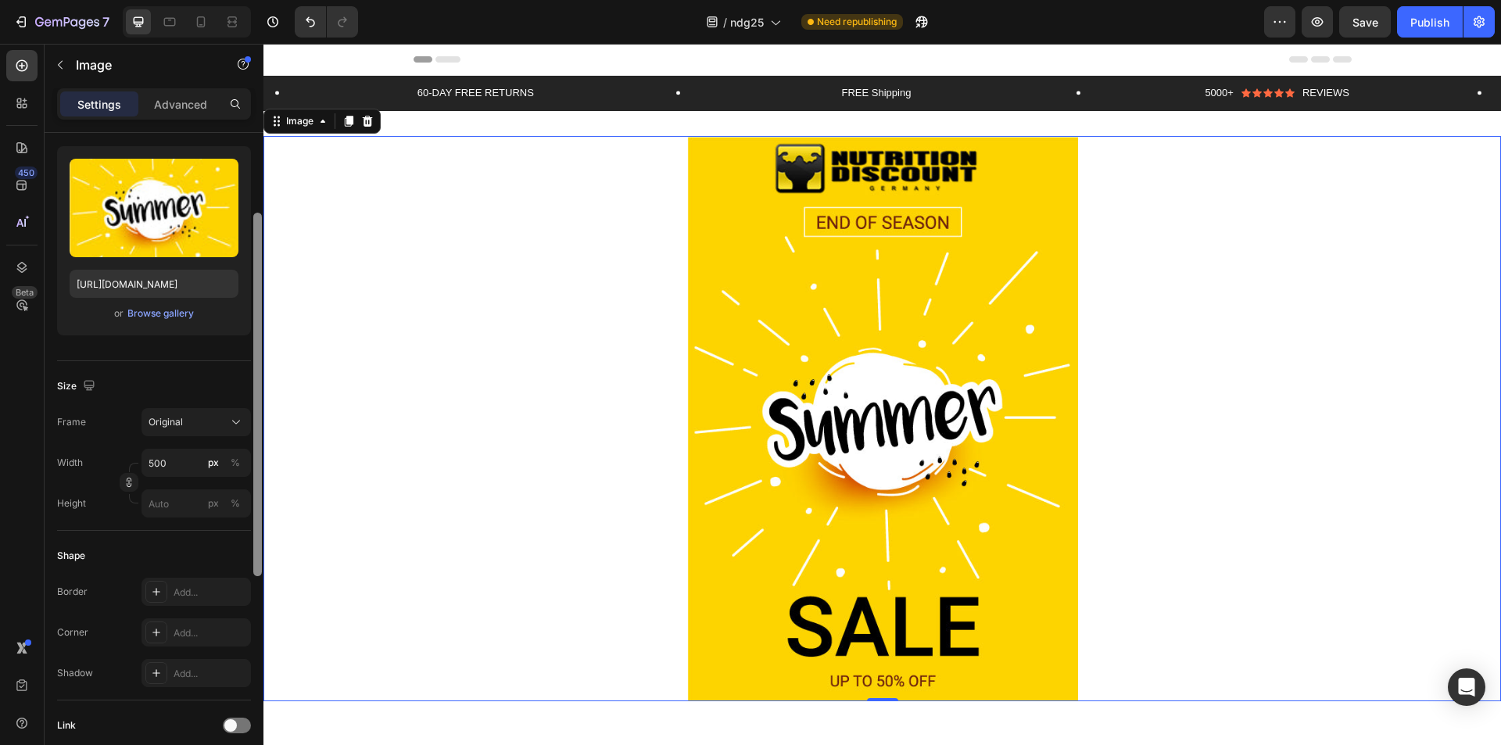
drag, startPoint x: 525, startPoint y: 507, endPoint x: 280, endPoint y: 700, distance: 312.3
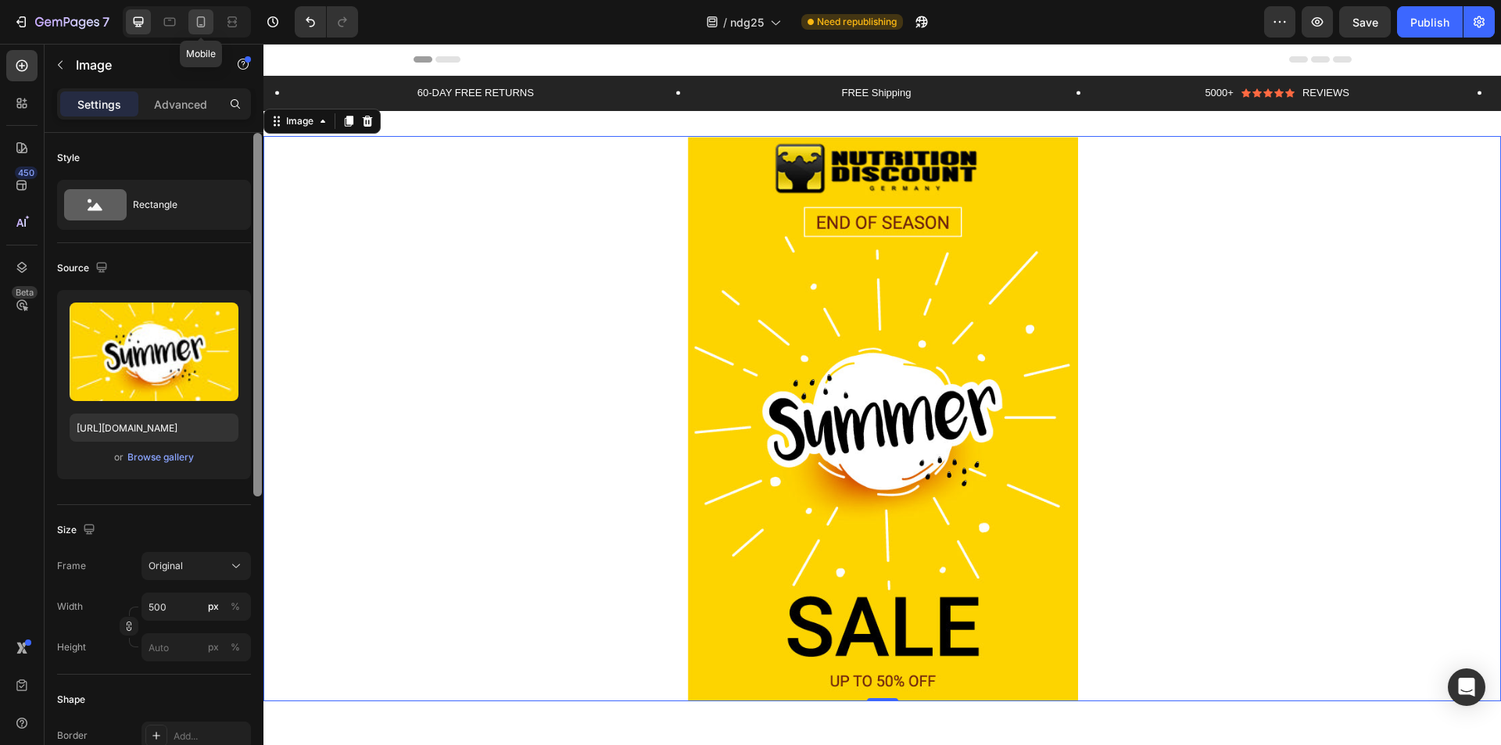
click at [202, 20] on icon at bounding box center [201, 22] width 16 height 16
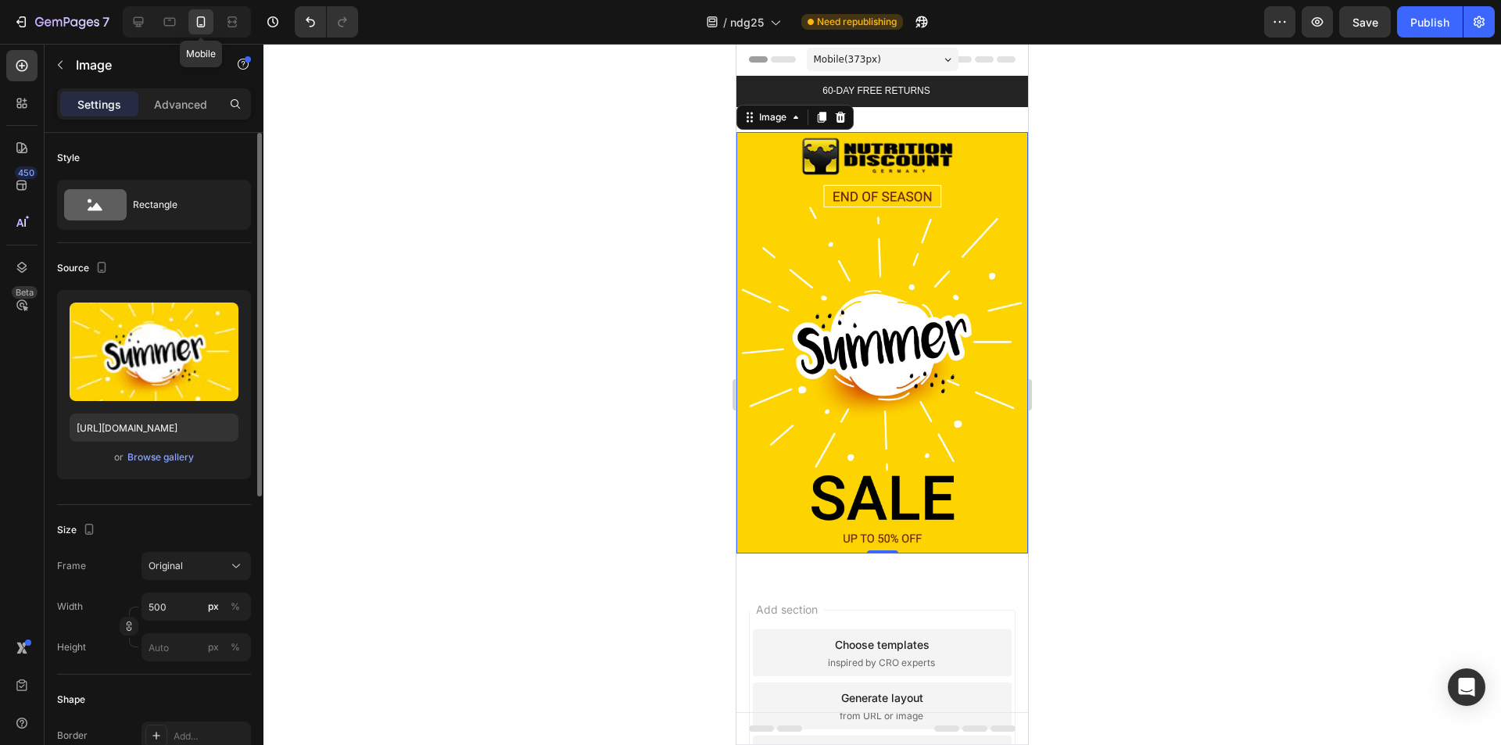
scroll to position [34, 0]
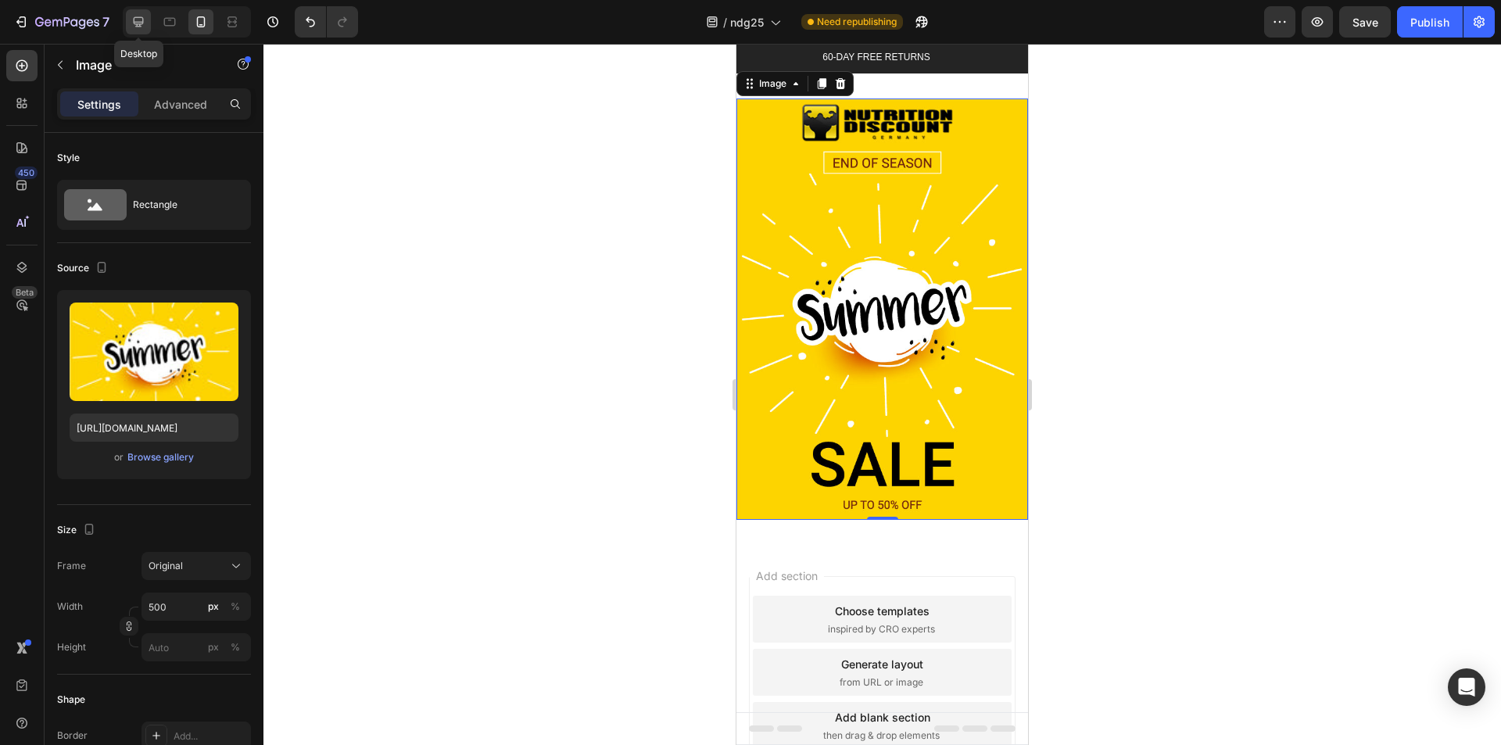
click at [142, 20] on icon at bounding box center [139, 22] width 16 height 16
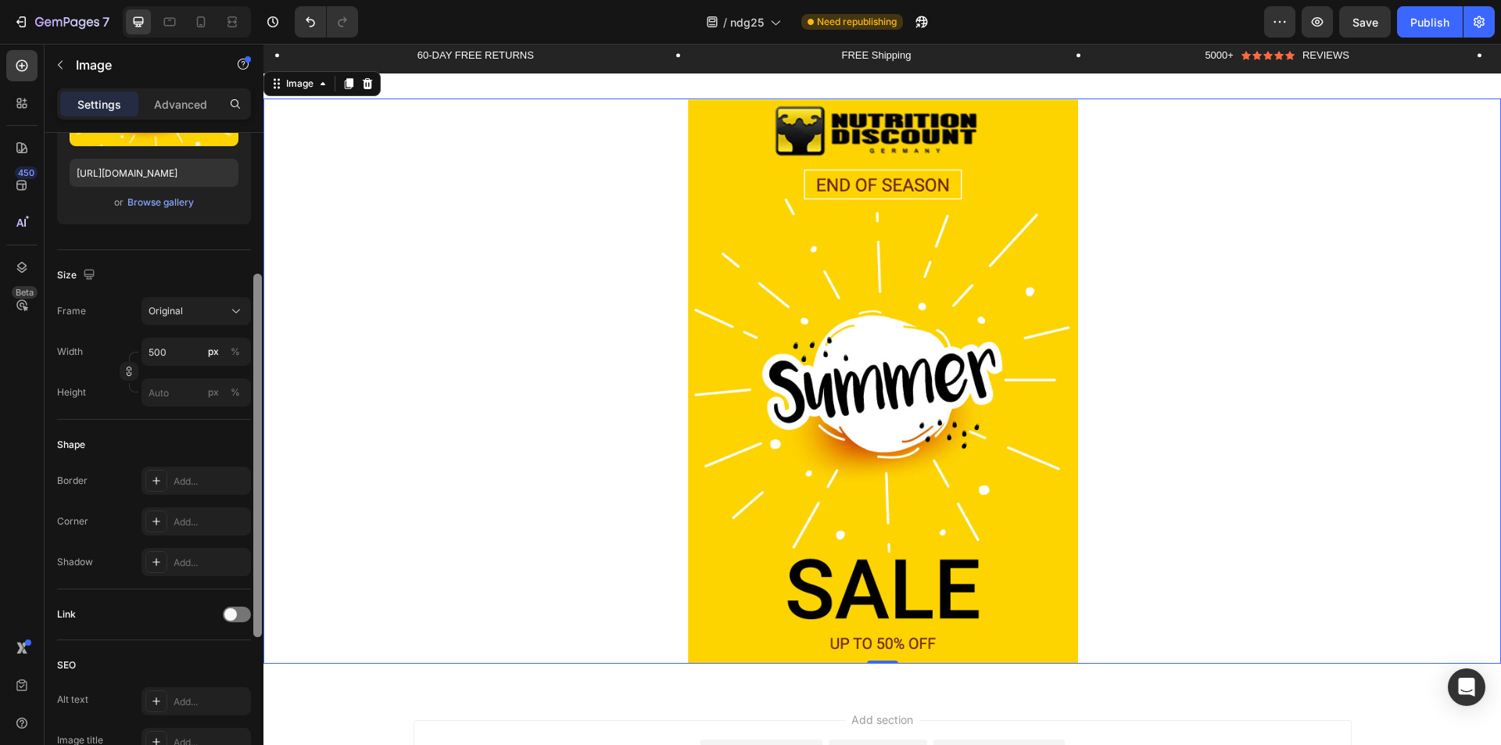
scroll to position [235, 0]
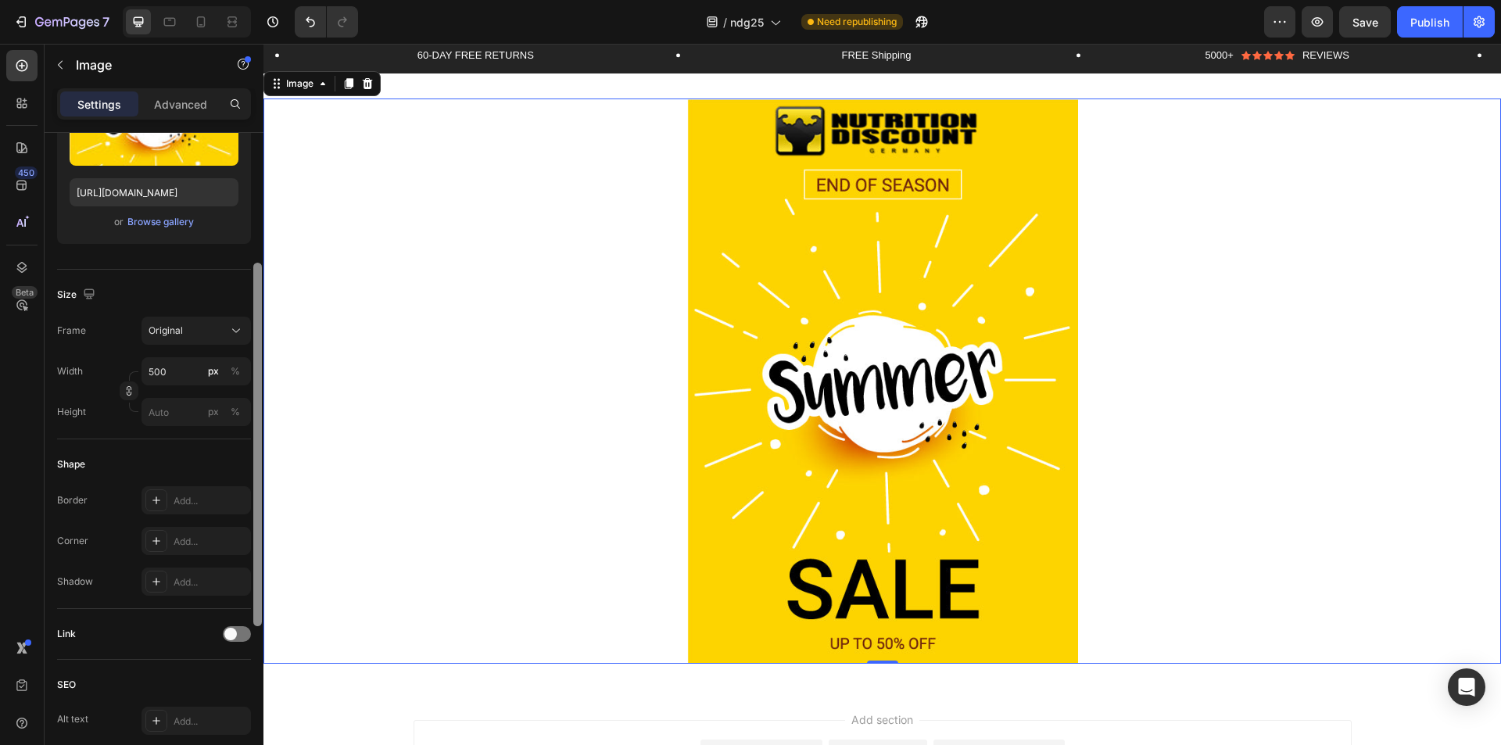
drag, startPoint x: 520, startPoint y: 507, endPoint x: 270, endPoint y: 559, distance: 255.6
click at [811, 389] on img at bounding box center [882, 381] width 391 height 565
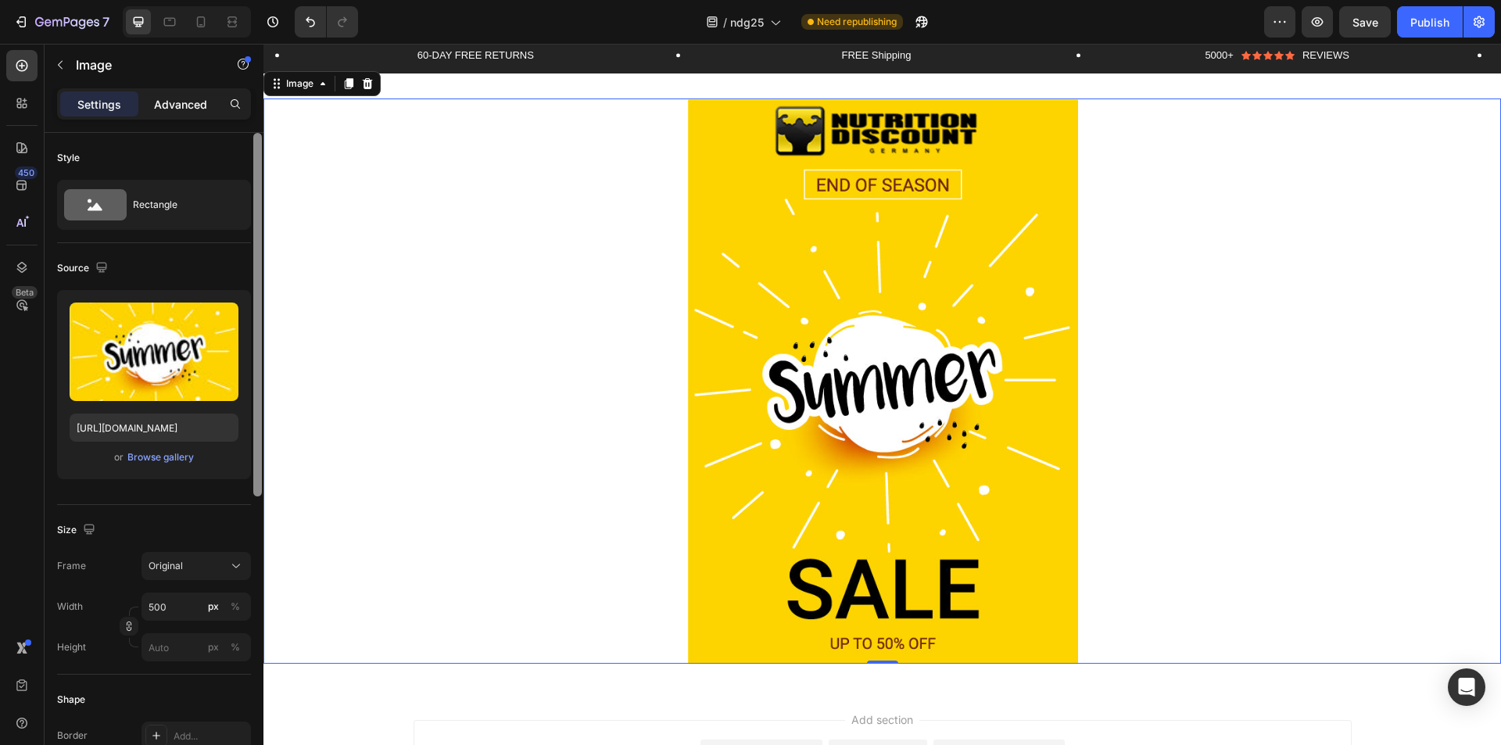
click at [171, 102] on p "Advanced" at bounding box center [180, 104] width 53 height 16
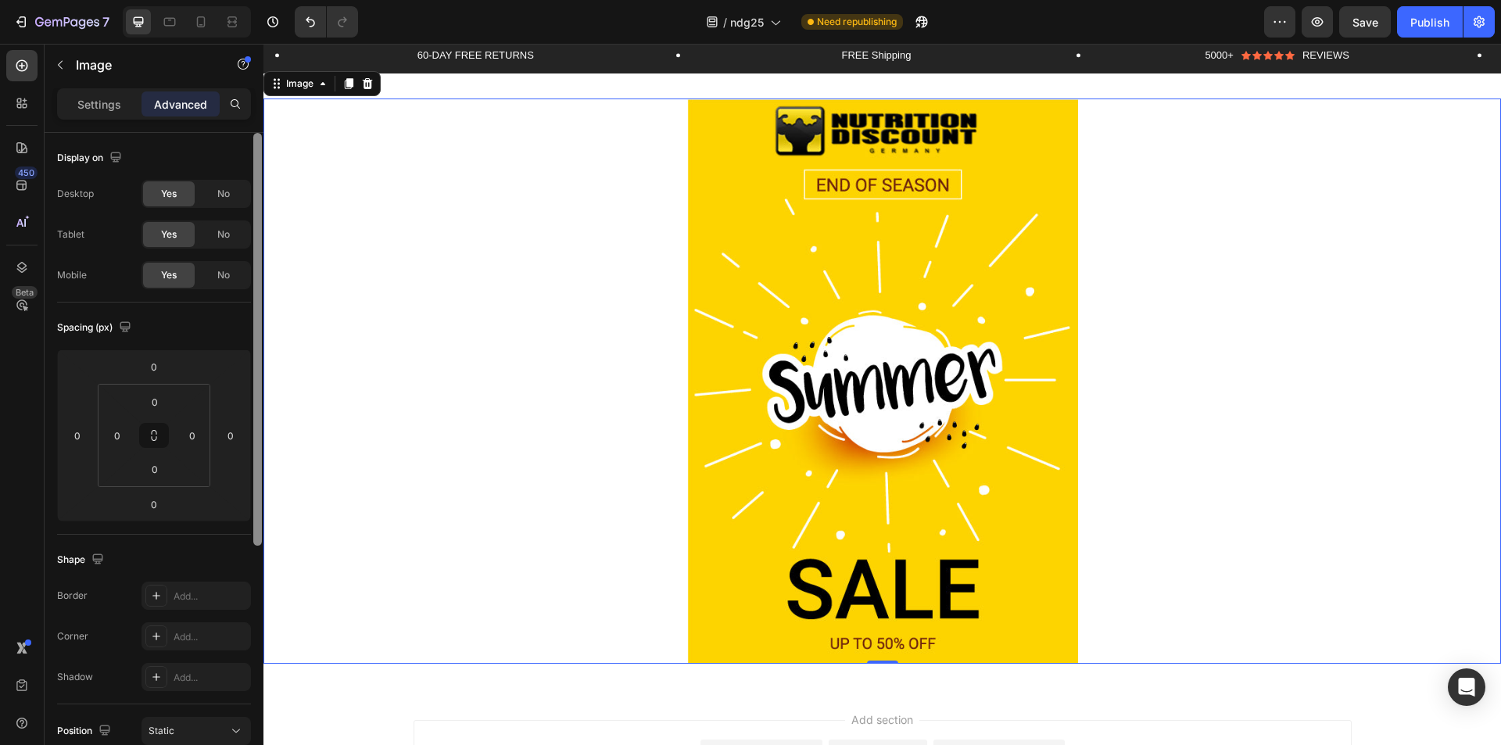
drag, startPoint x: 260, startPoint y: 424, endPoint x: 254, endPoint y: 167, distance: 256.5
click at [254, 167] on div at bounding box center [257, 339] width 9 height 413
click at [84, 106] on p "Settings" at bounding box center [99, 104] width 44 height 16
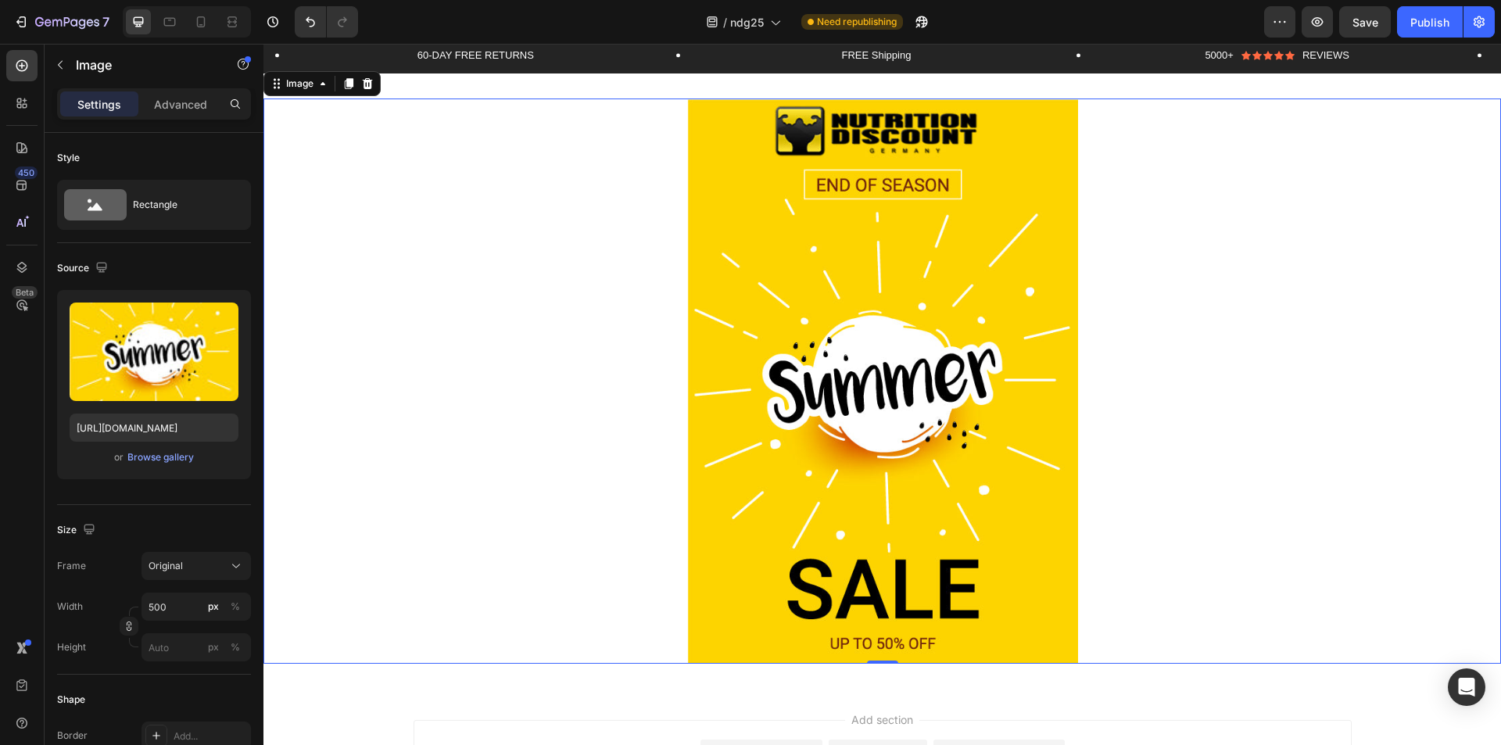
click at [844, 404] on img at bounding box center [882, 381] width 391 height 565
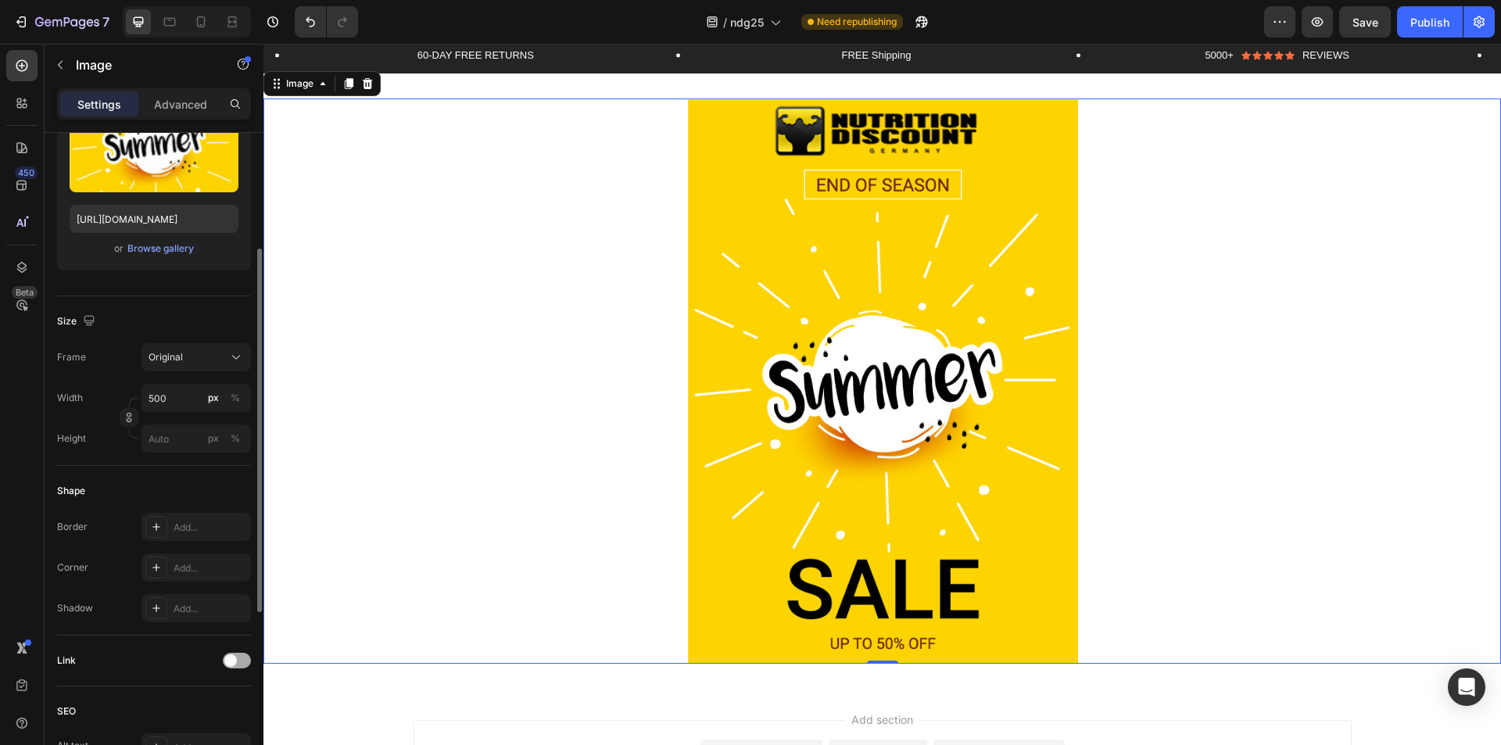
click at [237, 661] on div at bounding box center [237, 661] width 28 height 16
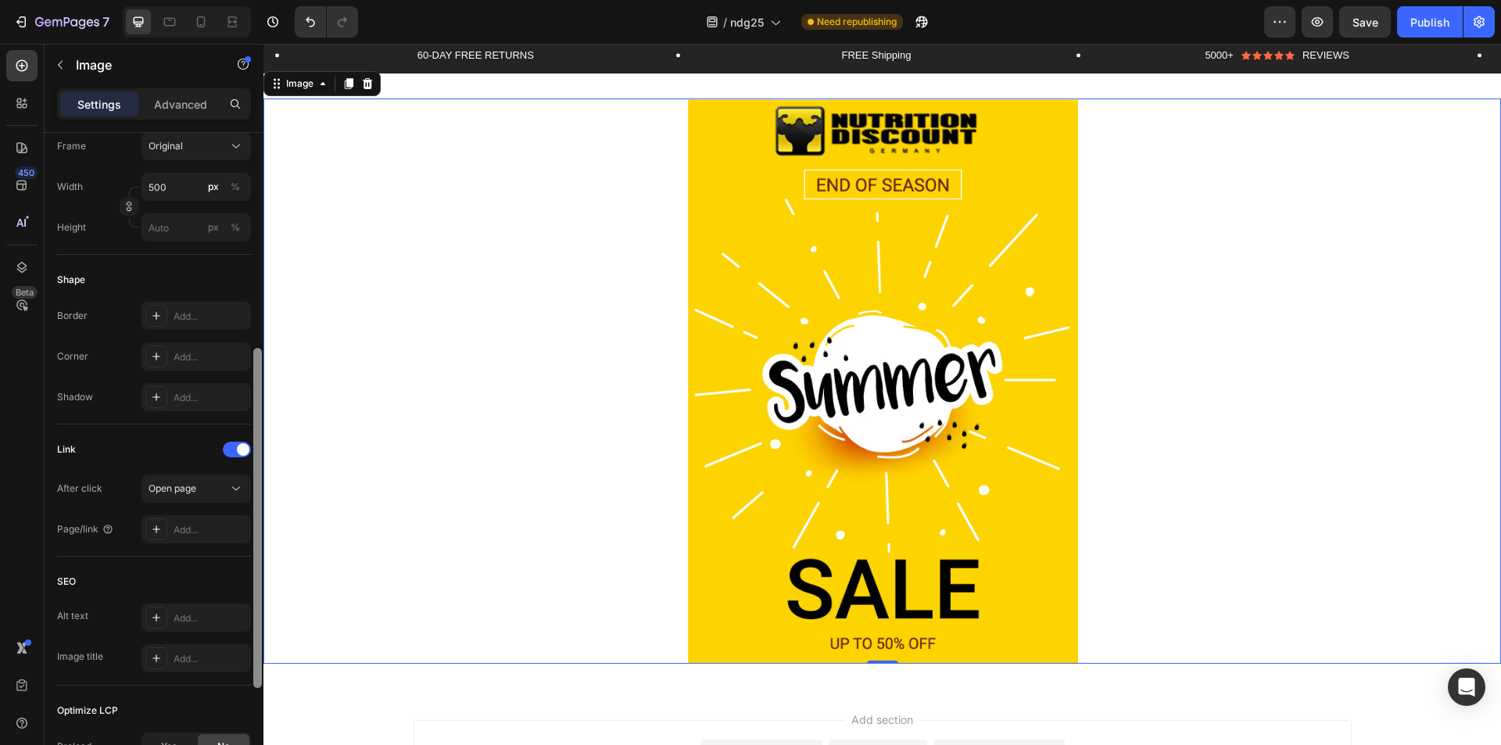
scroll to position [422, 0]
drag, startPoint x: 259, startPoint y: 587, endPoint x: 260, endPoint y: 660, distance: 72.7
click at [260, 660] on div at bounding box center [257, 516] width 9 height 340
click at [204, 500] on button "Open page" at bounding box center [196, 486] width 109 height 28
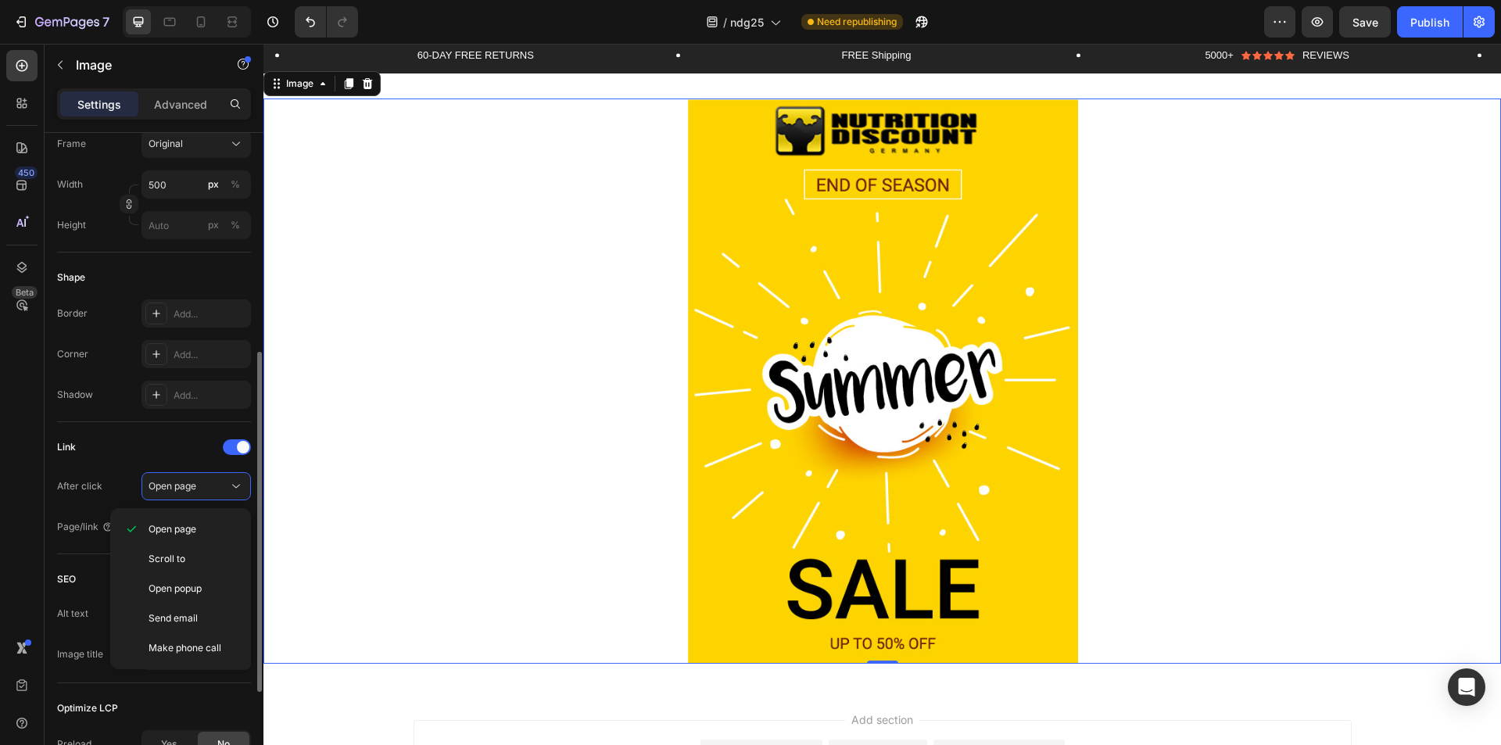
click at [177, 459] on div "Link" at bounding box center [154, 447] width 194 height 25
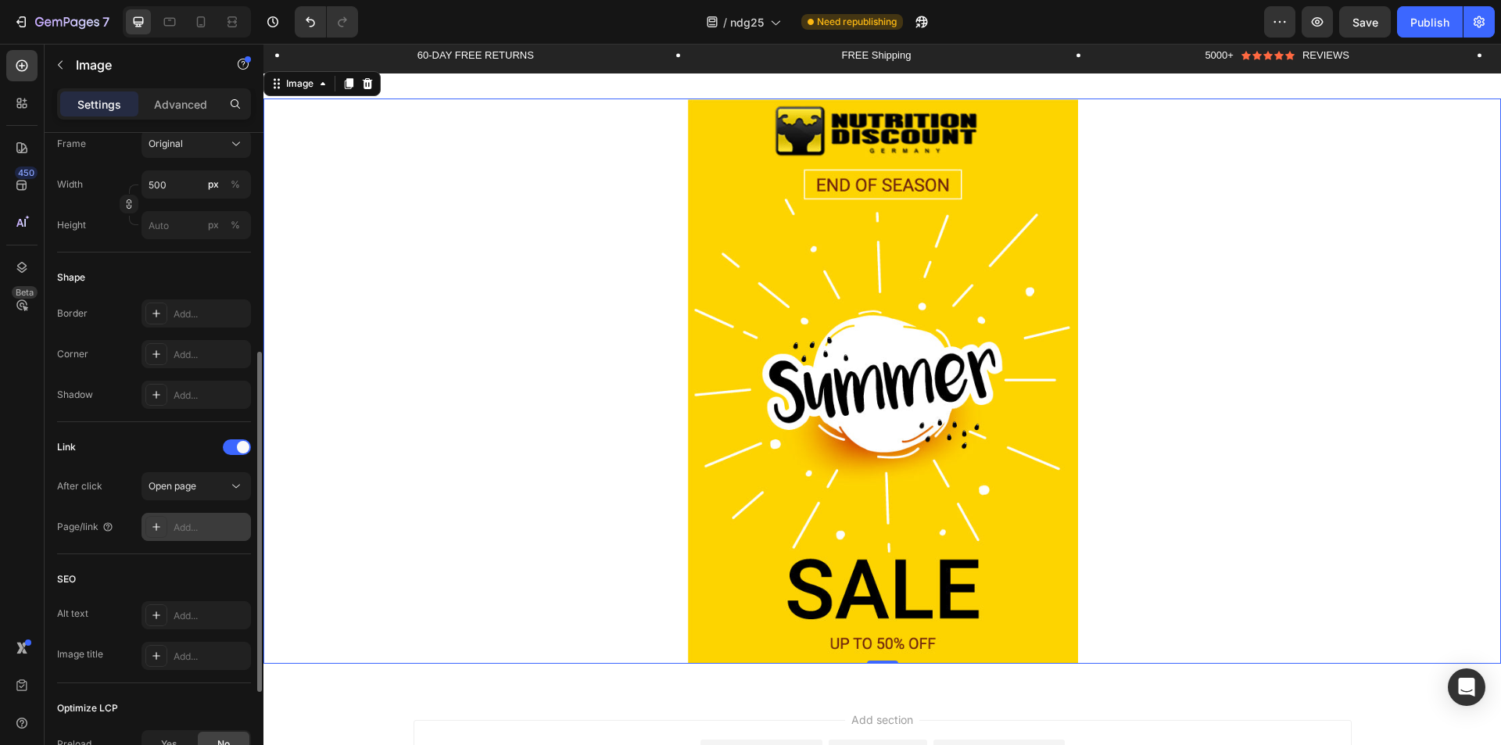
click at [213, 533] on div "Add..." at bounding box center [210, 528] width 73 height 14
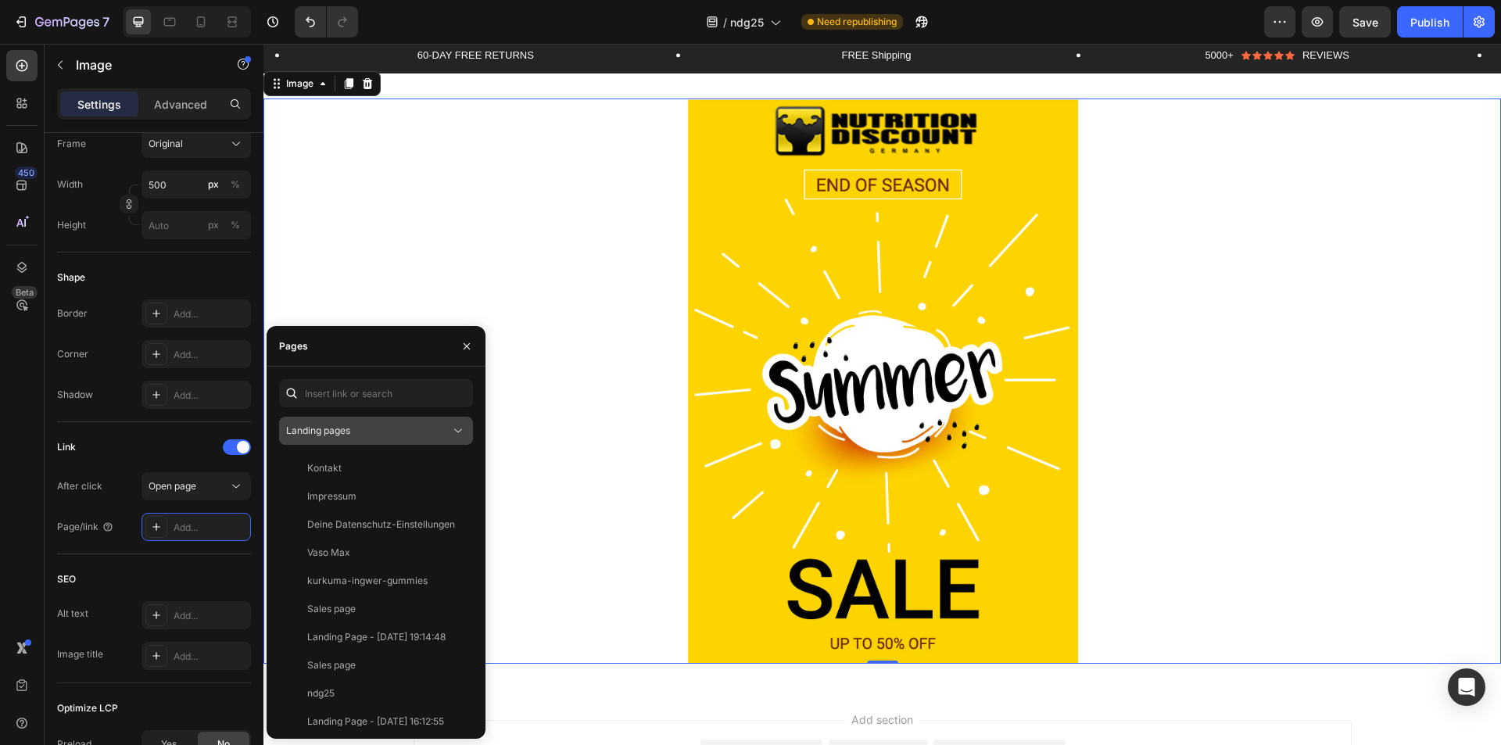
click at [349, 441] on button "Landing pages" at bounding box center [376, 431] width 194 height 28
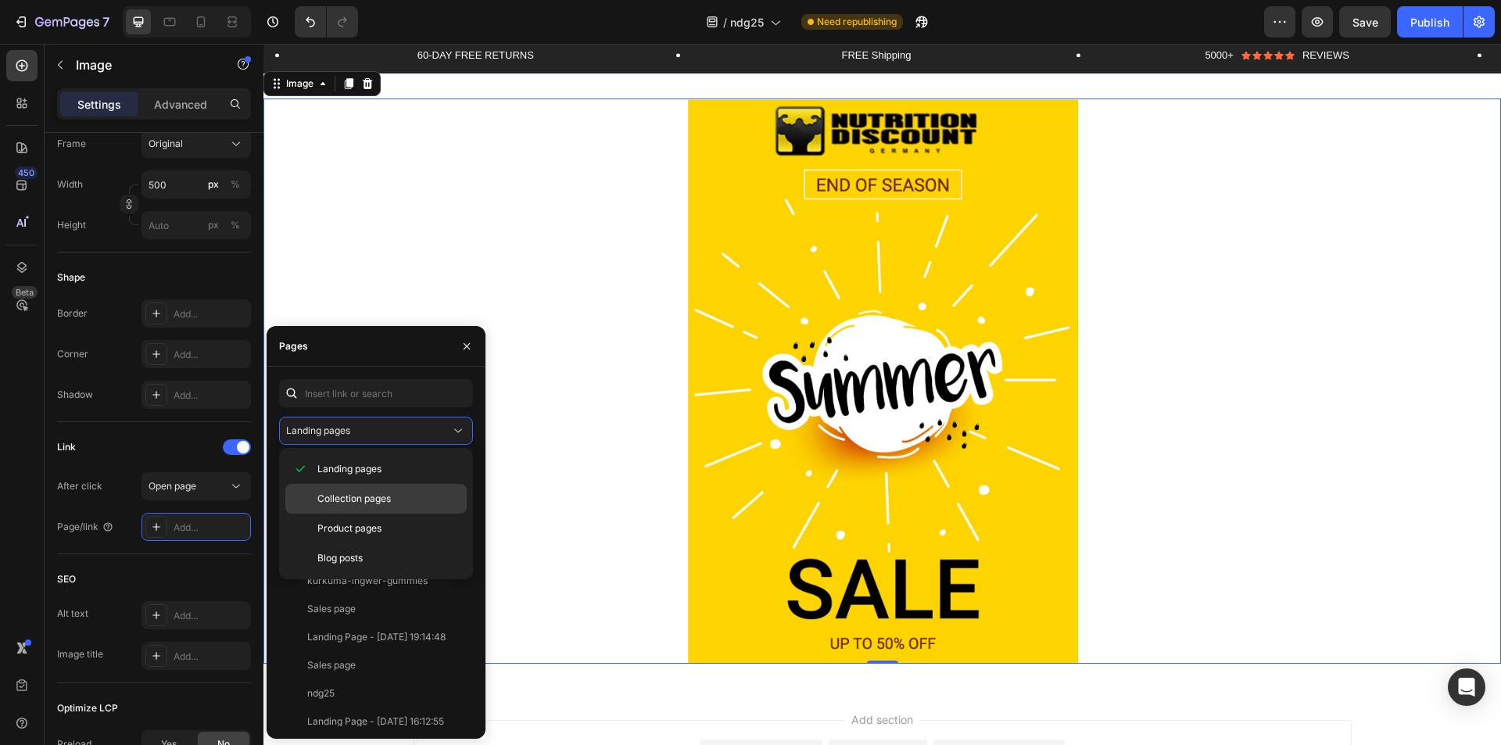
click at [351, 500] on span "Collection pages" at bounding box center [353, 499] width 73 height 14
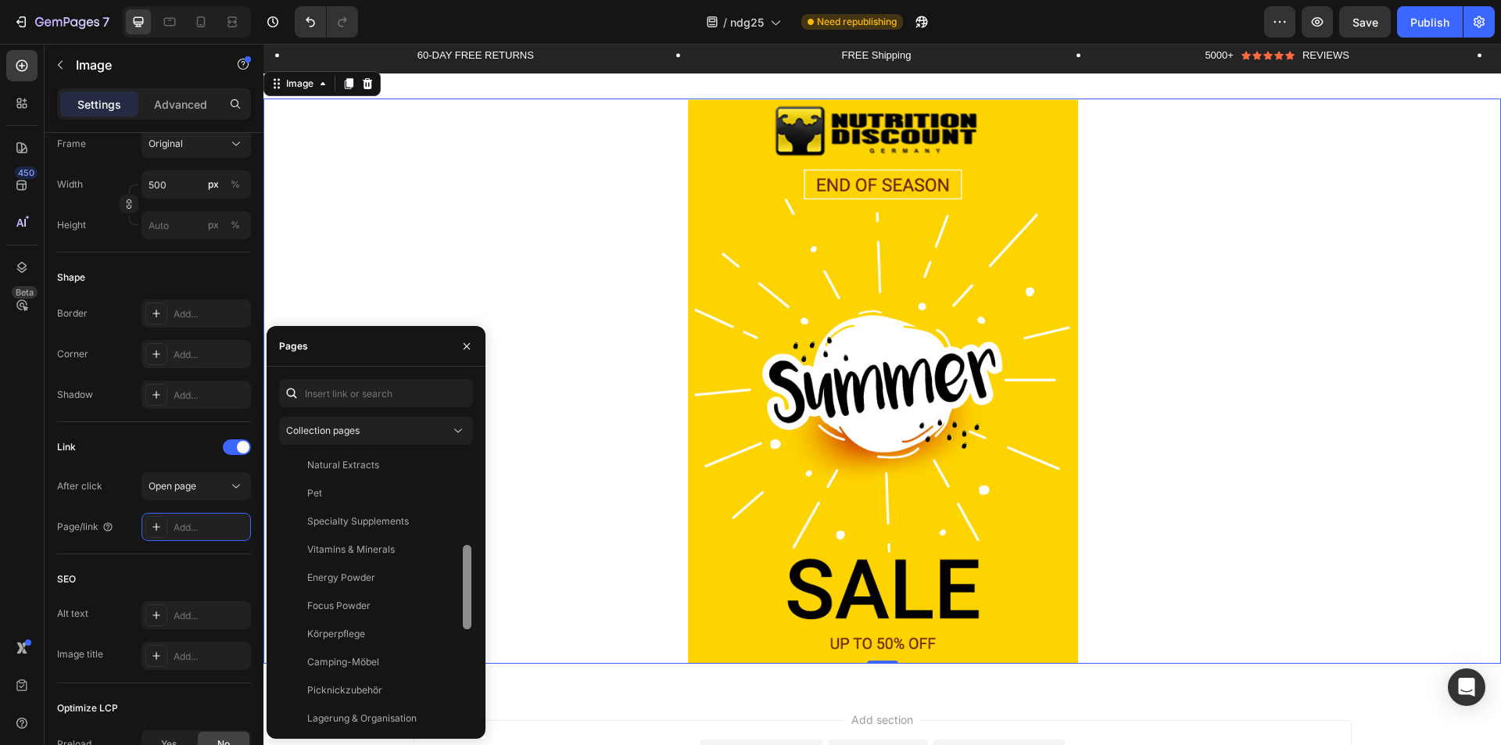
scroll to position [0, 0]
drag, startPoint x: 466, startPoint y: 543, endPoint x: 461, endPoint y: 500, distance: 43.3
click at [461, 500] on div at bounding box center [467, 590] width 12 height 272
click at [371, 439] on button "Collection pages" at bounding box center [376, 431] width 194 height 28
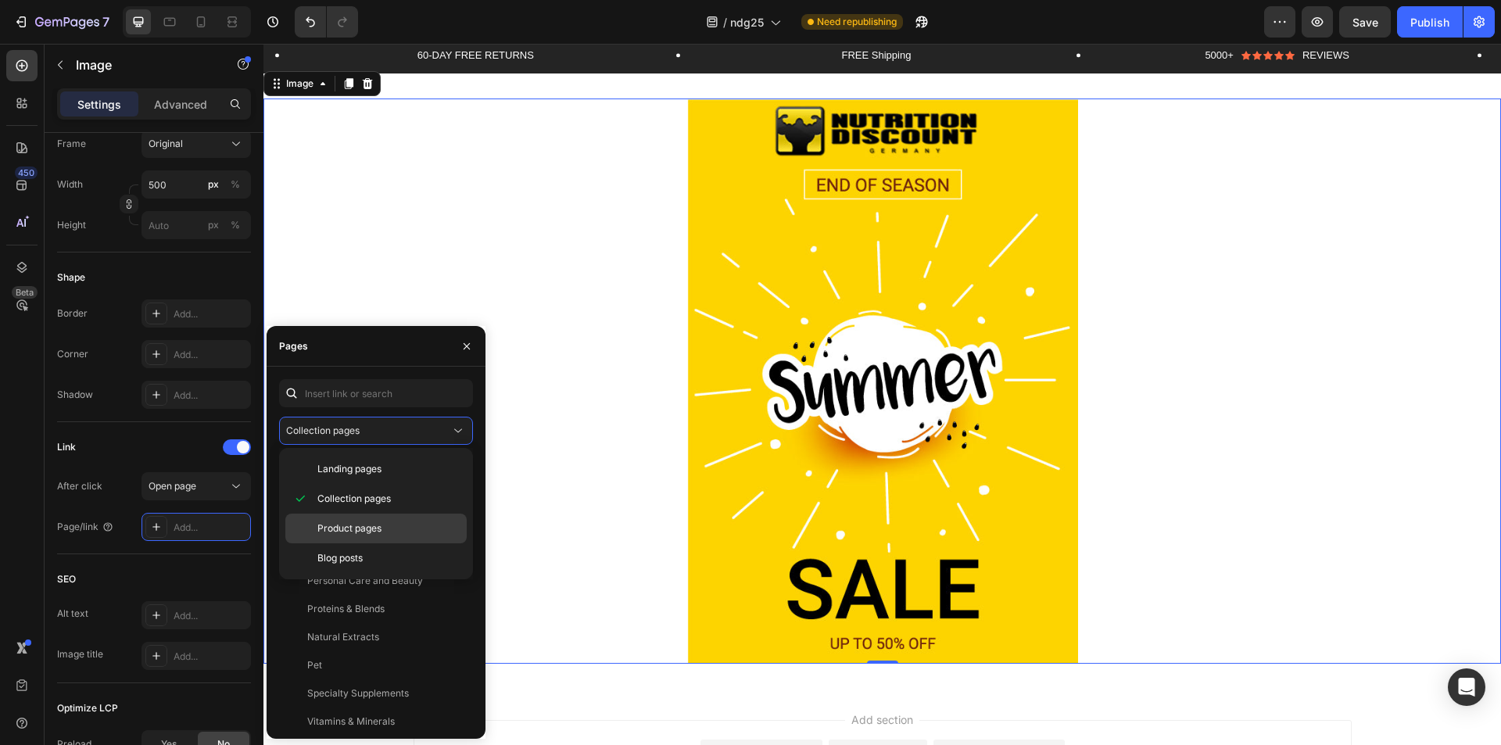
click at [364, 543] on div "Product pages" at bounding box center [375, 558] width 181 height 30
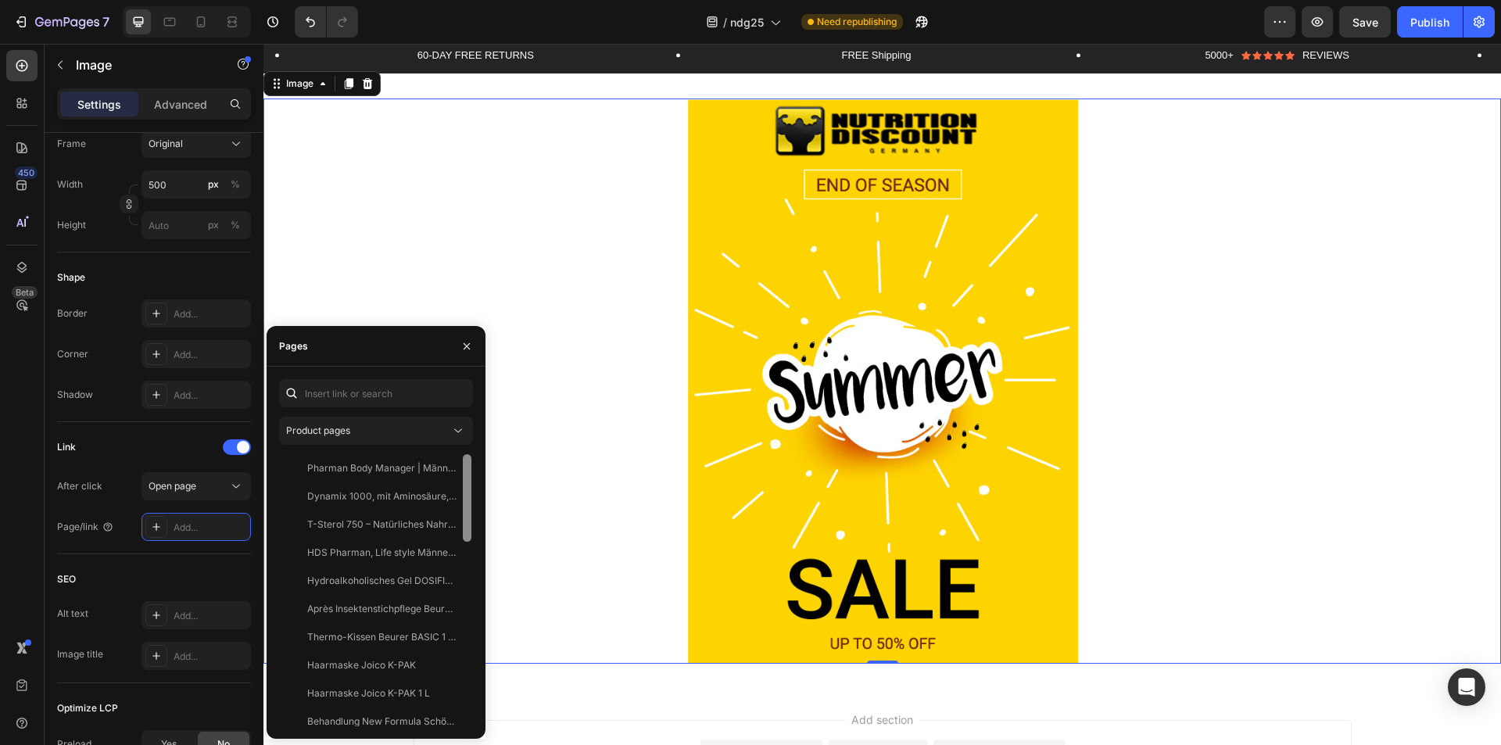
drag, startPoint x: 464, startPoint y: 514, endPoint x: 462, endPoint y: 499, distance: 15.0
click at [462, 503] on div at bounding box center [467, 590] width 12 height 272
click at [357, 435] on div "Product pages" at bounding box center [368, 431] width 164 height 14
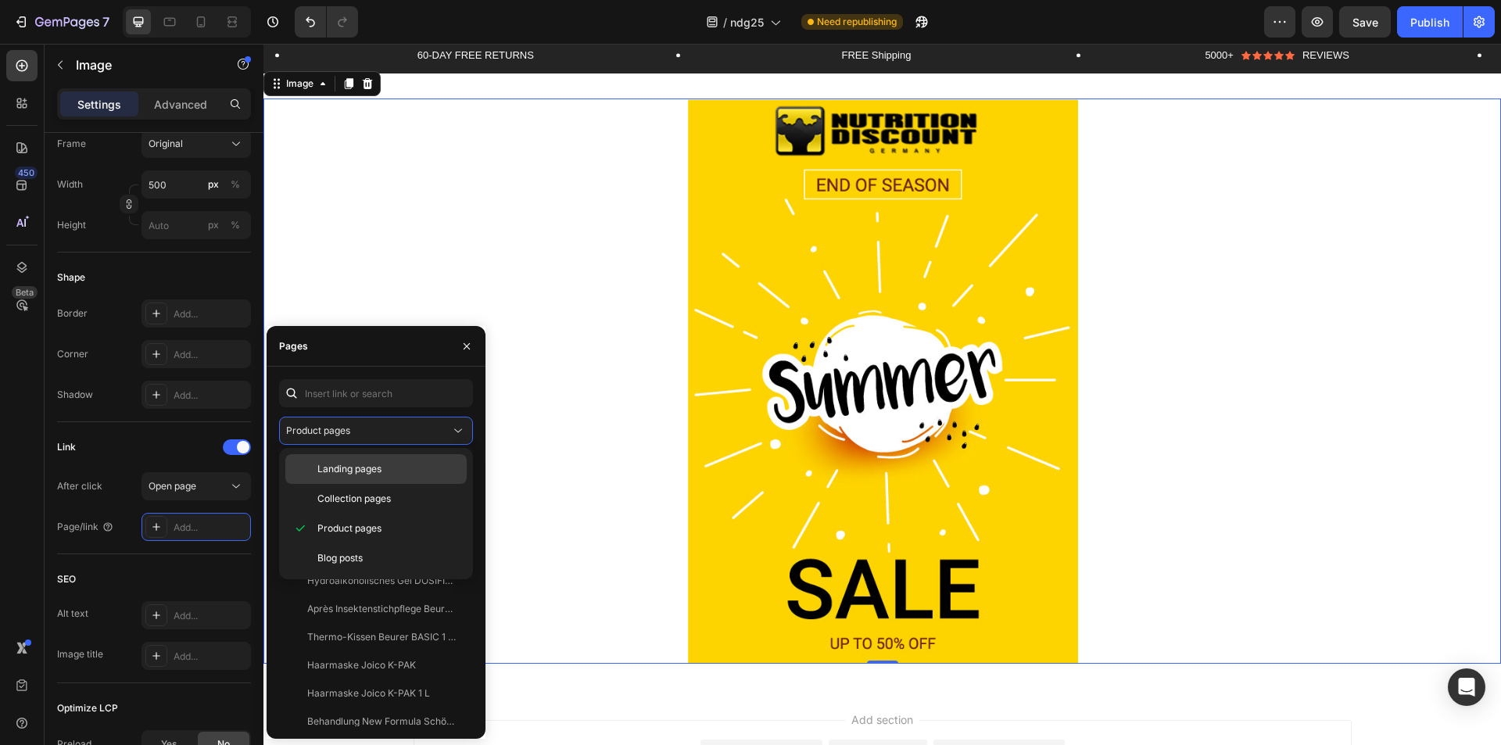
click at [356, 470] on span "Landing pages" at bounding box center [349, 469] width 64 height 14
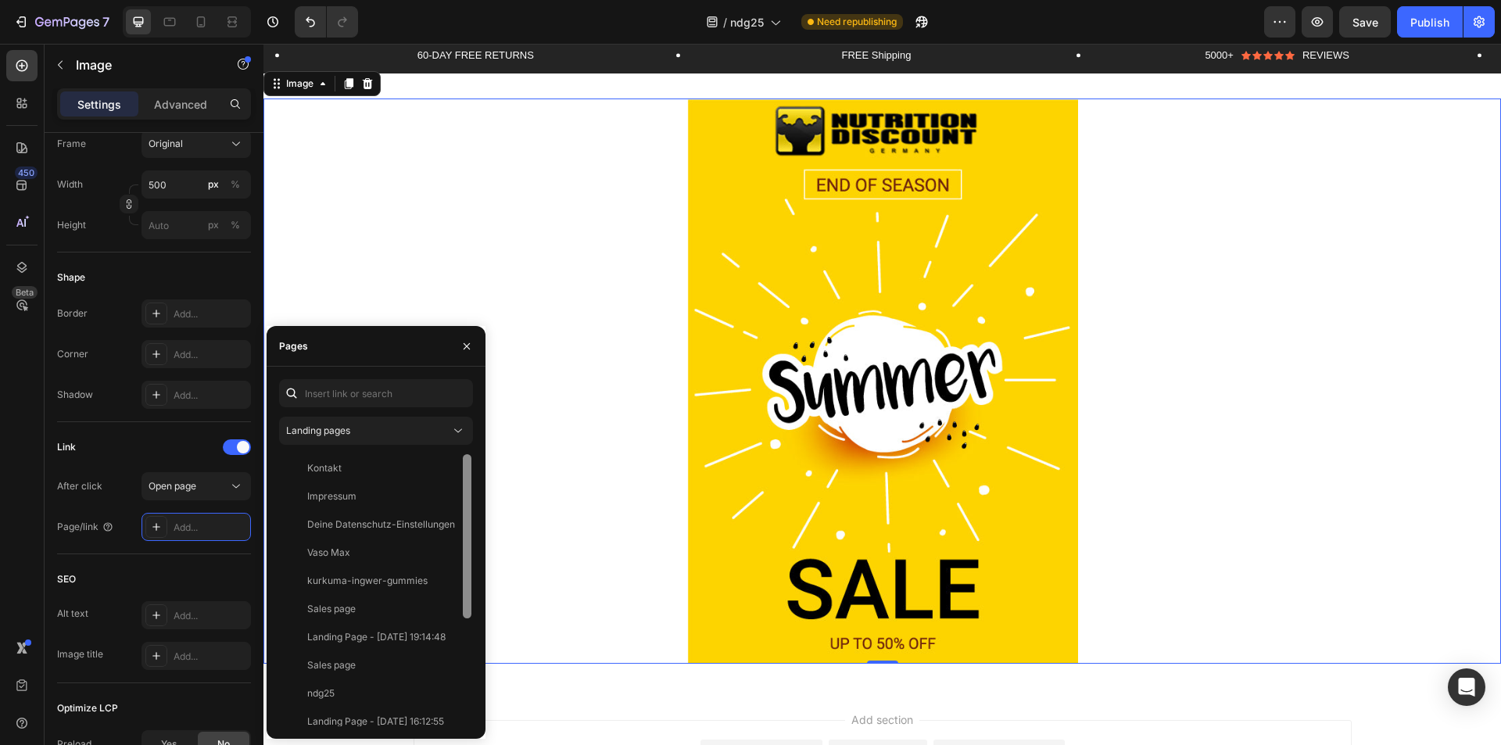
drag, startPoint x: 468, startPoint y: 596, endPoint x: 466, endPoint y: 498, distance: 97.7
click at [466, 498] on div at bounding box center [467, 536] width 9 height 164
click at [392, 439] on button "Landing pages" at bounding box center [376, 431] width 194 height 28
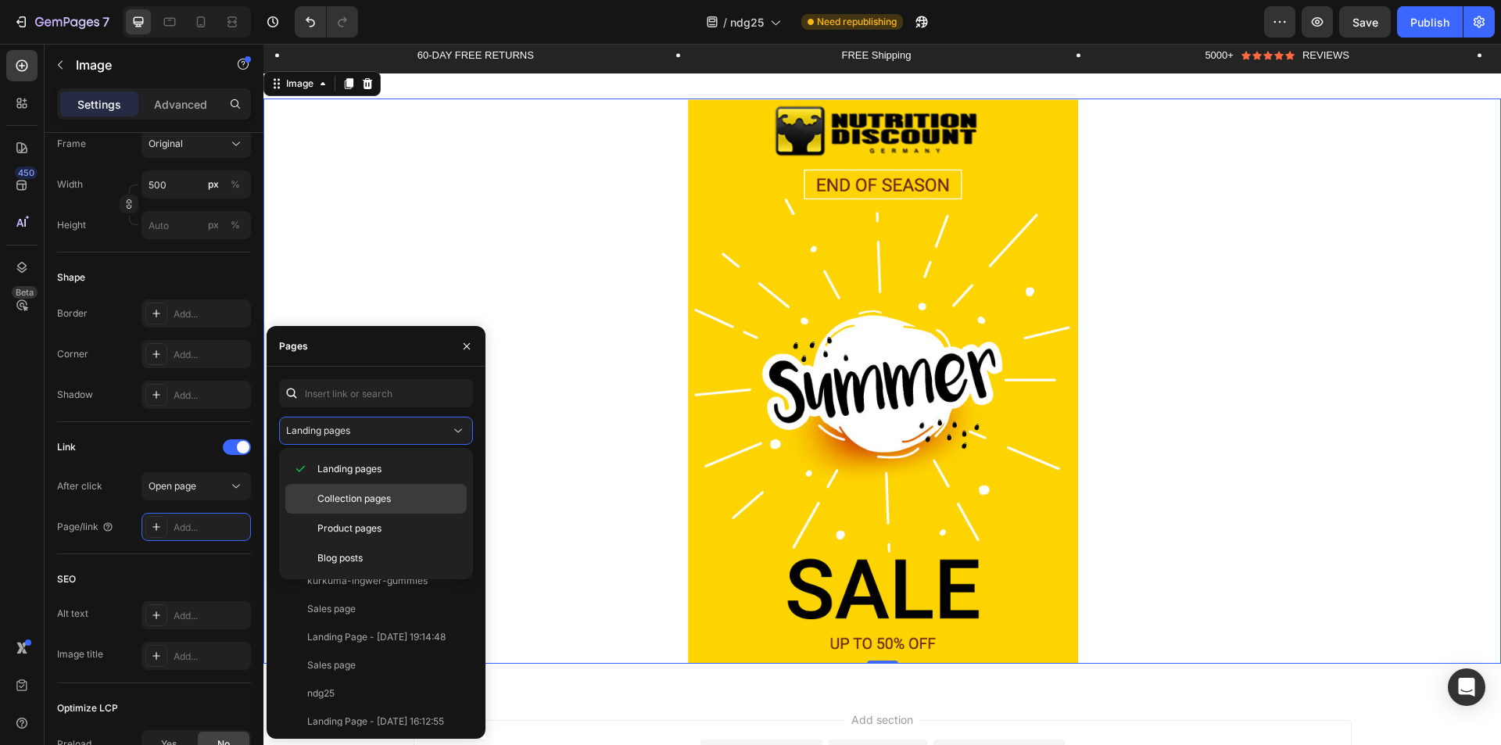
click at [396, 514] on div "Collection pages" at bounding box center [375, 529] width 181 height 30
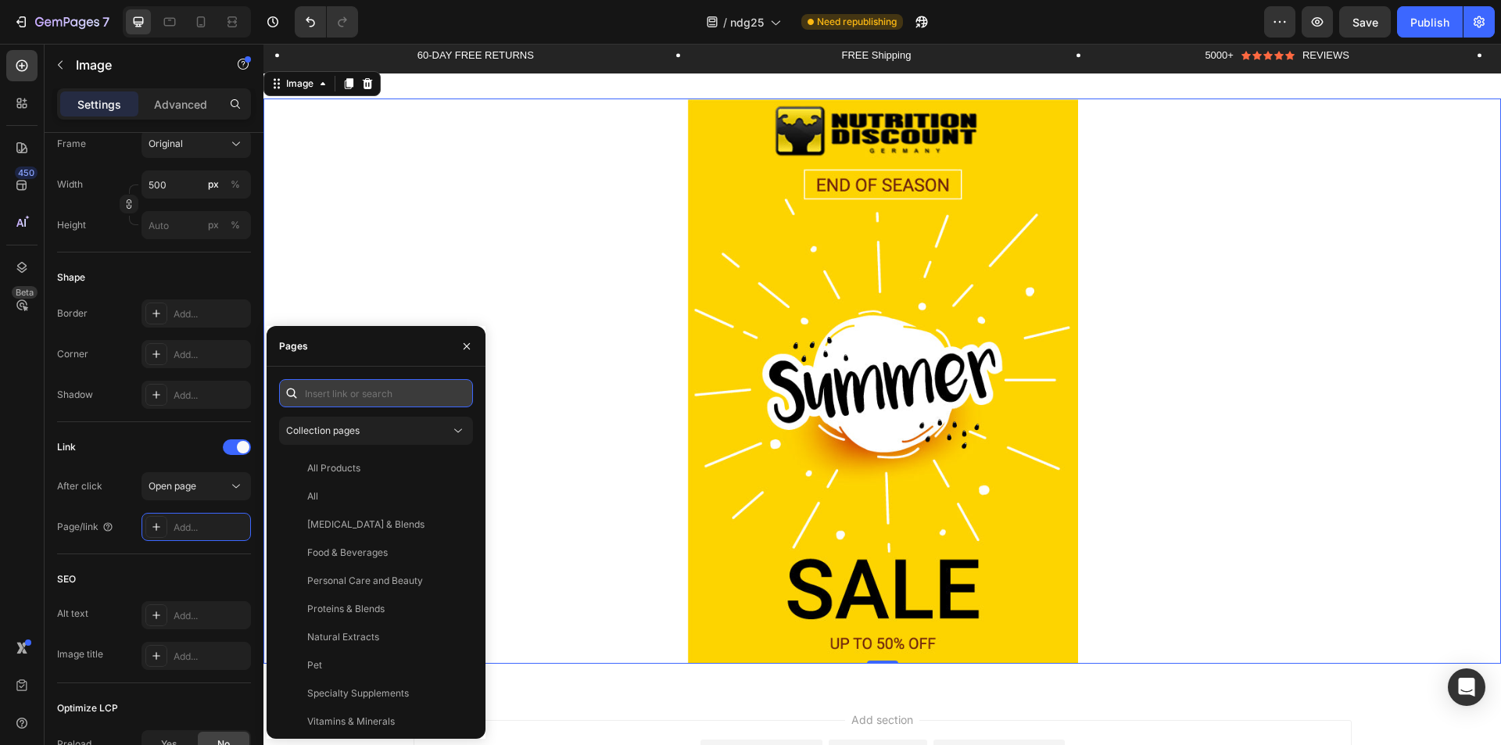
click at [385, 398] on input "text" at bounding box center [376, 393] width 194 height 28
drag, startPoint x: 385, startPoint y: 398, endPoint x: 320, endPoint y: 385, distance: 67.0
click at [320, 385] on input "c" at bounding box center [376, 393] width 194 height 28
click at [289, 388] on div "c" at bounding box center [376, 393] width 194 height 28
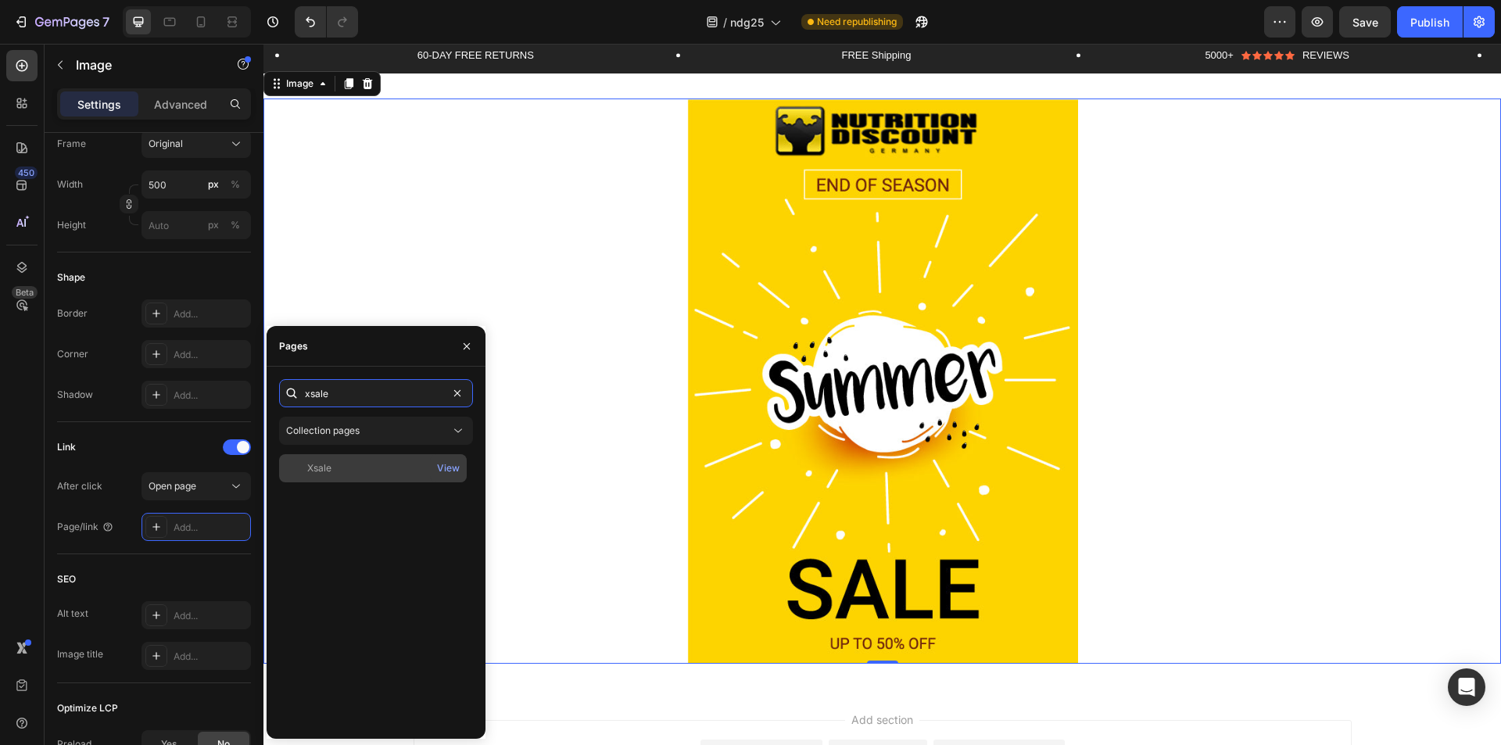
type input "xsale"
click at [334, 467] on div "Xsale" at bounding box center [372, 468] width 175 height 14
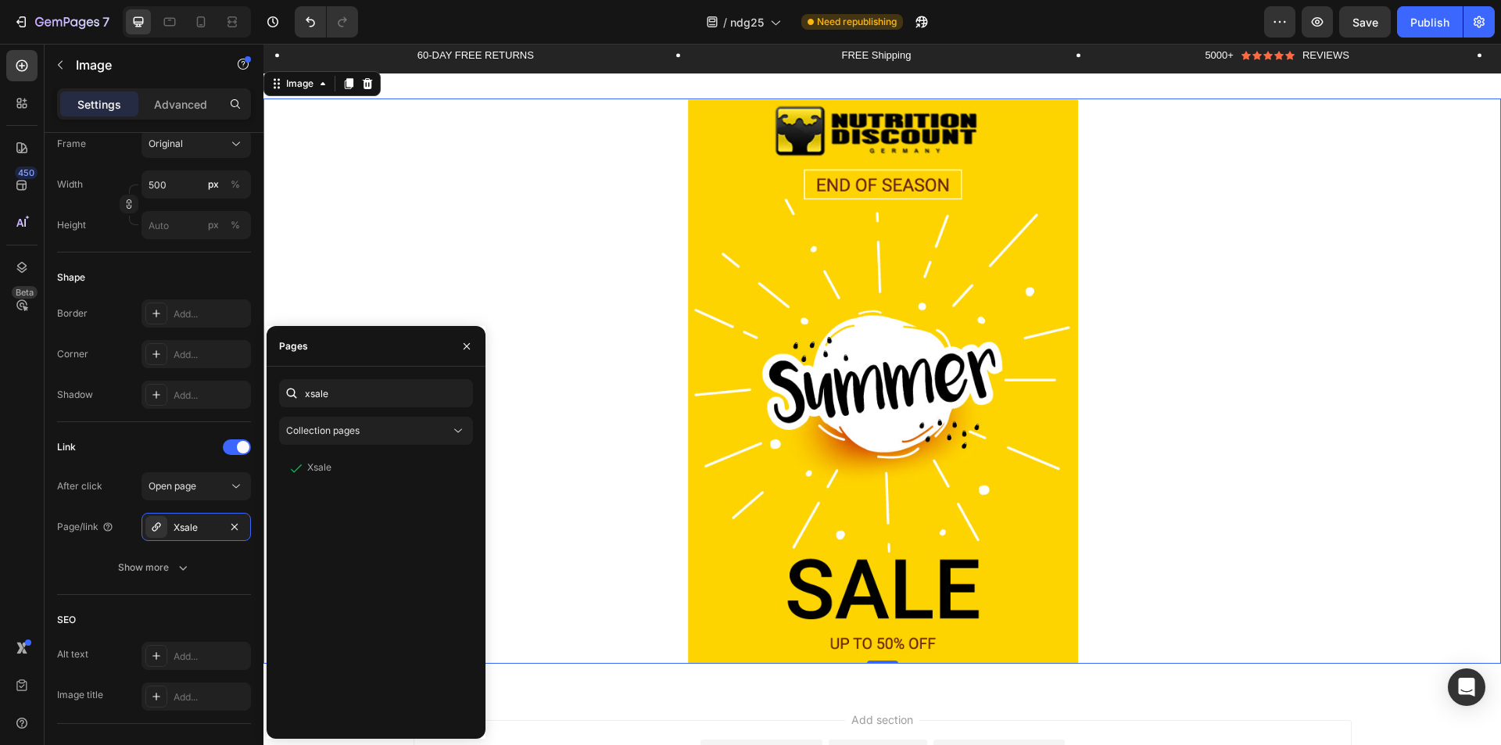
click at [617, 253] on link at bounding box center [882, 381] width 1238 height 565
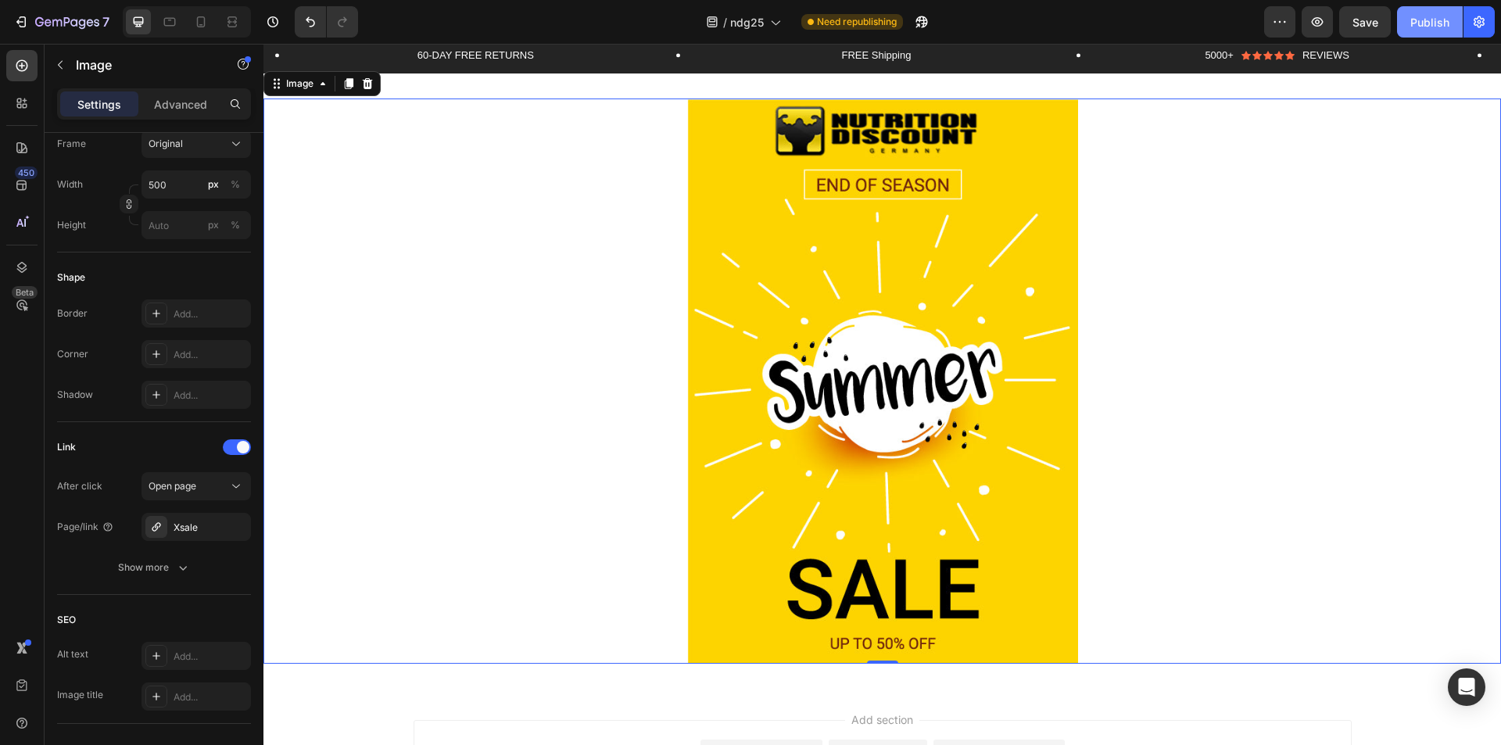
click at [1413, 30] on div "Publish" at bounding box center [1429, 22] width 39 height 16
click at [1353, 35] on button "Save" at bounding box center [1365, 21] width 52 height 31
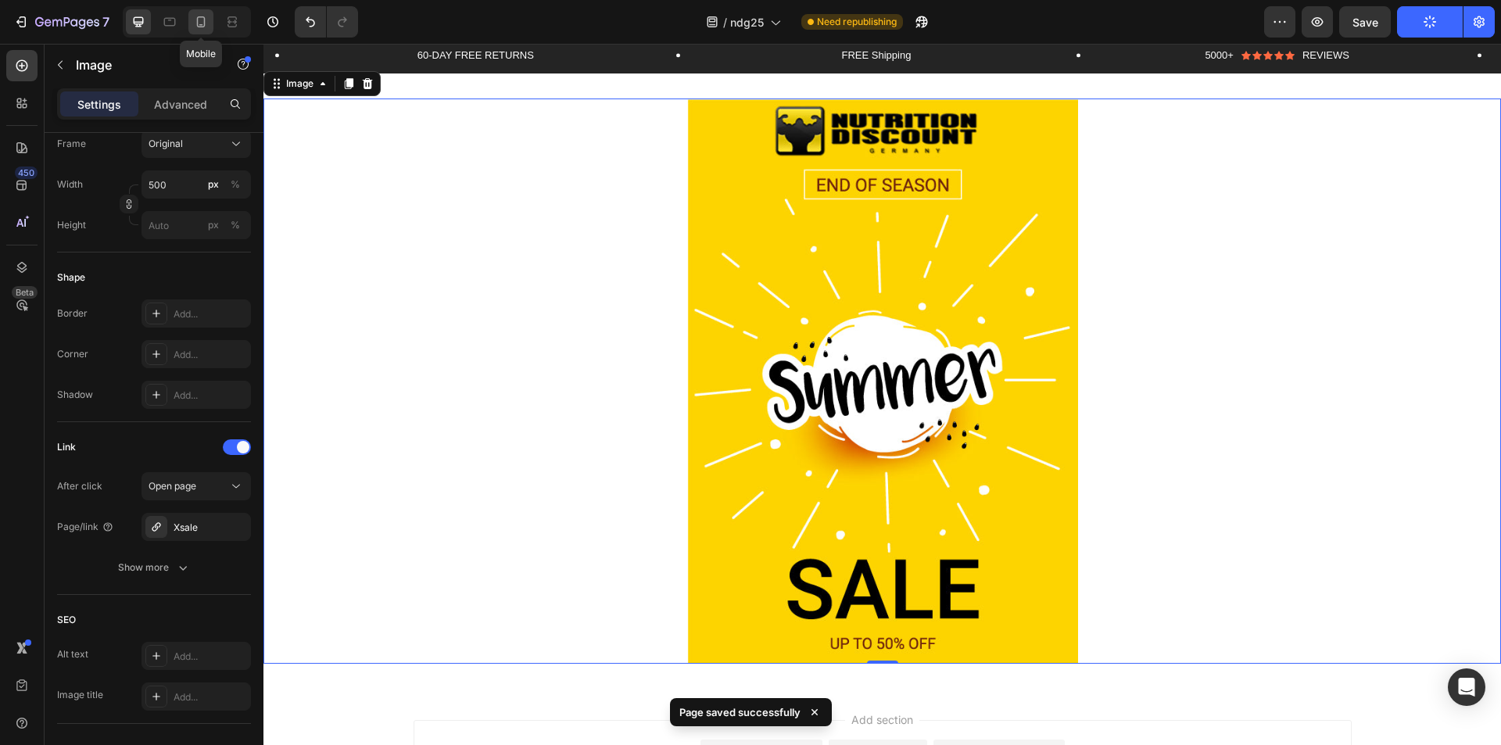
click at [204, 28] on icon at bounding box center [201, 22] width 16 height 16
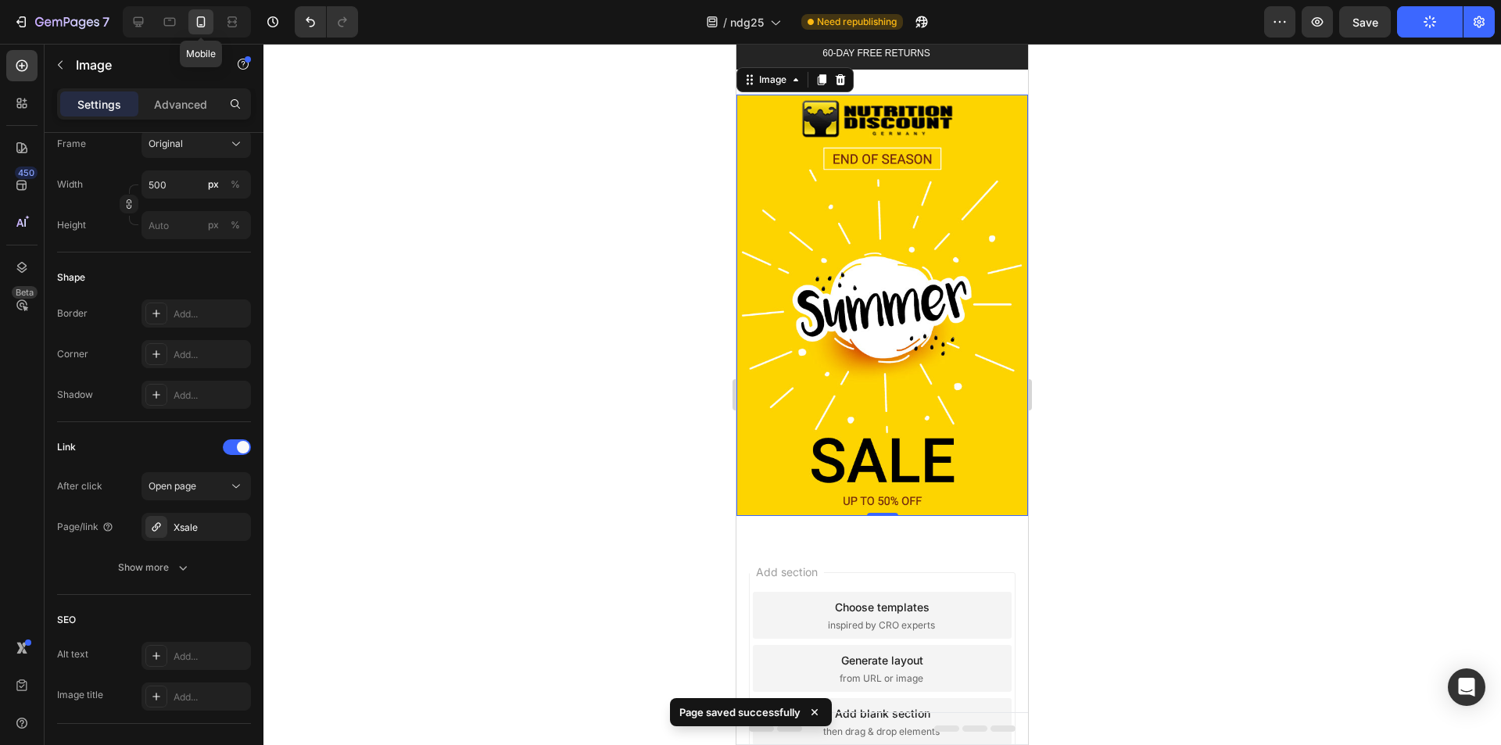
scroll to position [34, 0]
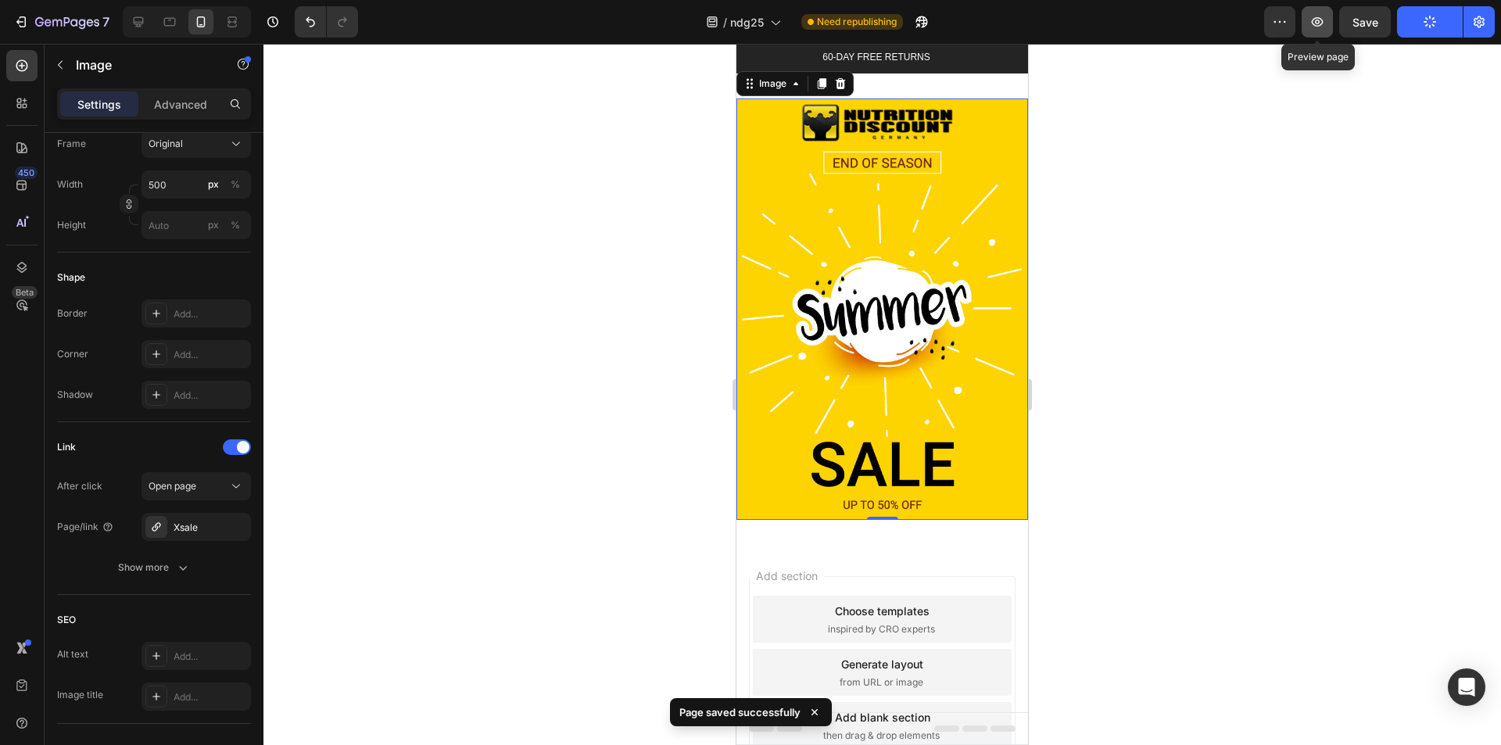
click at [1313, 27] on icon "button" at bounding box center [1318, 22] width 16 height 16
